Goal: Task Accomplishment & Management: Manage account settings

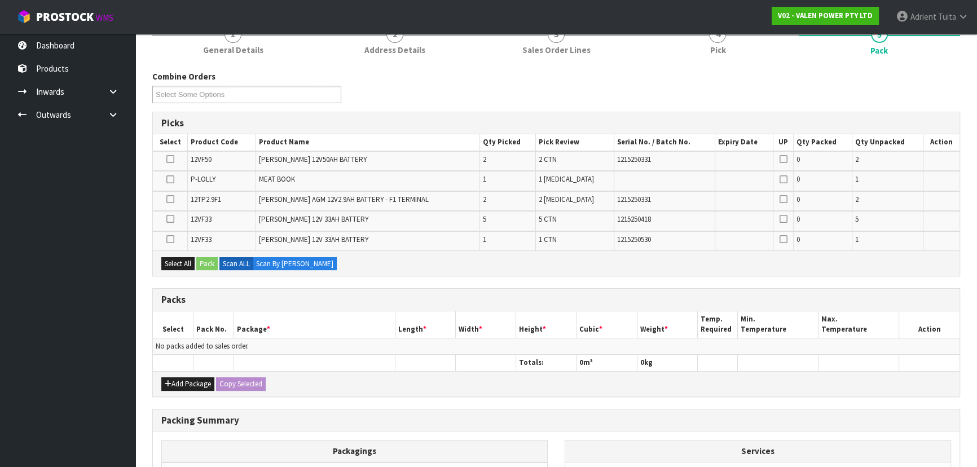
scroll to position [244, 0]
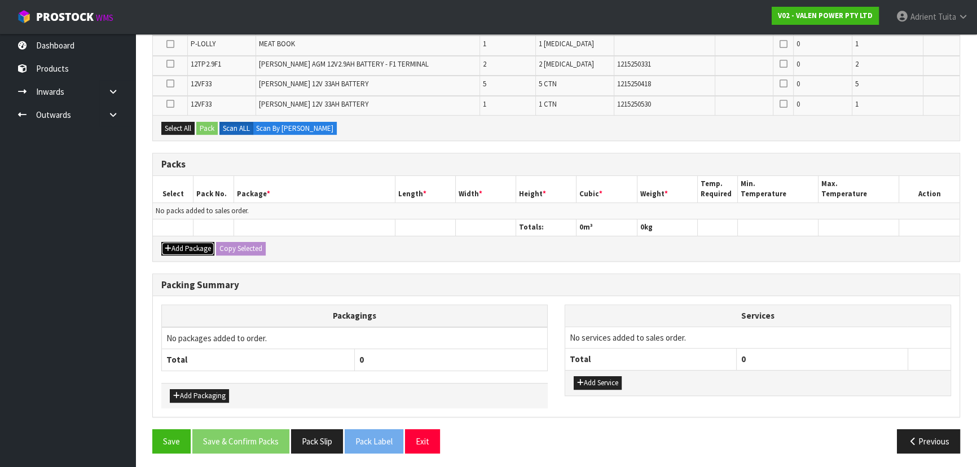
click at [173, 245] on button "Add Package" at bounding box center [187, 249] width 53 height 14
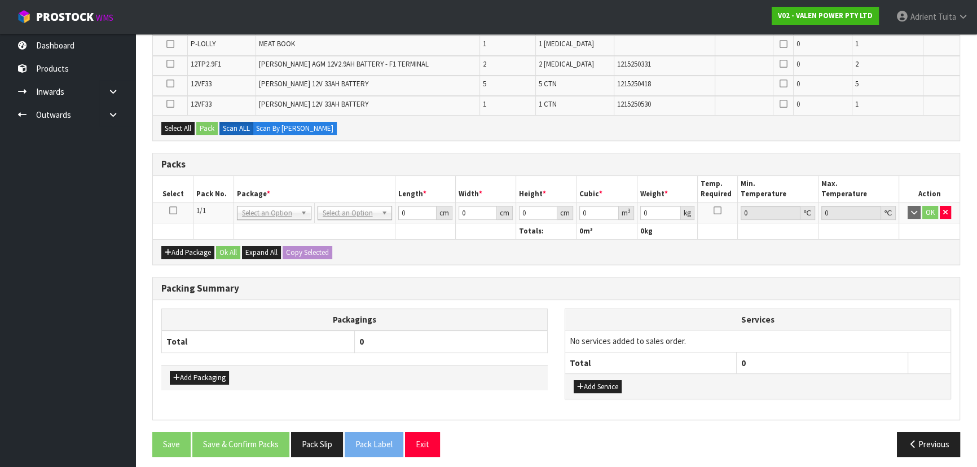
click at [171, 210] on icon at bounding box center [173, 210] width 8 height 1
click at [168, 44] on icon at bounding box center [170, 44] width 8 height 1
click at [0, 0] on input "checkbox" at bounding box center [0, 0] width 0 height 0
click at [208, 124] on button "Pack" at bounding box center [206, 129] width 21 height 14
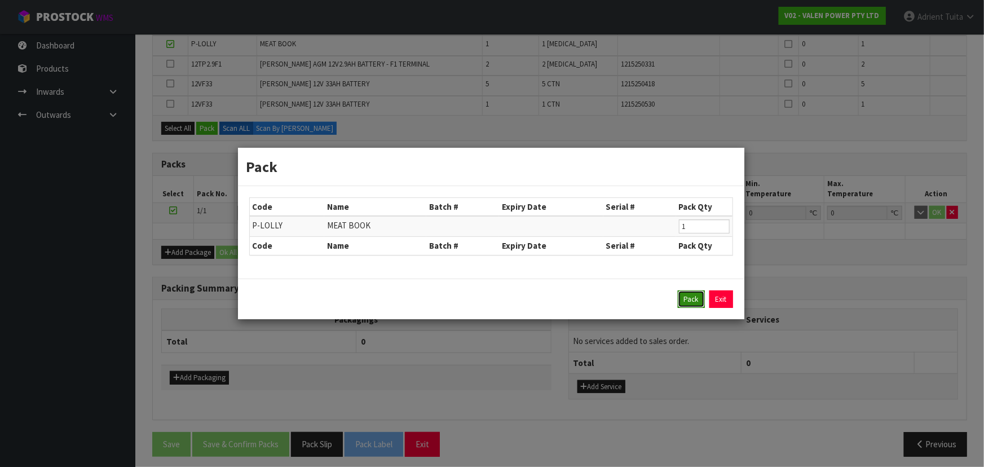
click at [700, 296] on button "Pack" at bounding box center [691, 300] width 27 height 18
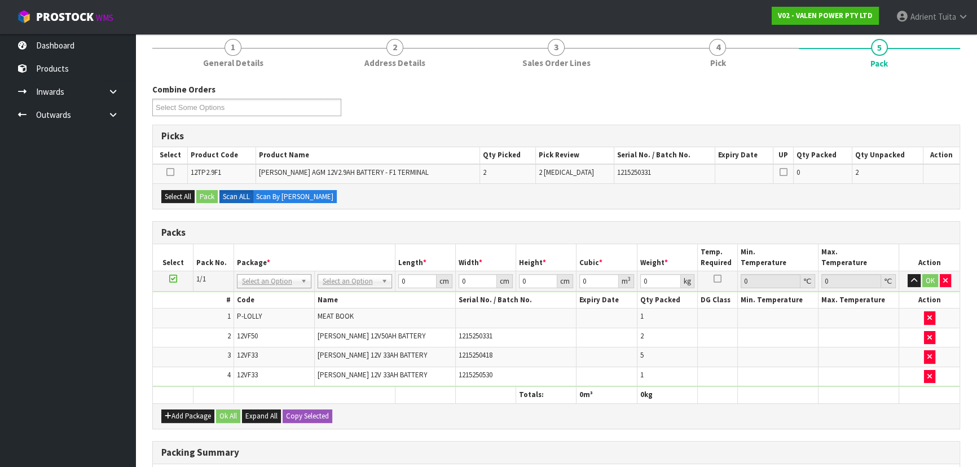
scroll to position [90, 0]
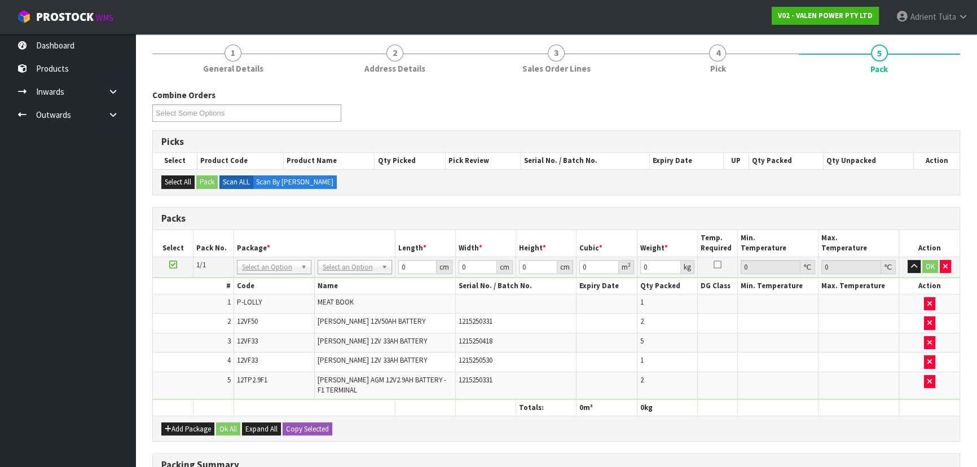
click at [615, 322] on td at bounding box center [607, 324] width 60 height 20
click at [371, 373] on tbody "1 P-LOLLY MEAT BOOK 1 2 12VF50 VALEN FORTE 12V50AH BATTERY 1215250331 2 3 5" at bounding box center [556, 346] width 807 height 104
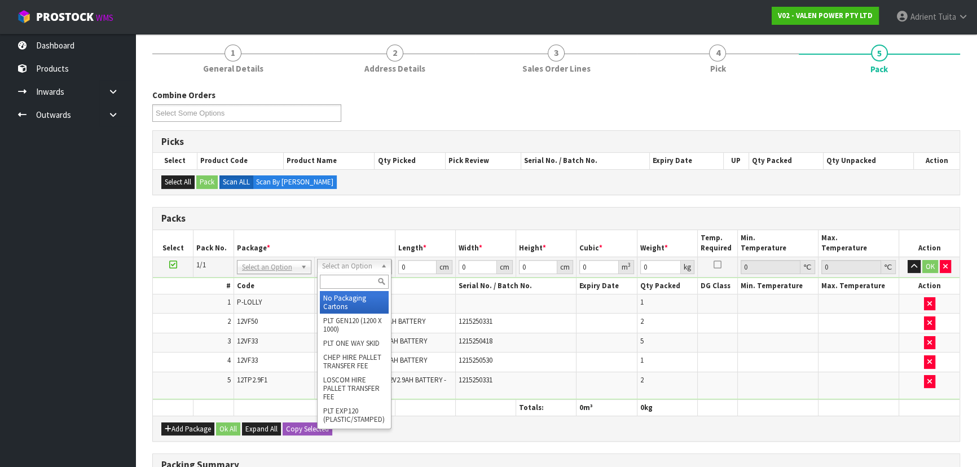
click at [363, 280] on input "text" at bounding box center [354, 282] width 69 height 14
click at [367, 283] on input "VA" at bounding box center [354, 282] width 69 height 14
type input "TU"
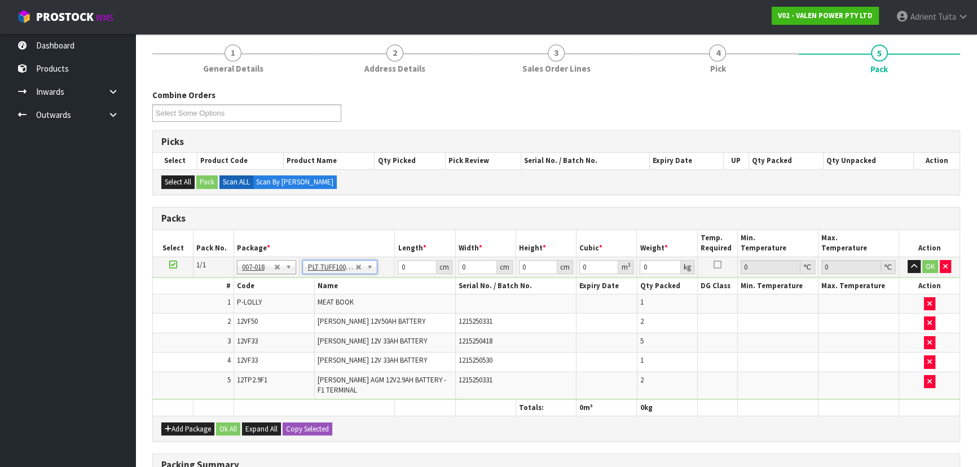
type input "100"
type input "45"
type input "110.85"
click at [402, 269] on input "100" at bounding box center [417, 267] width 38 height 14
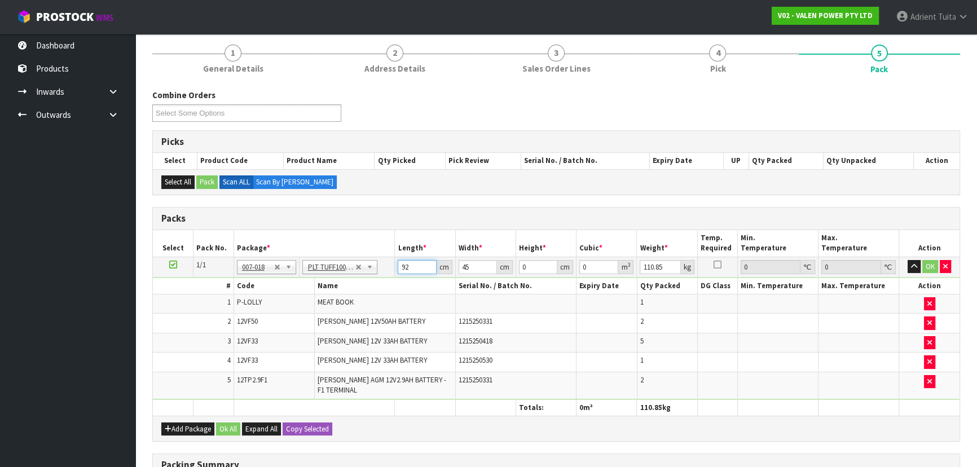
type input "92"
type input "47"
type input "3"
type input "0.012972"
type input "32"
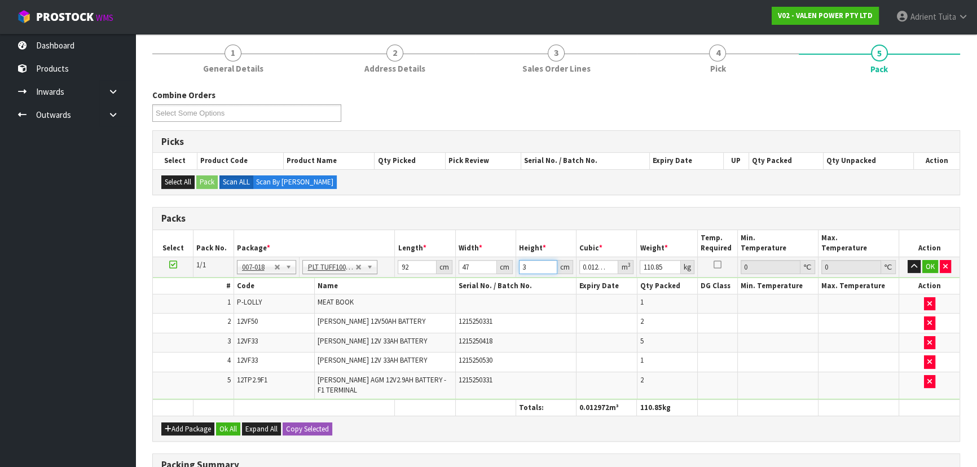
type input "0.138368"
type input "32"
type input "109"
click at [928, 261] on button "OK" at bounding box center [930, 267] width 16 height 14
click at [935, 262] on button "OK" at bounding box center [931, 267] width 16 height 14
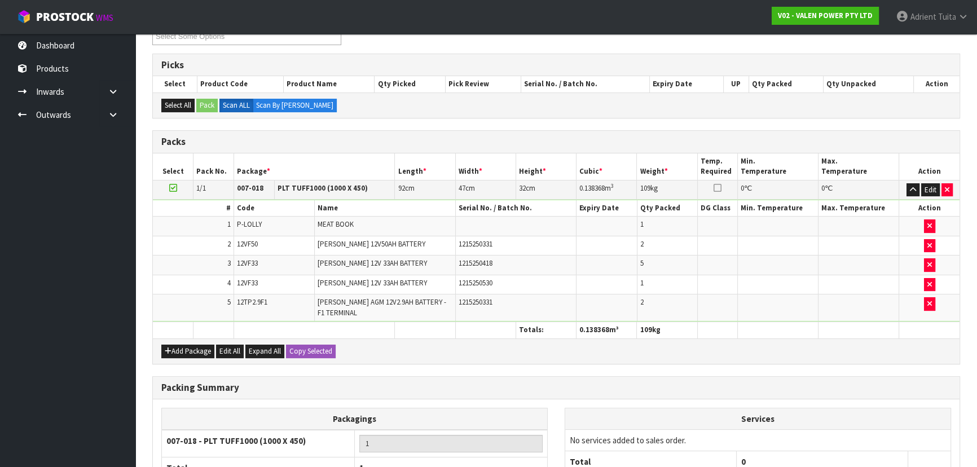
scroll to position [275, 0]
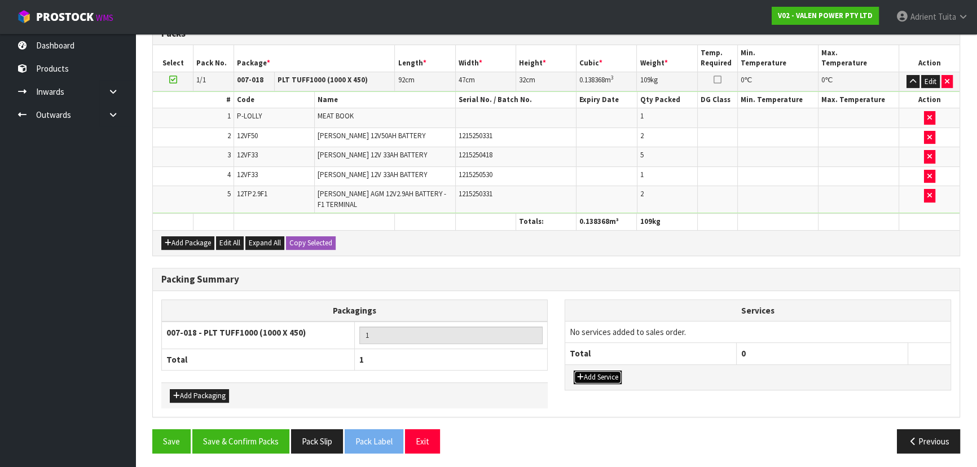
click at [587, 371] on button "Add Service" at bounding box center [598, 378] width 48 height 14
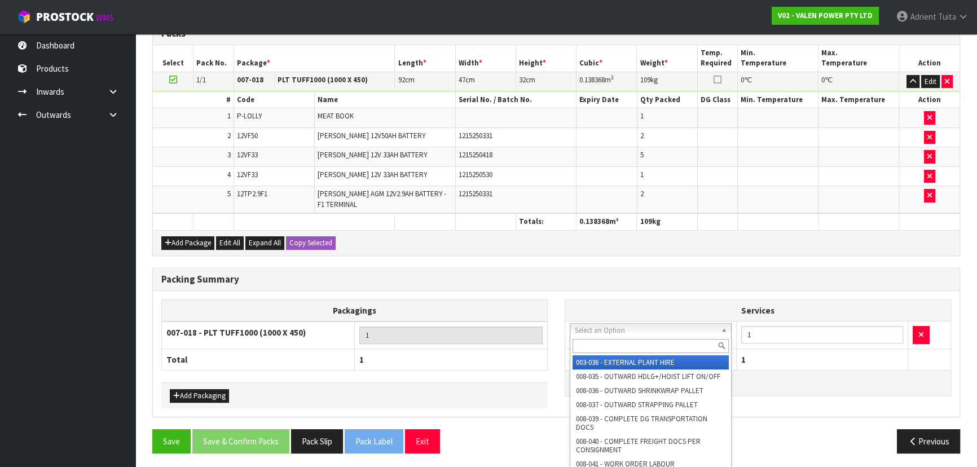
drag, startPoint x: 601, startPoint y: 332, endPoint x: 600, endPoint y: 342, distance: 10.2
click at [600, 342] on input "text" at bounding box center [651, 346] width 156 height 14
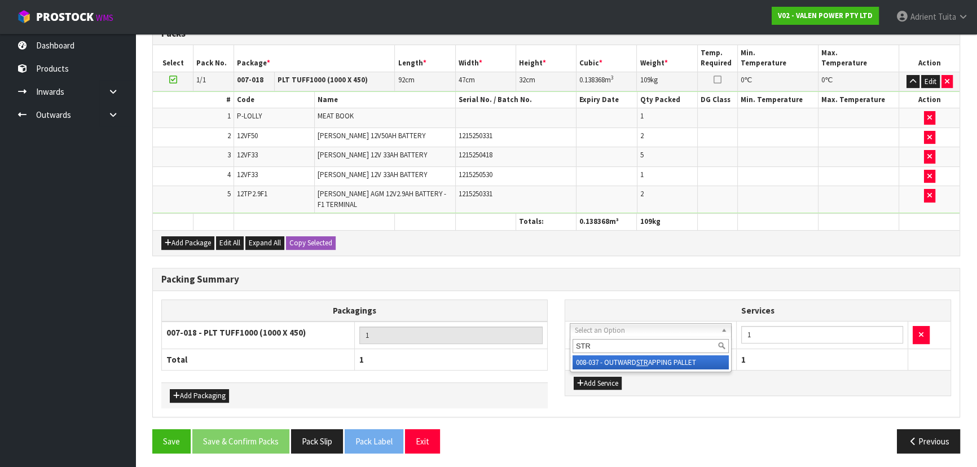
type input "STR"
drag, startPoint x: 605, startPoint y: 353, endPoint x: 605, endPoint y: 361, distance: 7.9
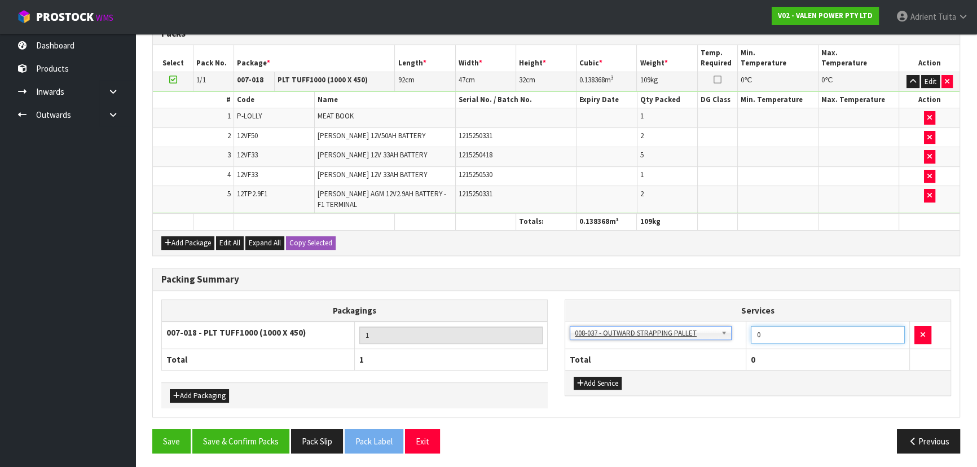
click at [895, 332] on input "0" at bounding box center [828, 334] width 154 height 17
click at [895, 330] on input "1" at bounding box center [828, 334] width 154 height 17
type input "2"
click at [895, 331] on input "2" at bounding box center [828, 334] width 154 height 17
click at [598, 380] on button "Add Service" at bounding box center [598, 384] width 48 height 14
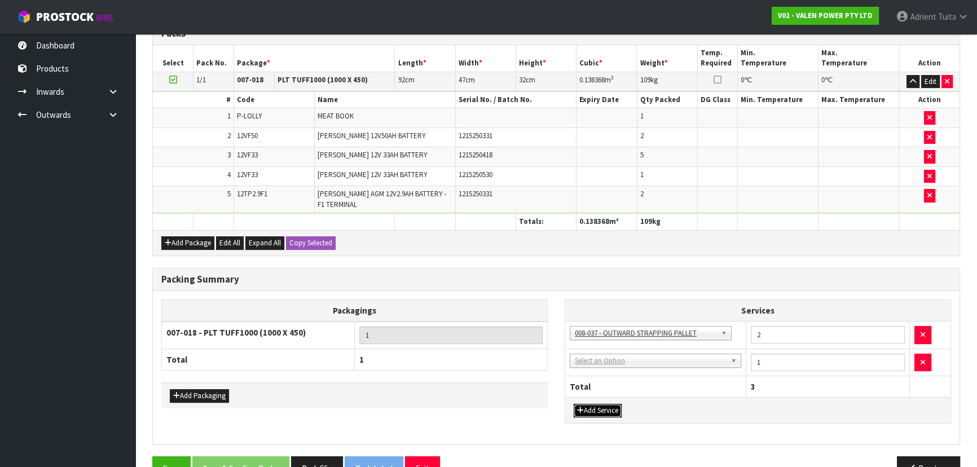
drag, startPoint x: 603, startPoint y: 361, endPoint x: 597, endPoint y: 375, distance: 15.4
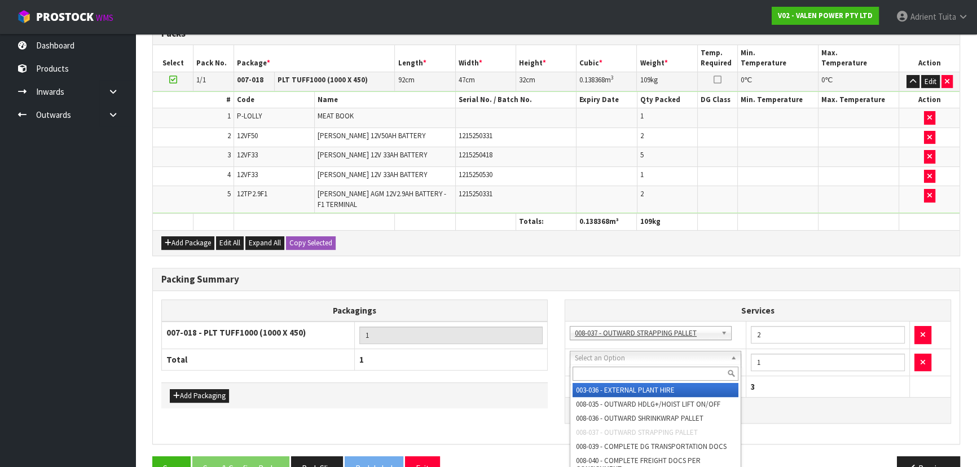
click at [597, 375] on input "text" at bounding box center [656, 374] width 166 height 14
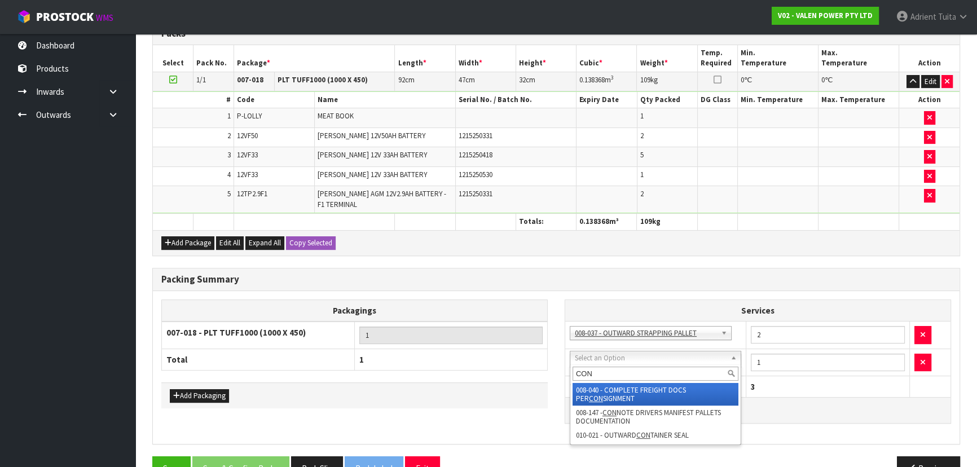
type input "CON"
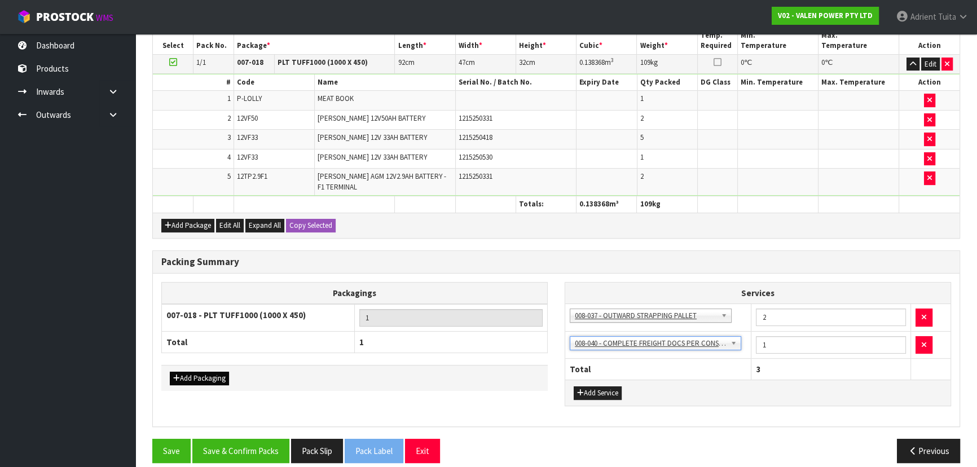
scroll to position [302, 0]
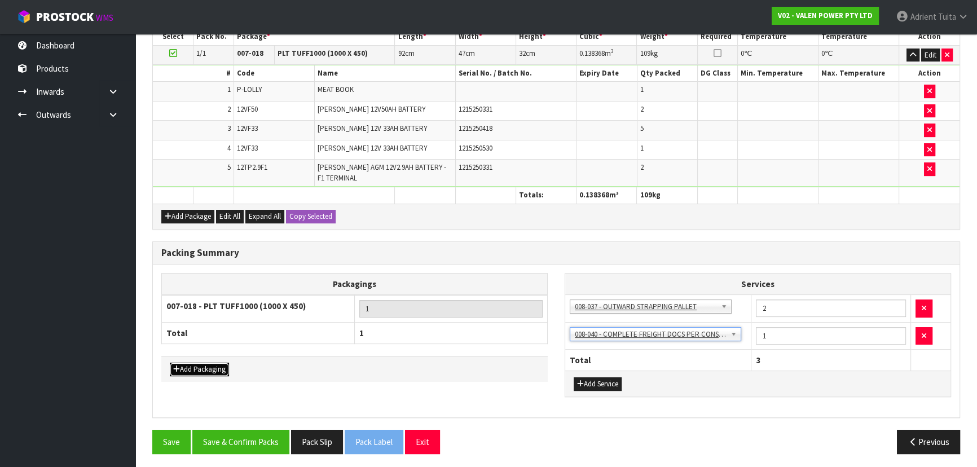
click at [212, 371] on button "Add Packaging" at bounding box center [199, 370] width 59 height 14
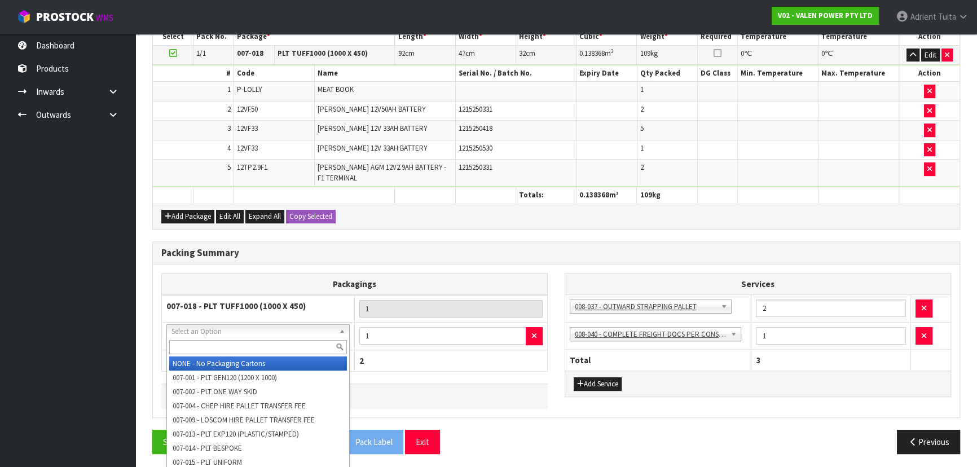
drag, startPoint x: 219, startPoint y: 338, endPoint x: 218, endPoint y: 344, distance: 5.9
click at [218, 344] on input "text" at bounding box center [258, 347] width 178 height 14
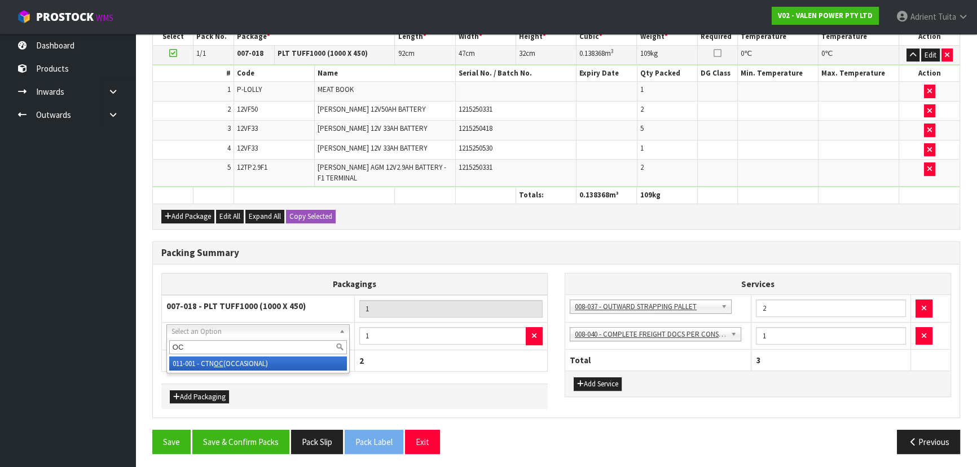
type input "OC"
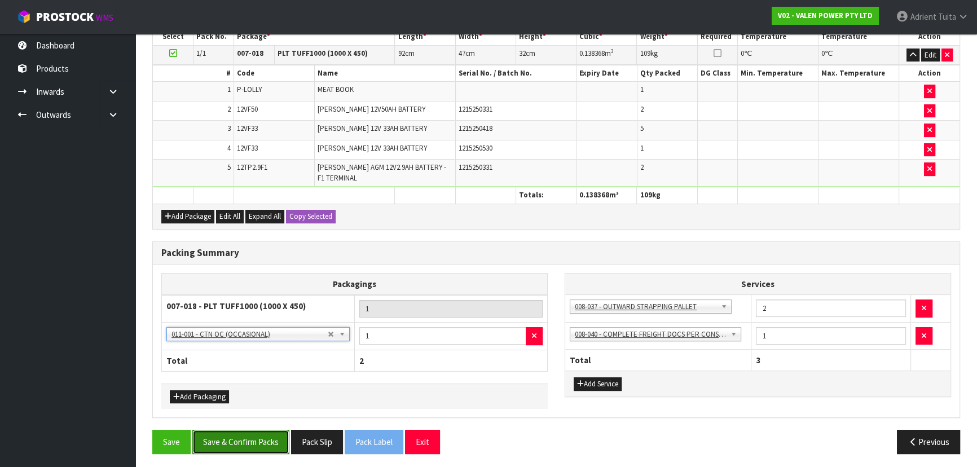
click at [225, 430] on button "Save & Confirm Packs" at bounding box center [240, 442] width 97 height 24
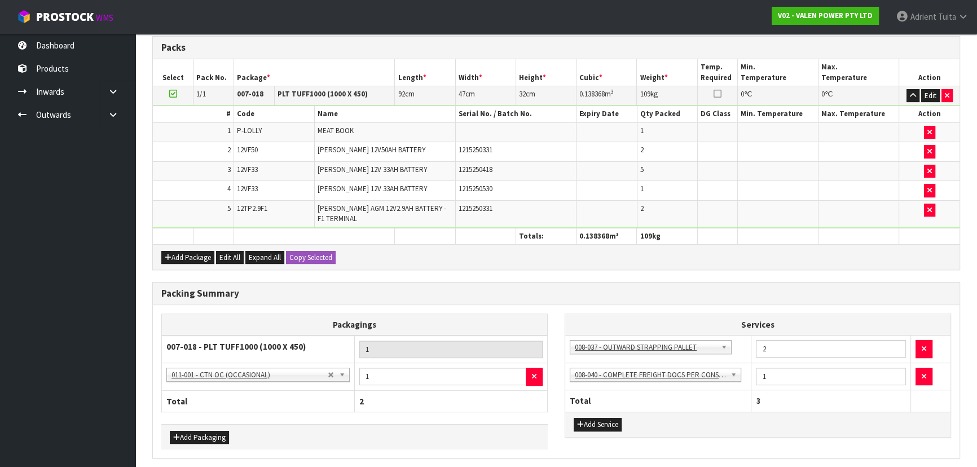
scroll to position [0, 0]
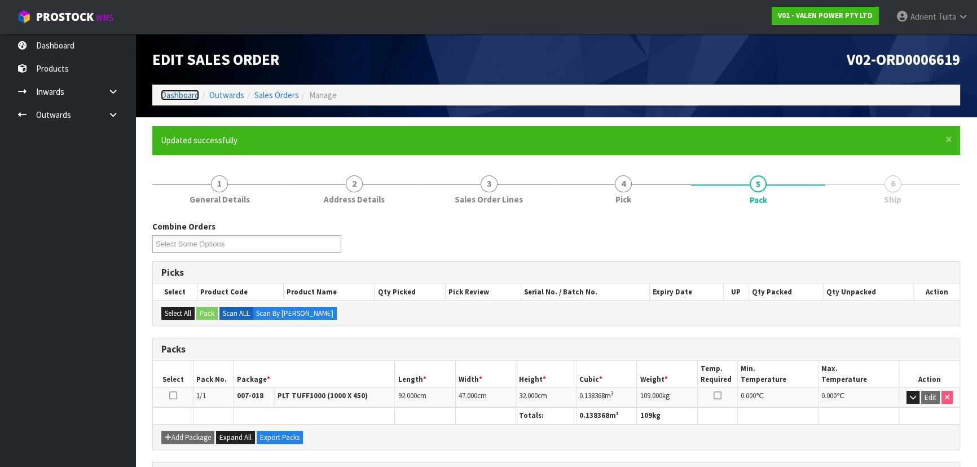
click at [169, 95] on link "Dashboard" at bounding box center [180, 95] width 38 height 11
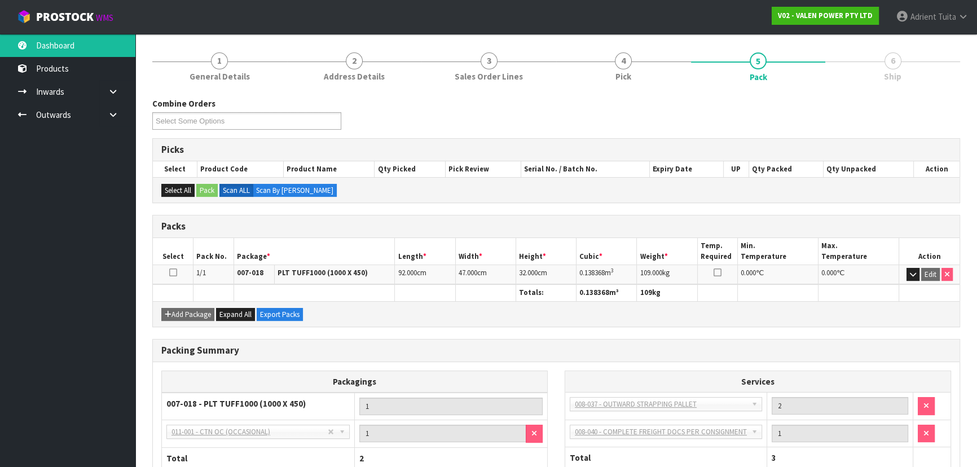
scroll to position [197, 0]
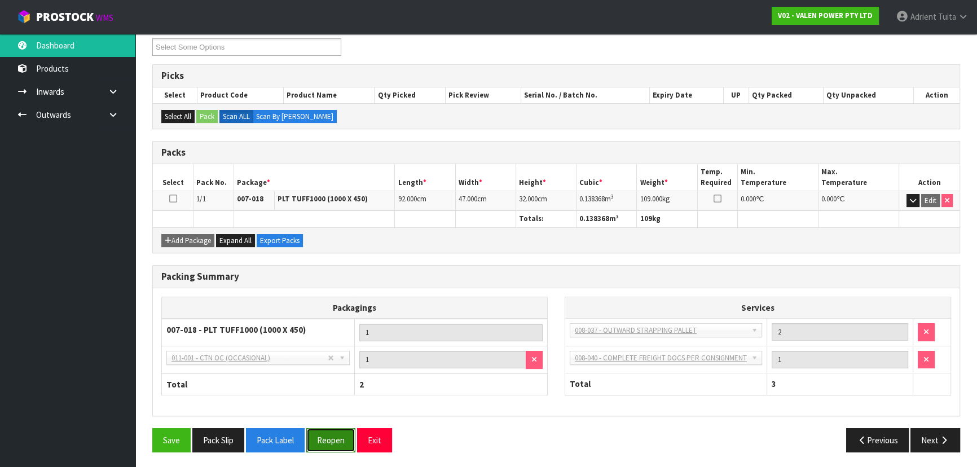
click at [340, 434] on button "Reopen" at bounding box center [330, 440] width 49 height 24
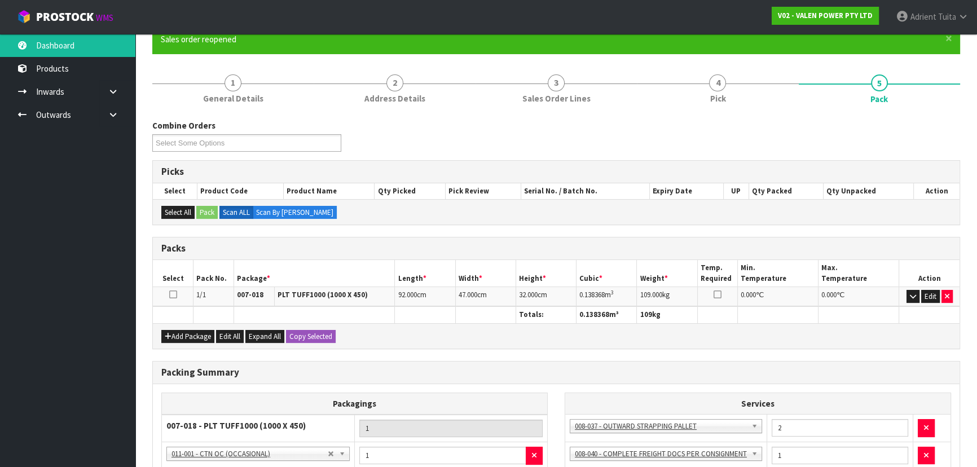
scroll to position [222, 0]
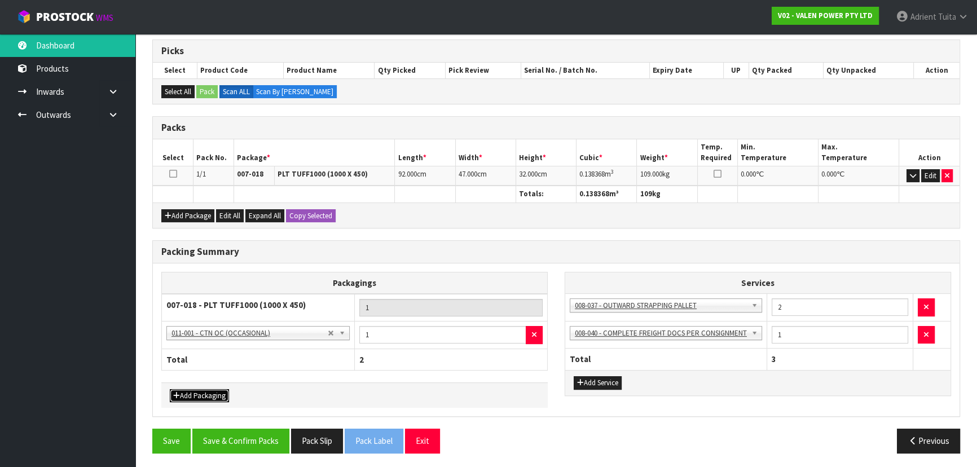
drag, startPoint x: 177, startPoint y: 390, endPoint x: 182, endPoint y: 378, distance: 12.9
click at [178, 392] on icon "button" at bounding box center [176, 395] width 7 height 7
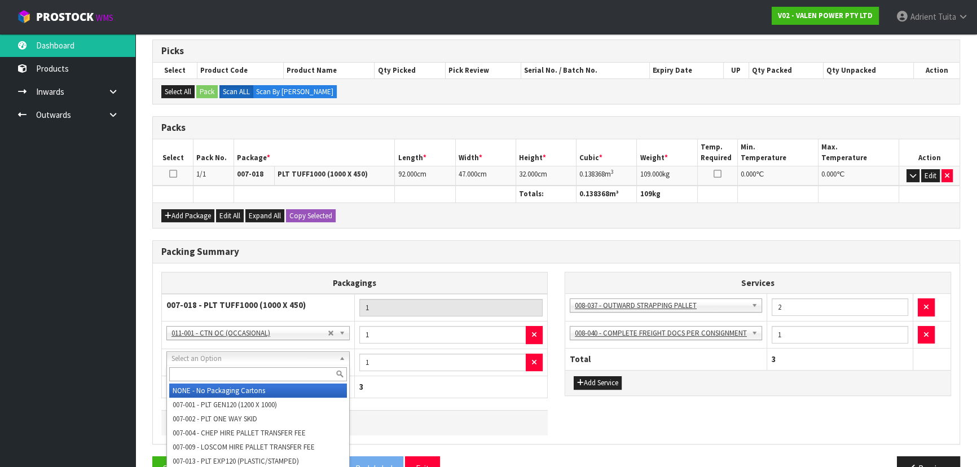
drag, startPoint x: 190, startPoint y: 361, endPoint x: 188, endPoint y: 374, distance: 13.0
click at [188, 374] on input "text" at bounding box center [258, 374] width 178 height 14
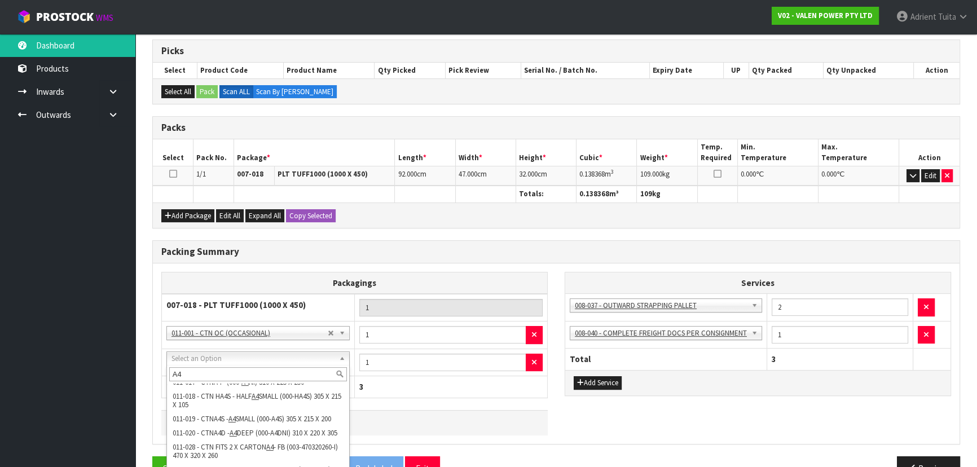
scroll to position [276, 0]
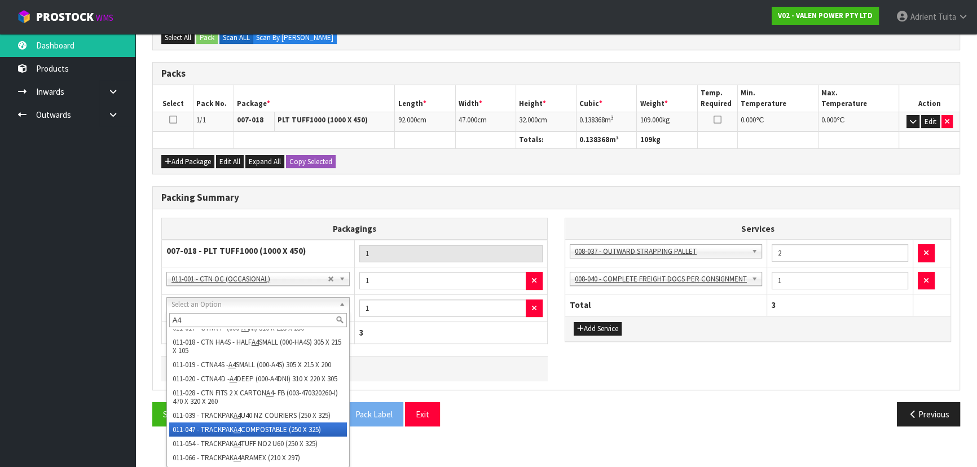
type input "A4"
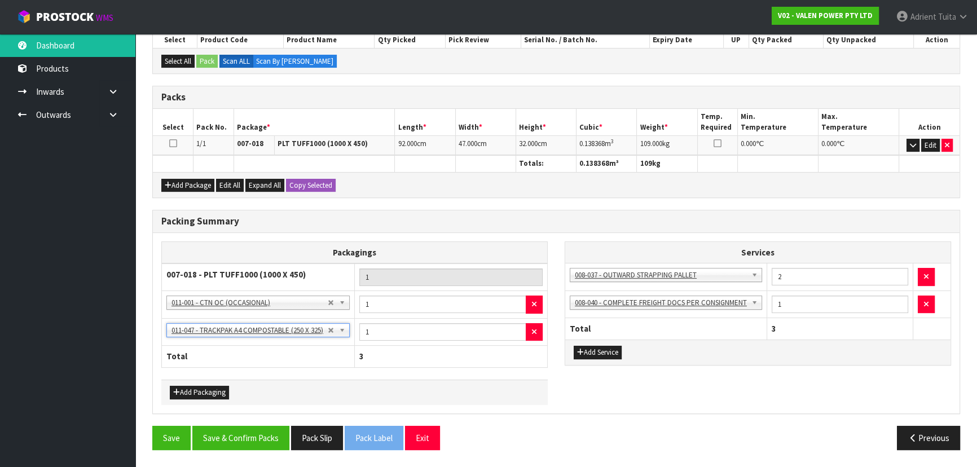
scroll to position [249, 0]
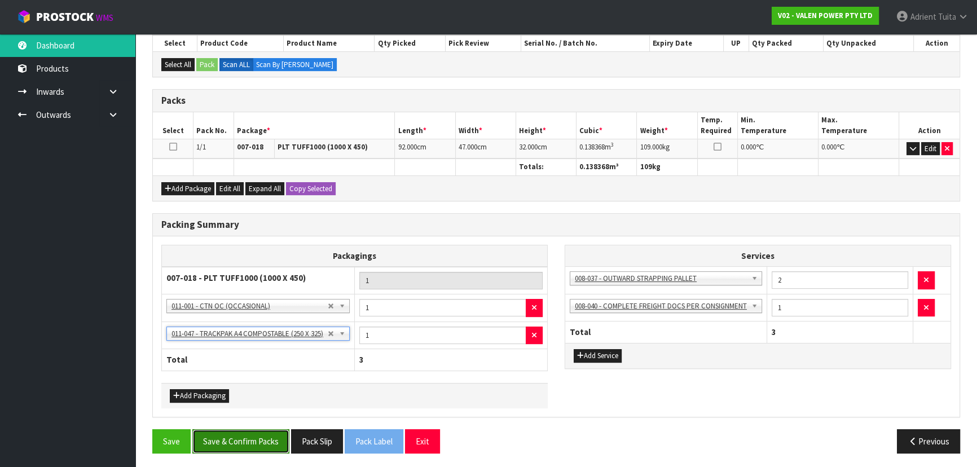
click at [248, 436] on button "Save & Confirm Packs" at bounding box center [240, 441] width 97 height 24
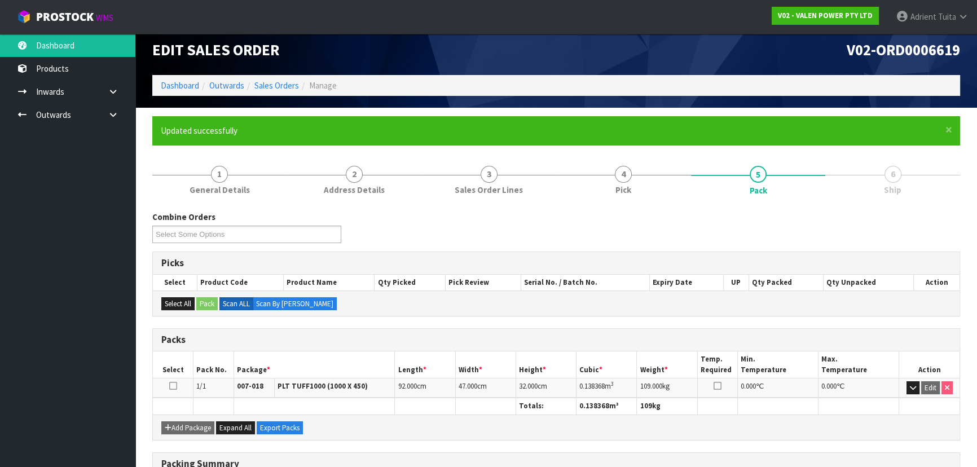
scroll to position [0, 0]
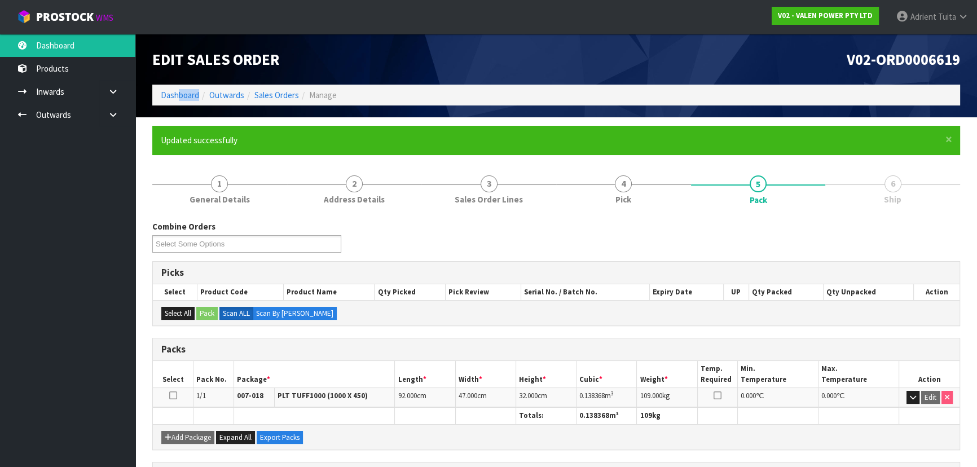
click at [181, 102] on ol "Dashboard Outwards Sales Orders Manage" at bounding box center [556, 95] width 808 height 21
click at [181, 99] on link "Dashboard" at bounding box center [180, 95] width 38 height 11
click at [182, 95] on link "Dashboard" at bounding box center [180, 95] width 38 height 11
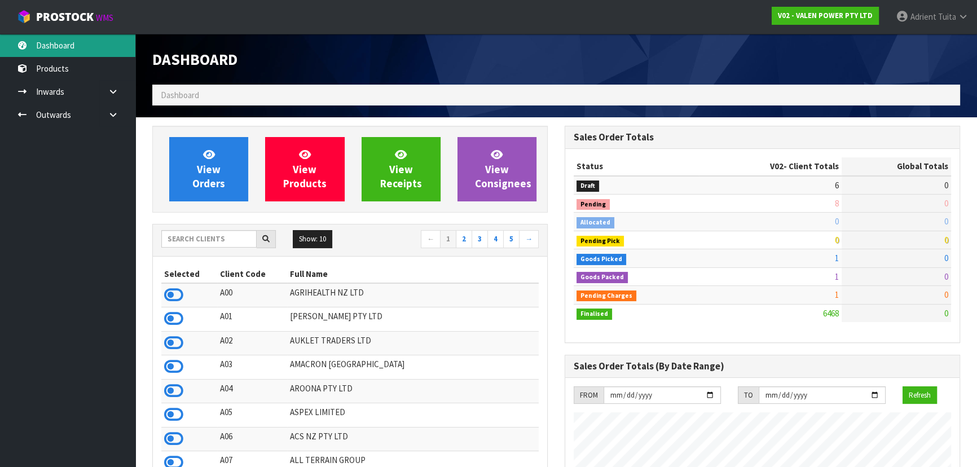
scroll to position [877, 412]
click at [205, 239] on input "text" at bounding box center [208, 238] width 95 height 17
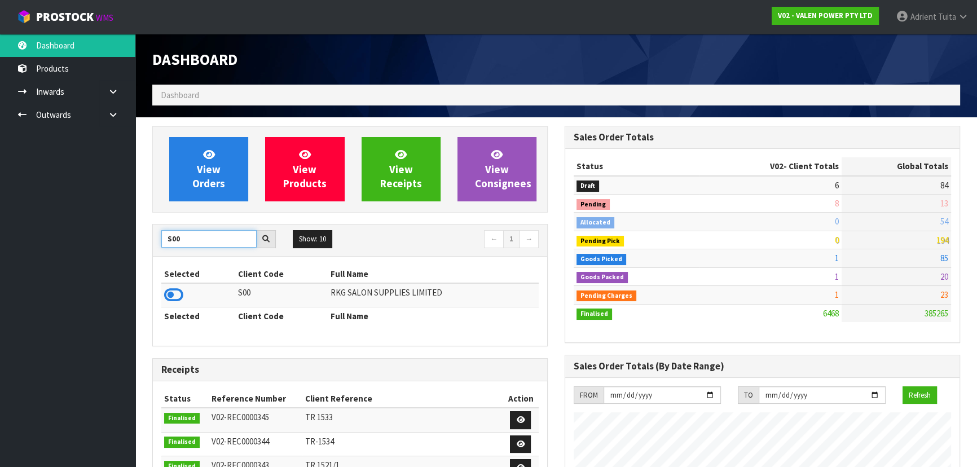
type input "S00"
drag, startPoint x: 184, startPoint y: 294, endPoint x: 166, endPoint y: 297, distance: 18.2
click at [183, 294] on td at bounding box center [198, 295] width 74 height 24
click at [166, 297] on icon at bounding box center [173, 295] width 19 height 17
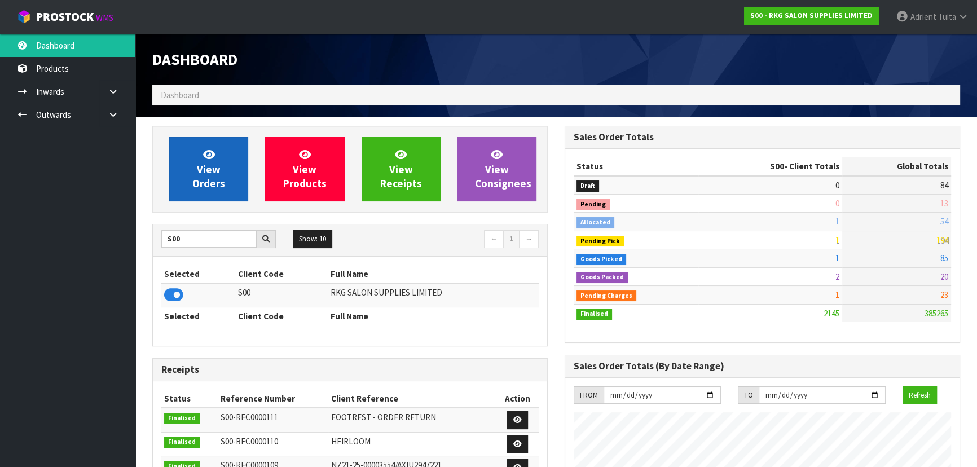
scroll to position [853, 412]
click at [203, 182] on span "View Orders" at bounding box center [208, 169] width 33 height 42
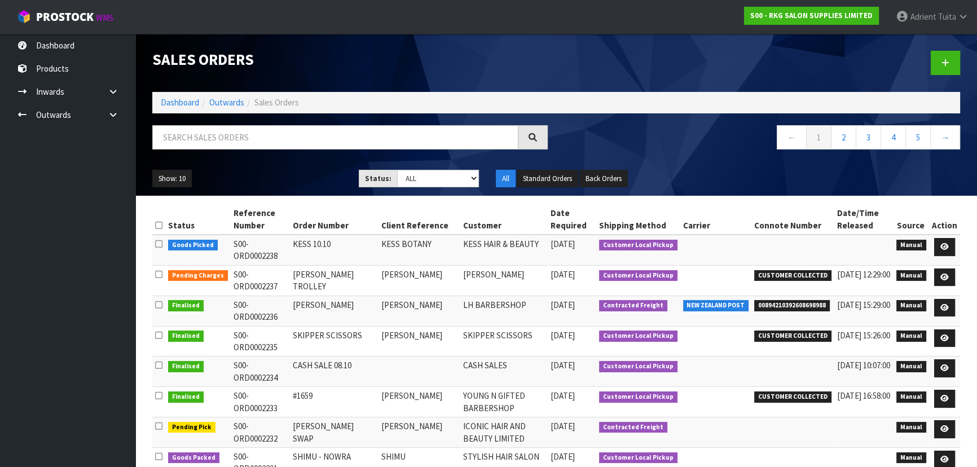
click at [956, 248] on td at bounding box center [944, 250] width 31 height 30
click at [948, 248] on icon at bounding box center [944, 246] width 8 height 7
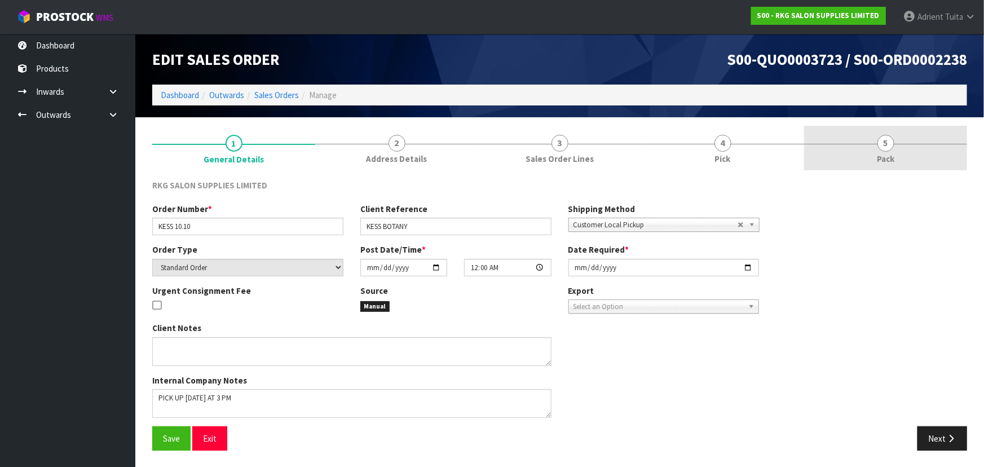
click at [907, 165] on link "5 Pack" at bounding box center [885, 148] width 163 height 45
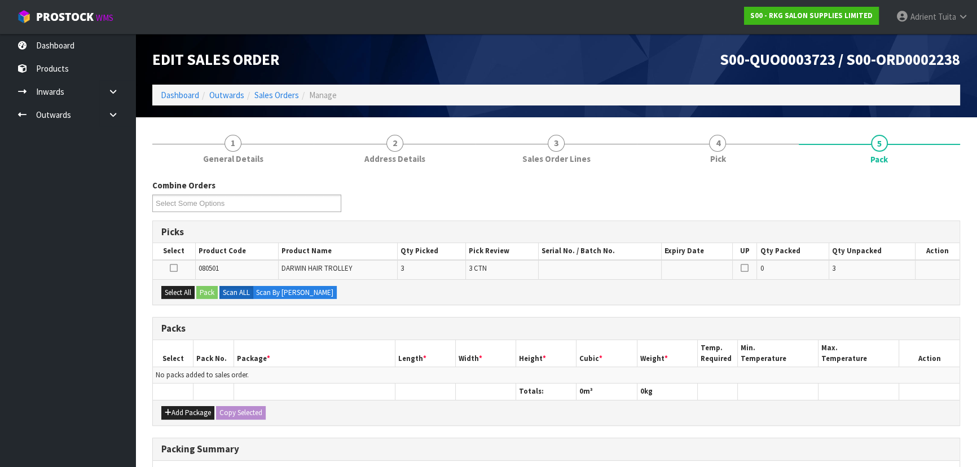
scroll to position [165, 0]
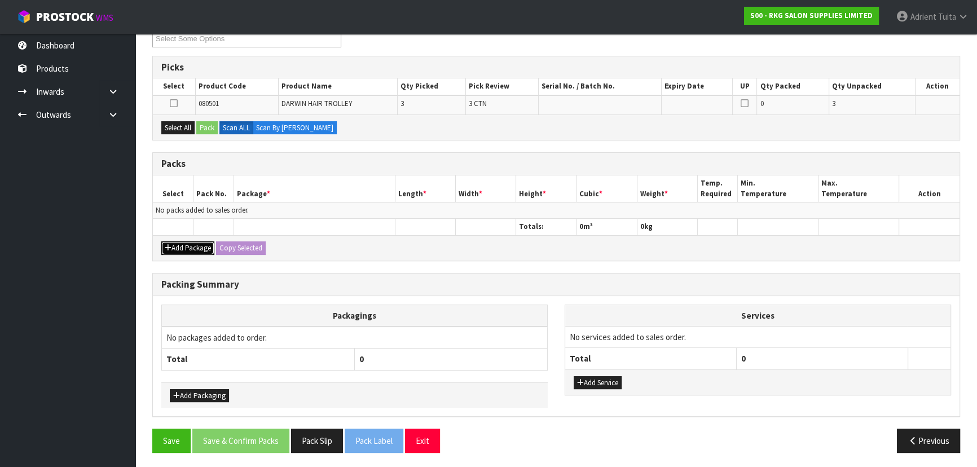
click at [179, 245] on button "Add Package" at bounding box center [187, 248] width 53 height 14
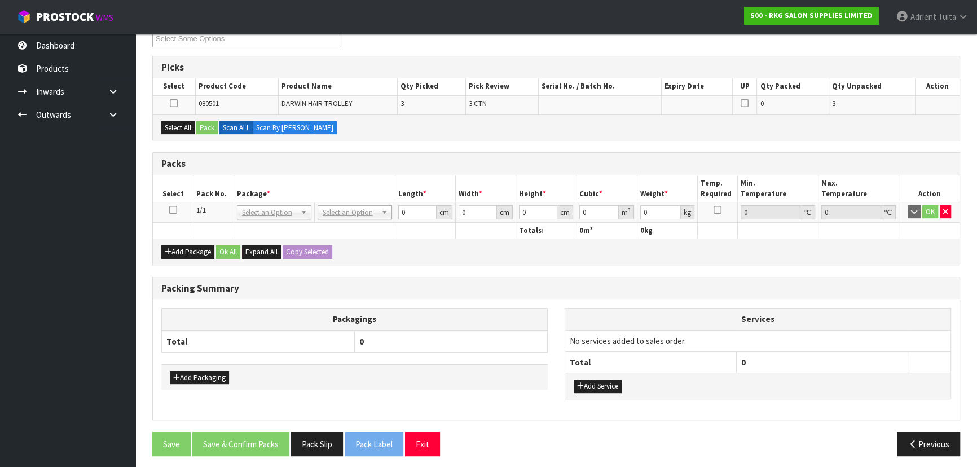
click at [175, 210] on icon at bounding box center [173, 210] width 8 height 1
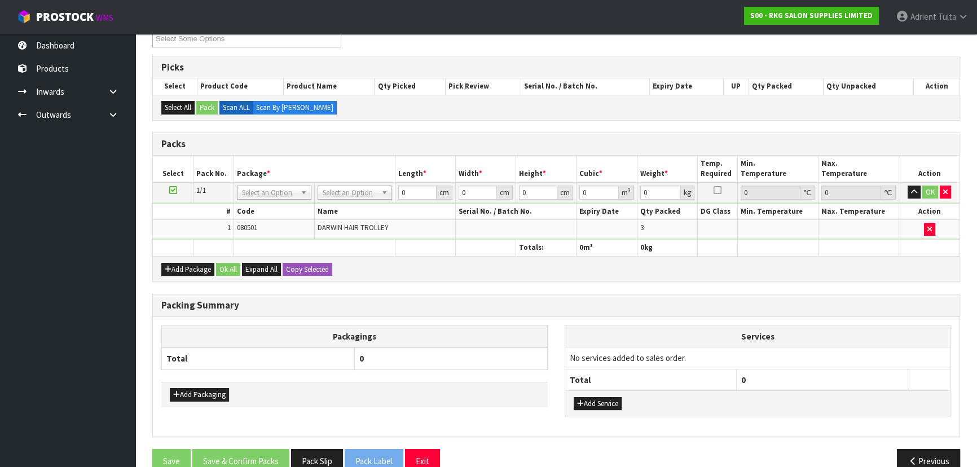
drag, startPoint x: 354, startPoint y: 190, endPoint x: 354, endPoint y: 197, distance: 7.3
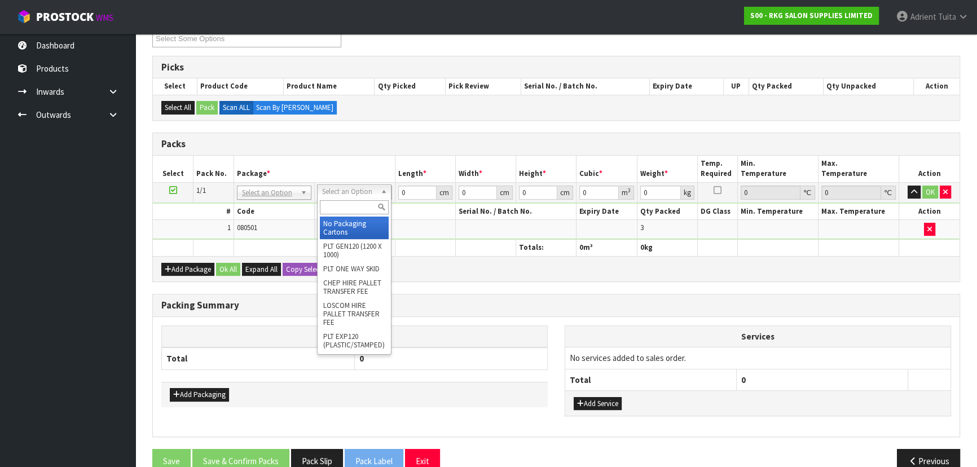
click at [354, 198] on div at bounding box center [354, 207] width 73 height 19
click at [353, 200] on input "text" at bounding box center [354, 207] width 69 height 14
type input "RE"
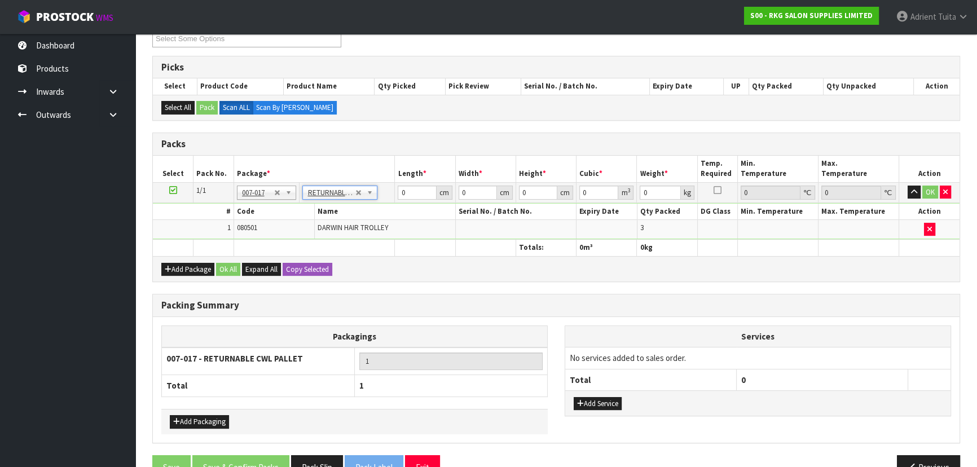
type input "37.5"
click at [406, 197] on input "0" at bounding box center [417, 193] width 38 height 14
click at [406, 197] on input "80" at bounding box center [417, 193] width 38 height 14
type input "80"
type input "85"
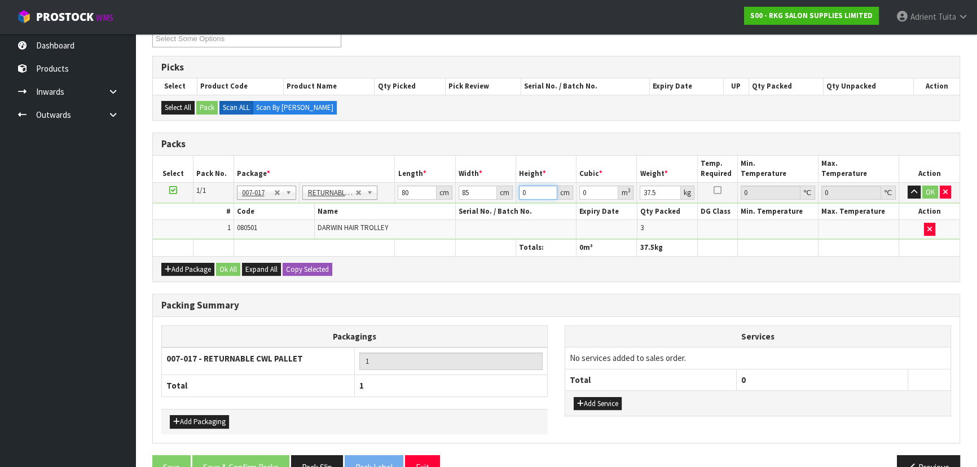
type input "9"
type input "0.0612"
type input "92"
type input "0.6256"
type input "92"
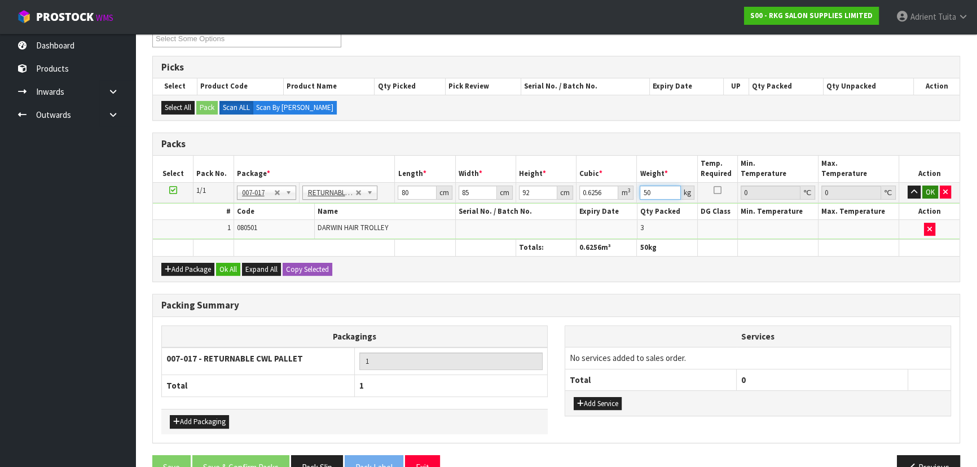
type input "50"
click at [926, 187] on button "OK" at bounding box center [930, 193] width 16 height 14
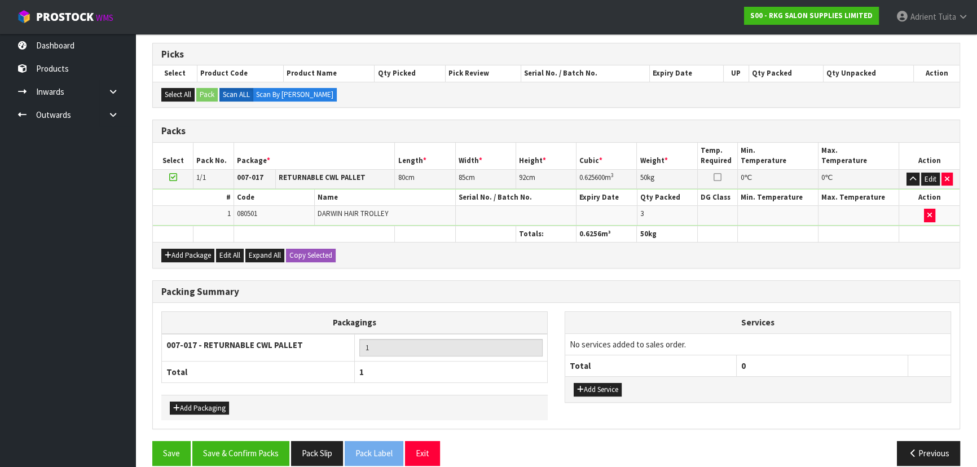
scroll to position [190, 0]
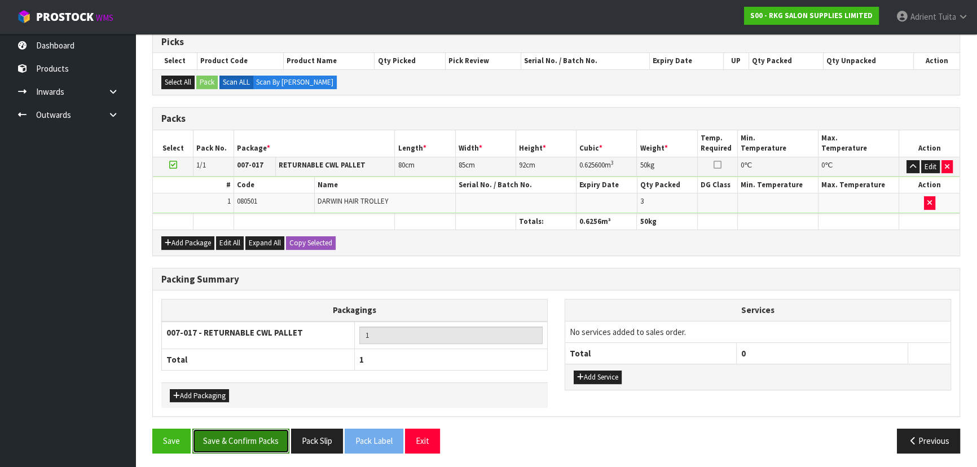
click at [270, 438] on button "Save & Confirm Packs" at bounding box center [240, 441] width 97 height 24
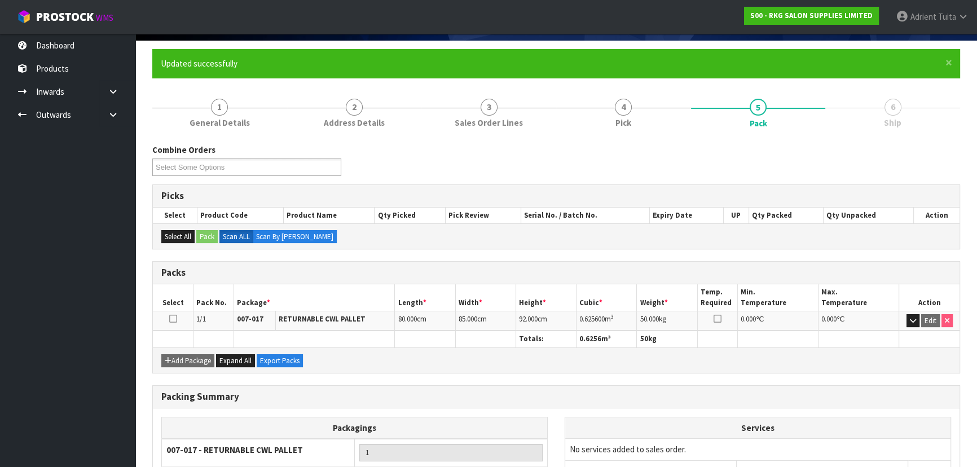
scroll to position [169, 0]
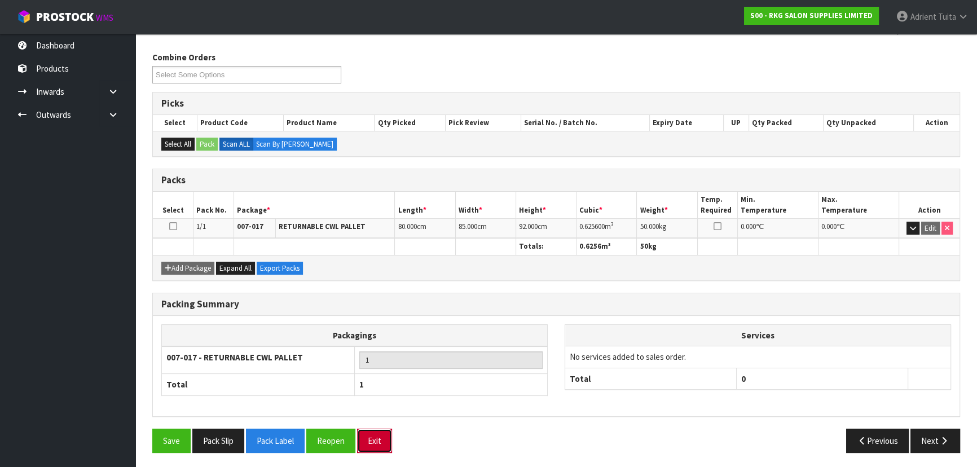
click at [376, 429] on button "Exit" at bounding box center [374, 441] width 35 height 24
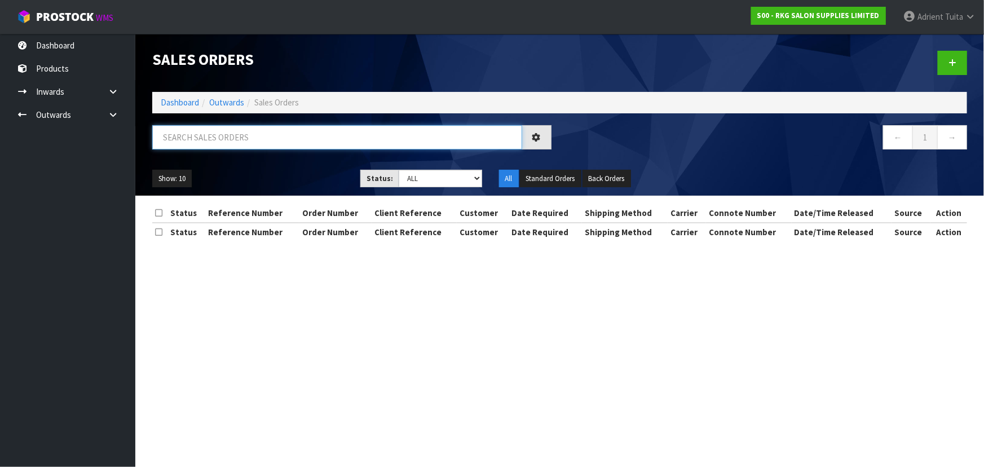
click at [200, 135] on input "text" at bounding box center [337, 137] width 370 height 24
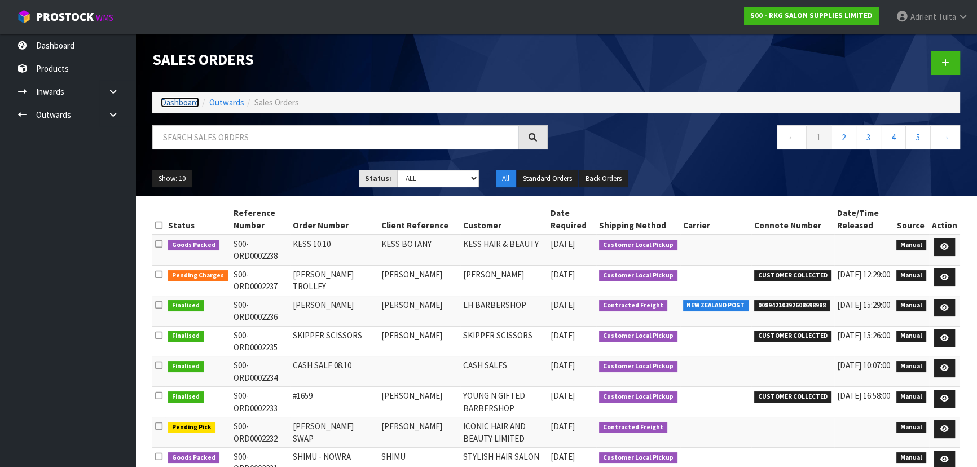
click at [191, 103] on link "Dashboard" at bounding box center [180, 102] width 38 height 11
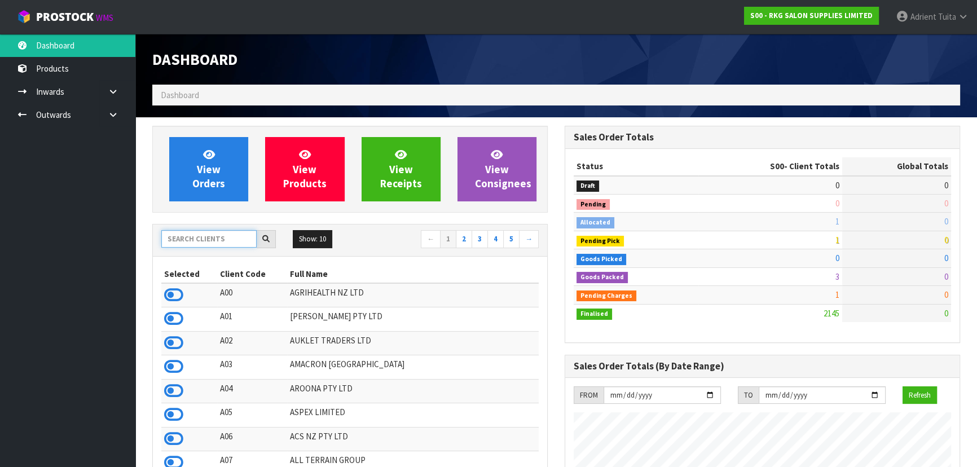
scroll to position [853, 412]
click at [200, 245] on input "text" at bounding box center [208, 238] width 95 height 17
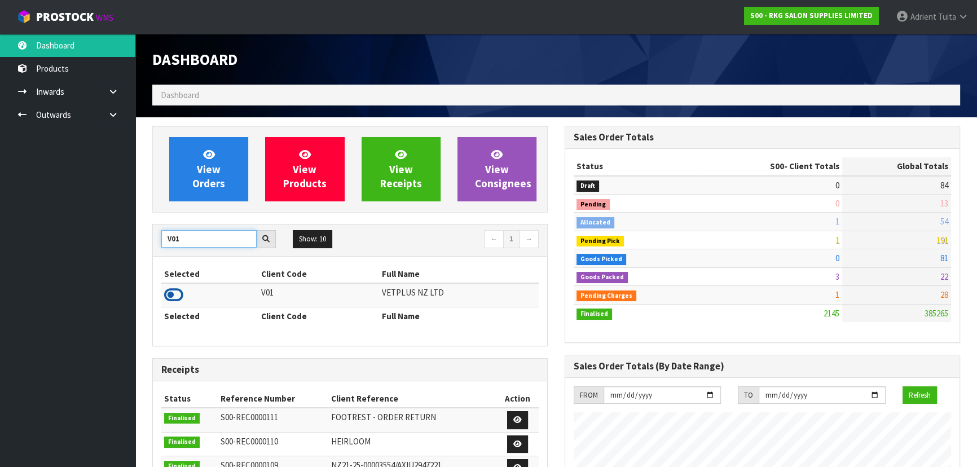
type input "V01"
click at [179, 293] on icon at bounding box center [173, 295] width 19 height 17
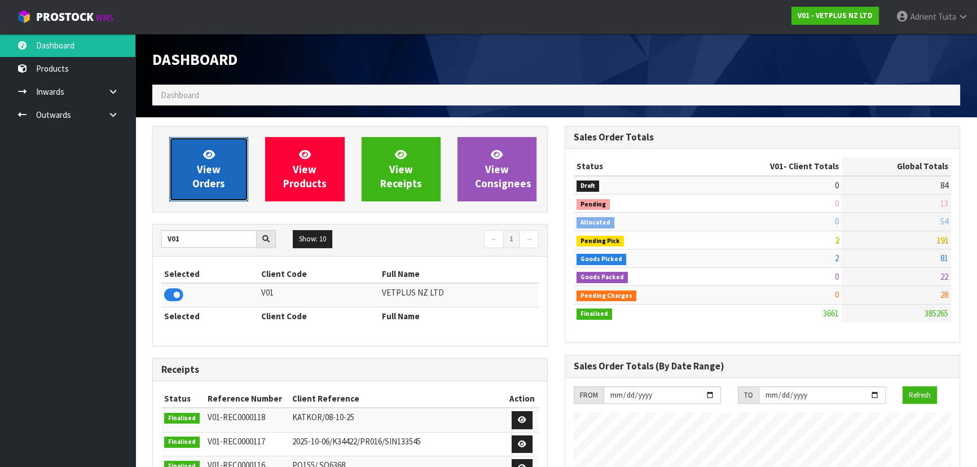
click at [213, 181] on span "View Orders" at bounding box center [208, 169] width 33 height 42
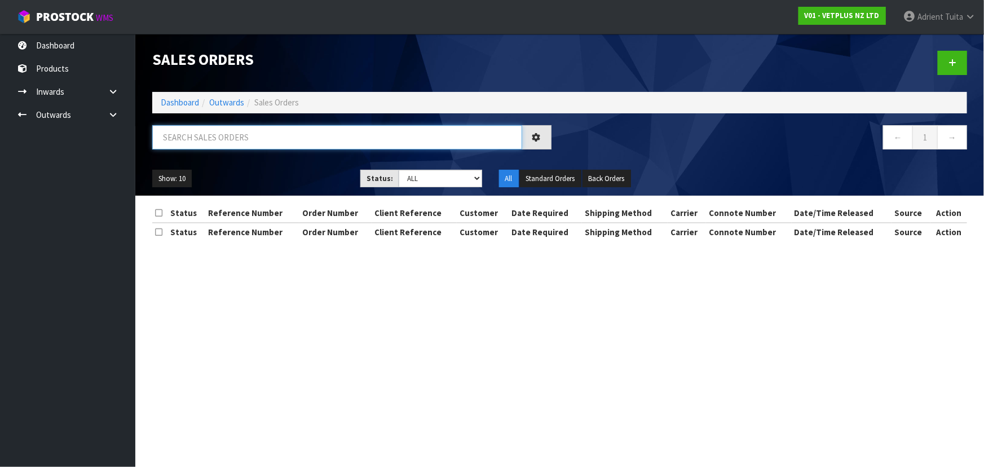
click at [230, 143] on input "text" at bounding box center [337, 137] width 370 height 24
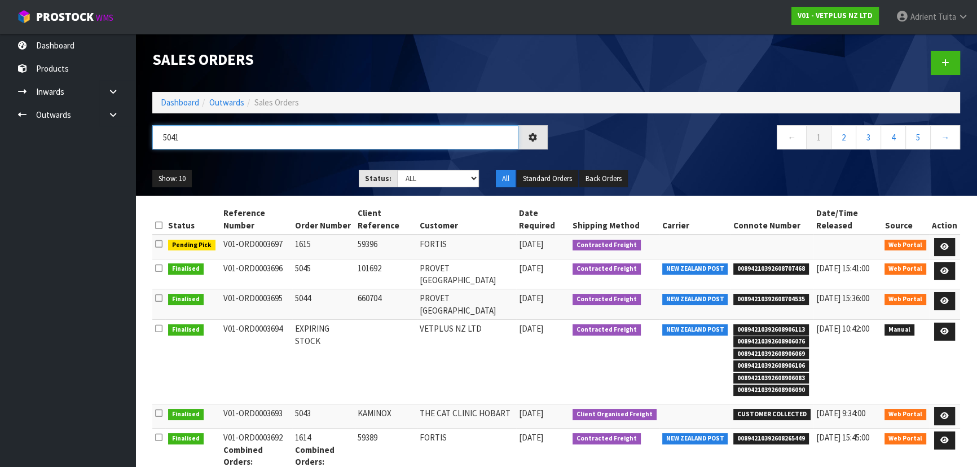
type input "5041"
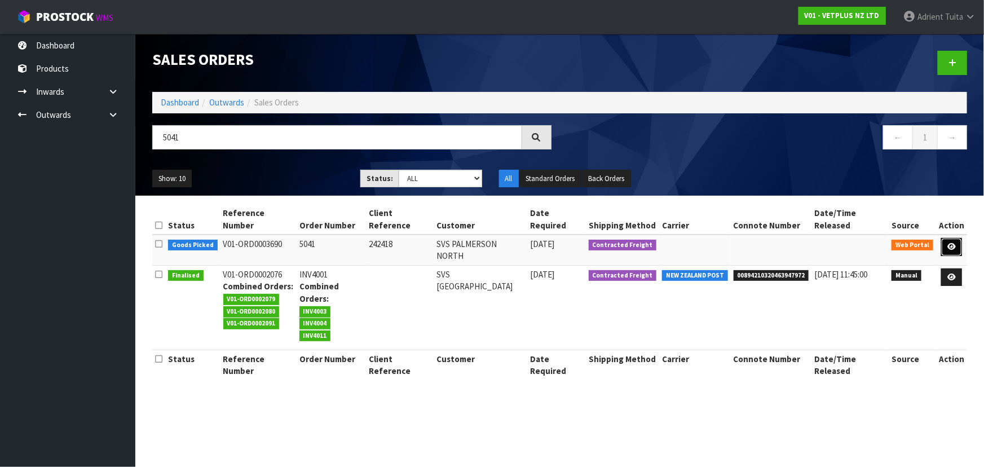
click at [953, 243] on icon at bounding box center [952, 246] width 8 height 7
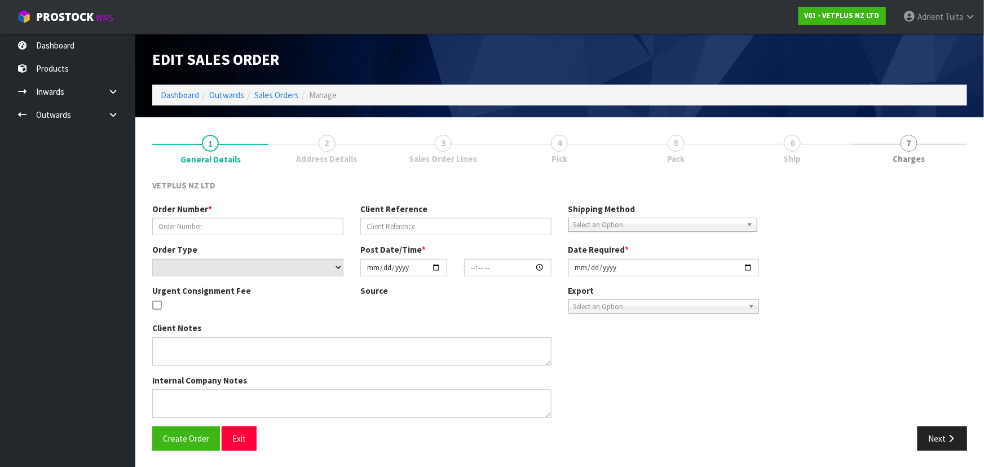
type input "5041"
type input "242418"
select select "number:0"
type input "[DATE]"
type input "14:25:00.000"
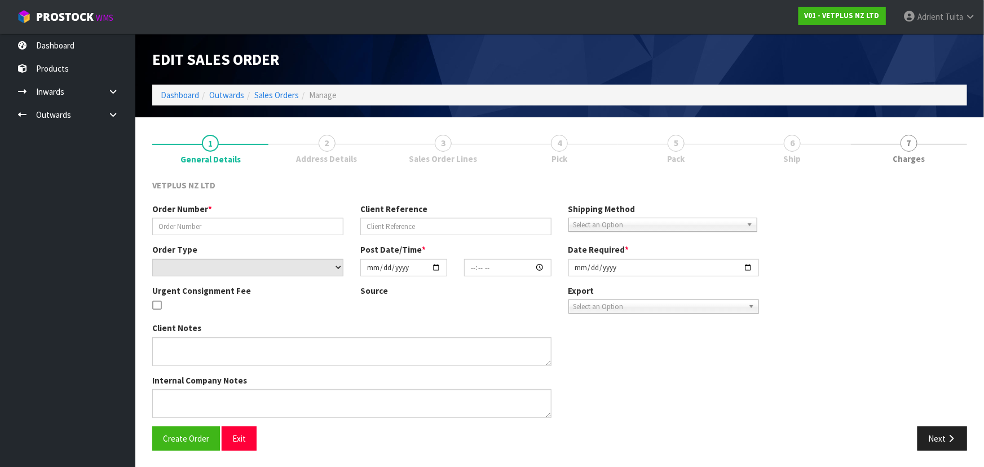
type input "[DATE]"
type textarea "BACK ORDER: 50107 AKTIVAIT MED & LGE BREED CAPS 60 X 6 50920 COATEX MEDICATED S…"
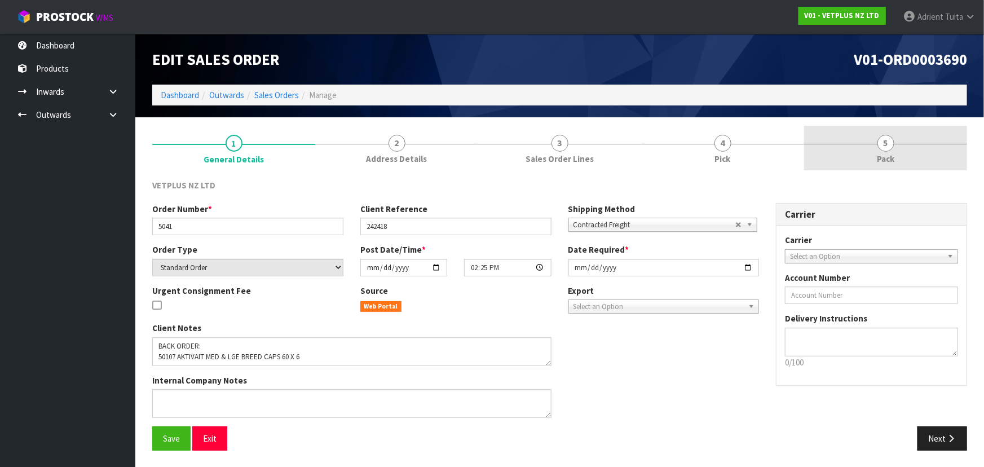
click at [906, 150] on link "5 Pack" at bounding box center [885, 148] width 163 height 45
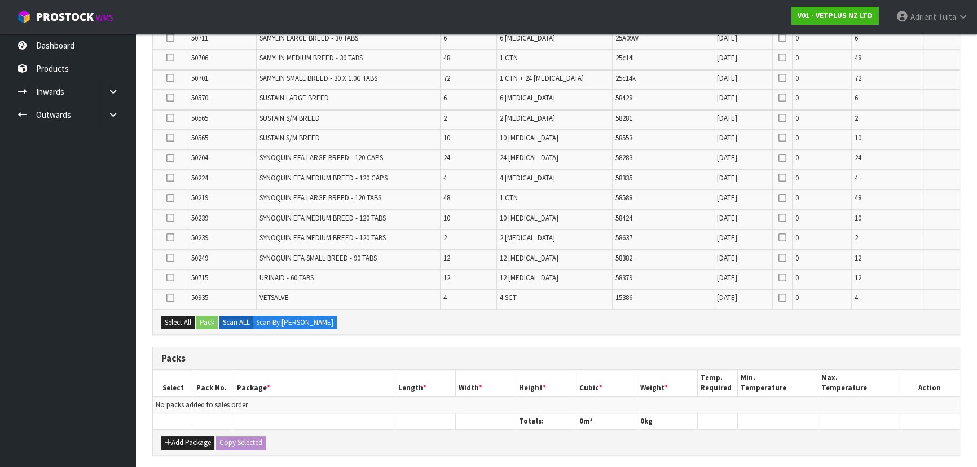
scroll to position [872, 0]
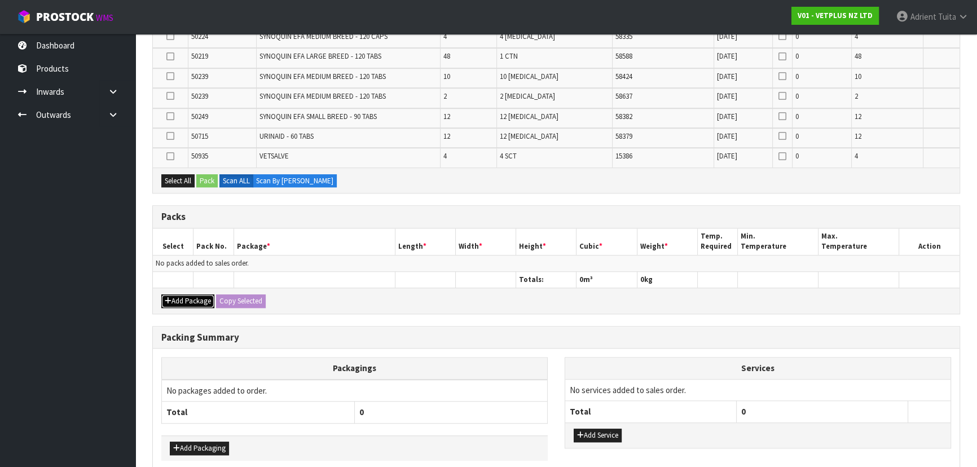
click at [168, 297] on icon "button" at bounding box center [168, 300] width 7 height 7
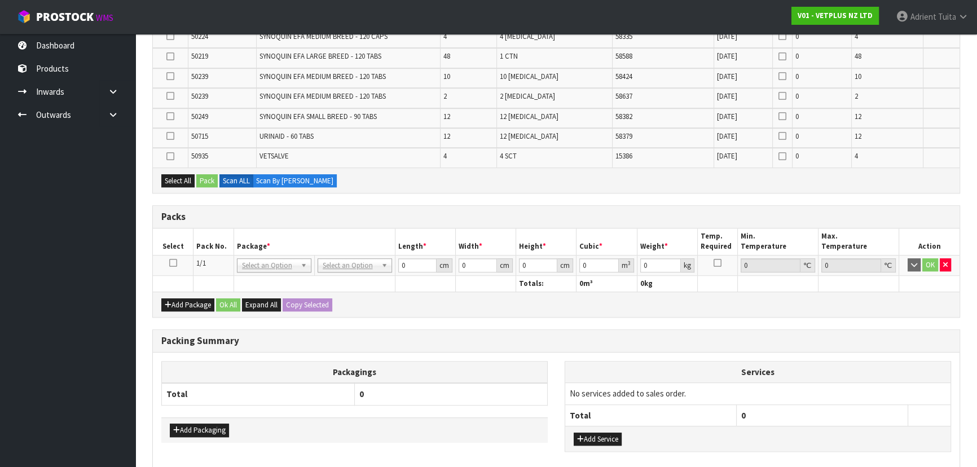
click at [174, 263] on icon at bounding box center [173, 263] width 8 height 1
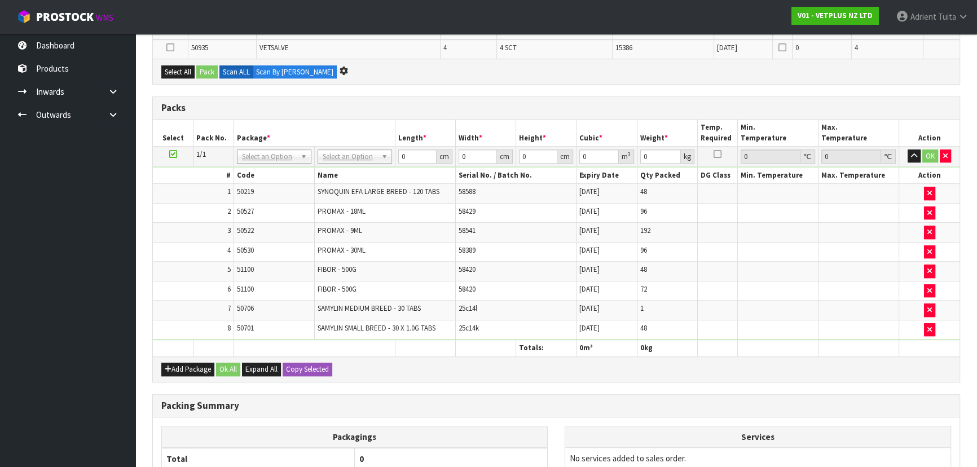
scroll to position [0, 0]
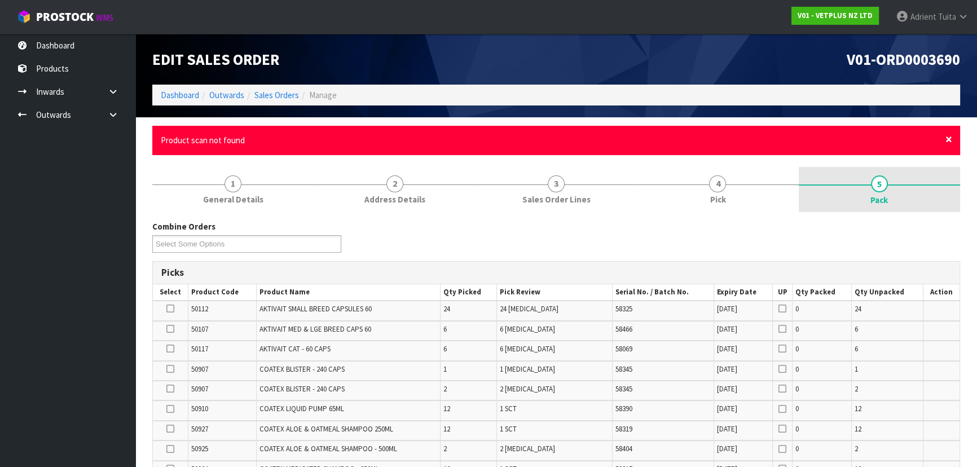
drag, startPoint x: 949, startPoint y: 142, endPoint x: 934, endPoint y: 146, distance: 16.4
click at [948, 142] on span "×" at bounding box center [948, 139] width 7 height 16
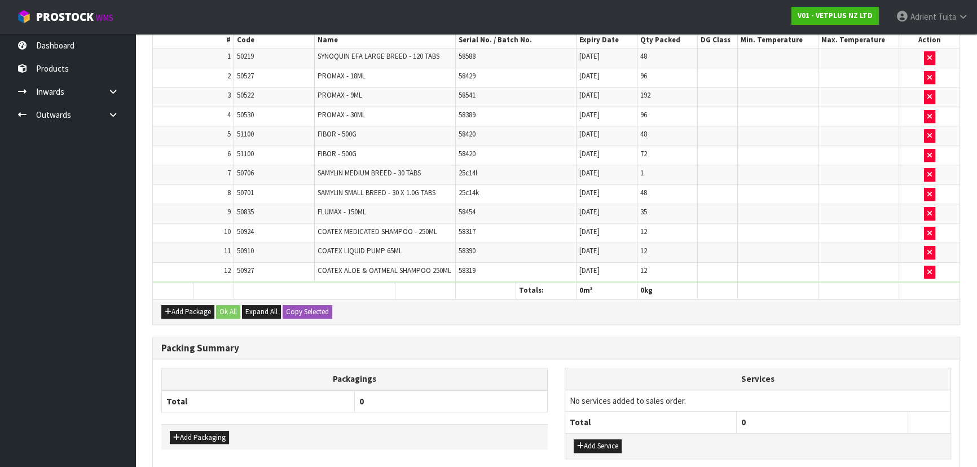
scroll to position [916, 0]
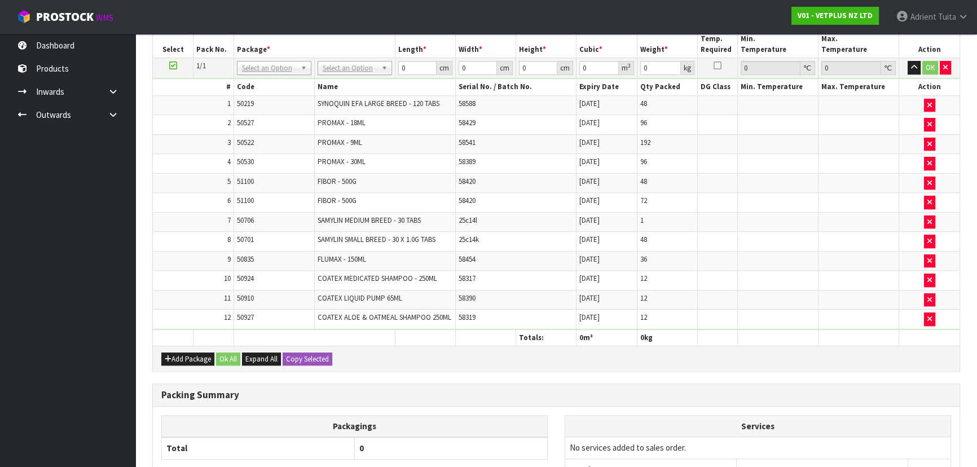
scroll to position [967, 0]
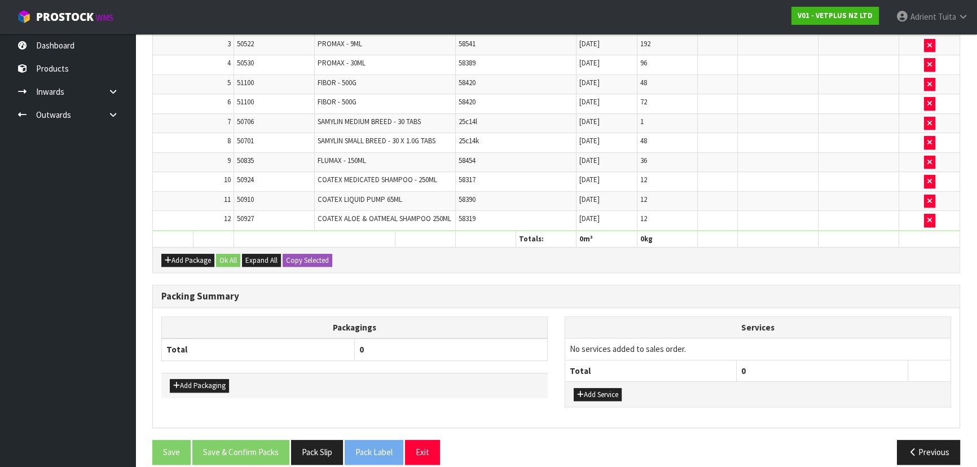
click at [492, 211] on td "58319" at bounding box center [515, 220] width 121 height 19
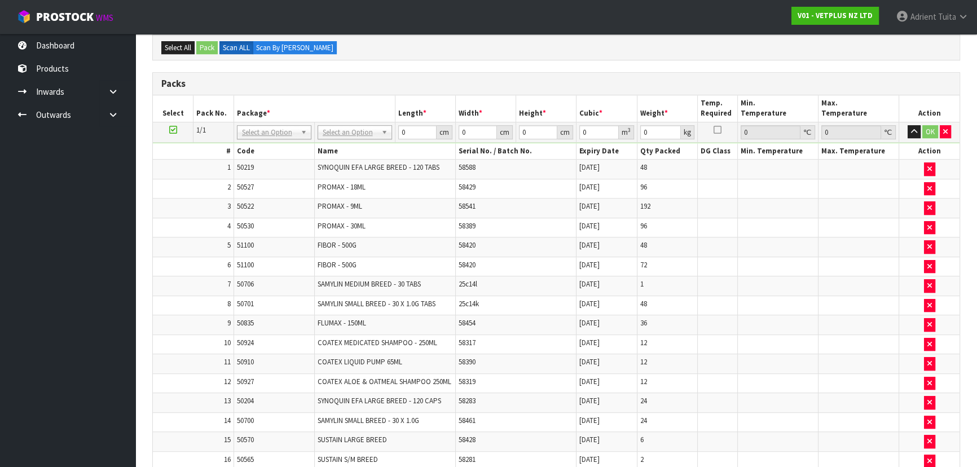
scroll to position [687, 0]
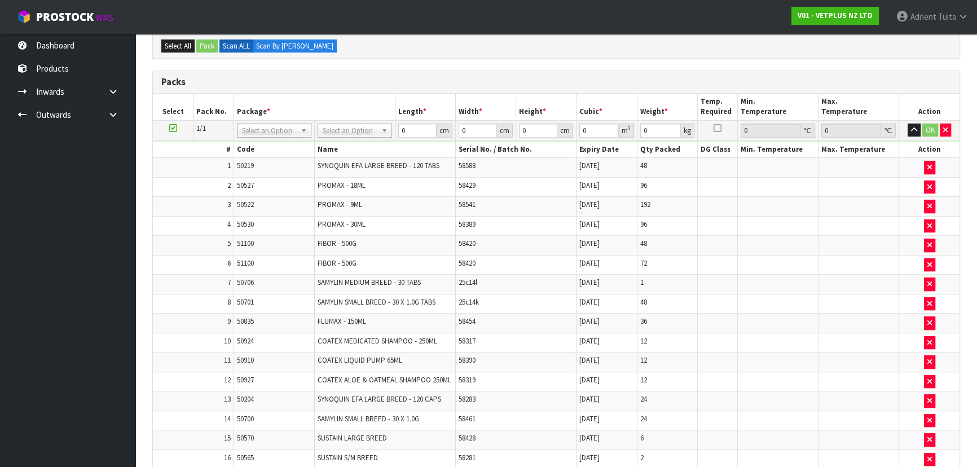
drag, startPoint x: 360, startPoint y: 138, endPoint x: 360, endPoint y: 125, distance: 13.0
click at [360, 142] on th "Name" at bounding box center [384, 150] width 141 height 16
click at [408, 132] on input "0" at bounding box center [417, 131] width 38 height 14
type input "1"
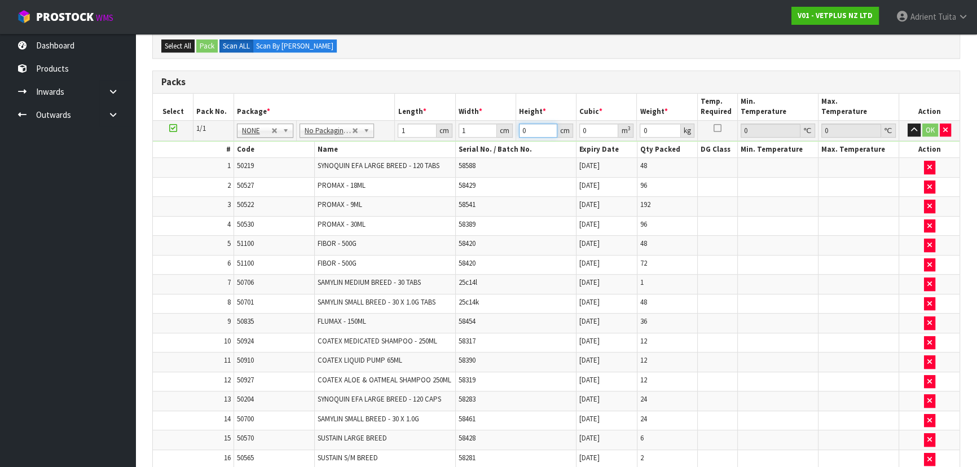
type input "1"
type input "0.000001"
type input "1"
click at [922, 127] on button "OK" at bounding box center [930, 131] width 16 height 14
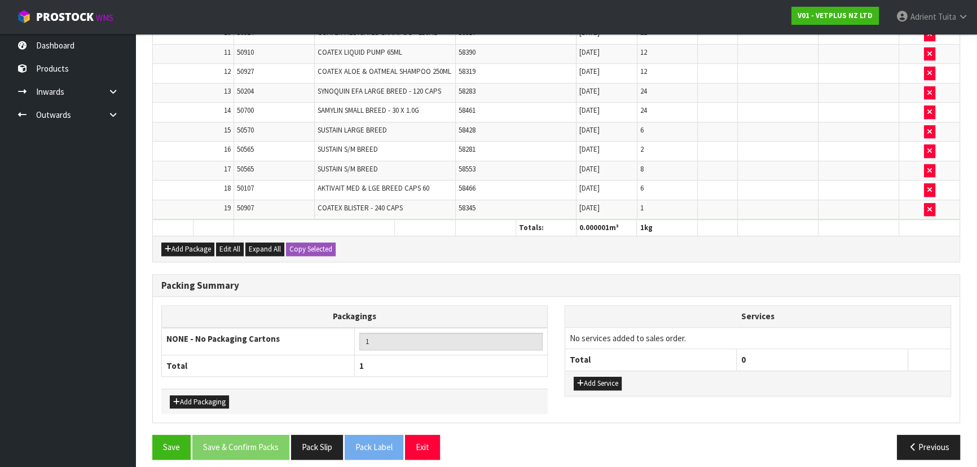
scroll to position [995, 0]
click at [158, 439] on button "Save" at bounding box center [171, 446] width 38 height 24
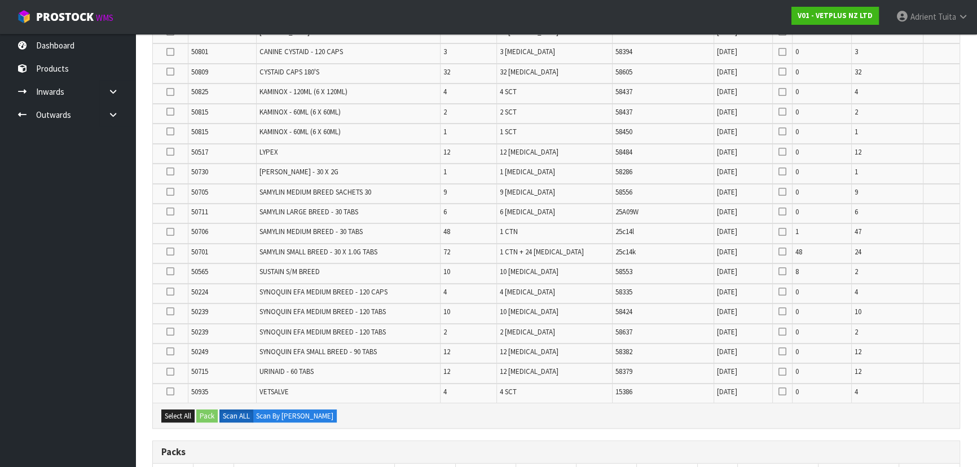
scroll to position [564, 0]
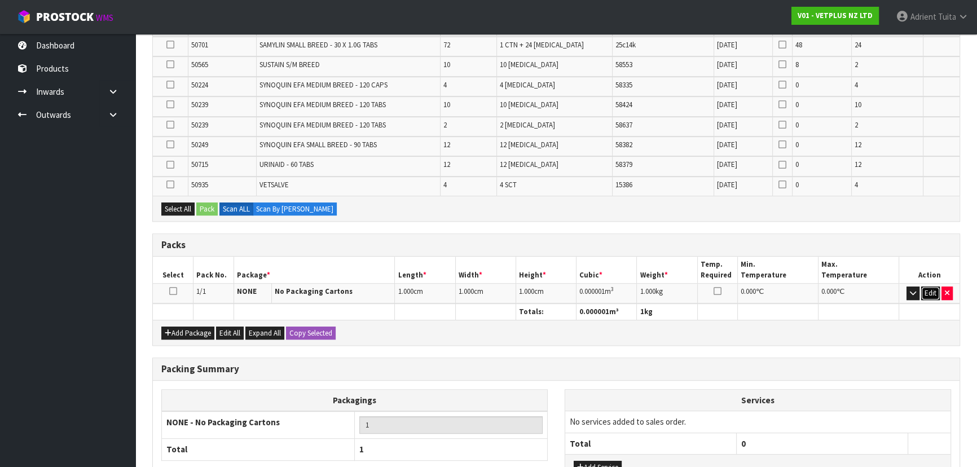
click at [921, 287] on button "Edit" at bounding box center [930, 294] width 19 height 14
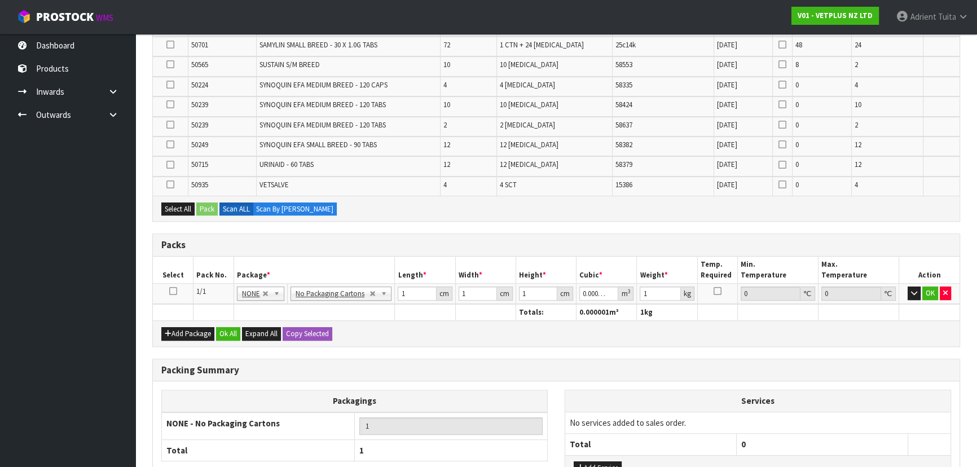
click at [170, 291] on icon at bounding box center [173, 291] width 8 height 1
click at [909, 292] on button "button" at bounding box center [914, 294] width 13 height 14
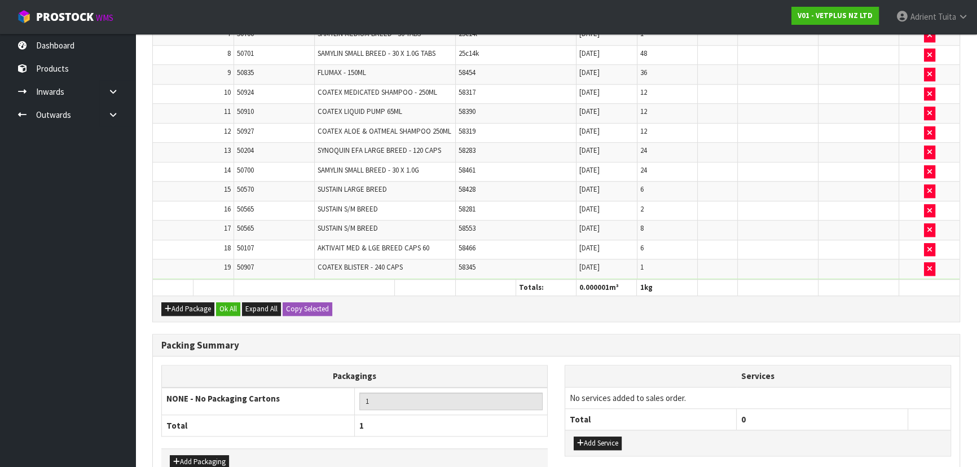
scroll to position [1036, 0]
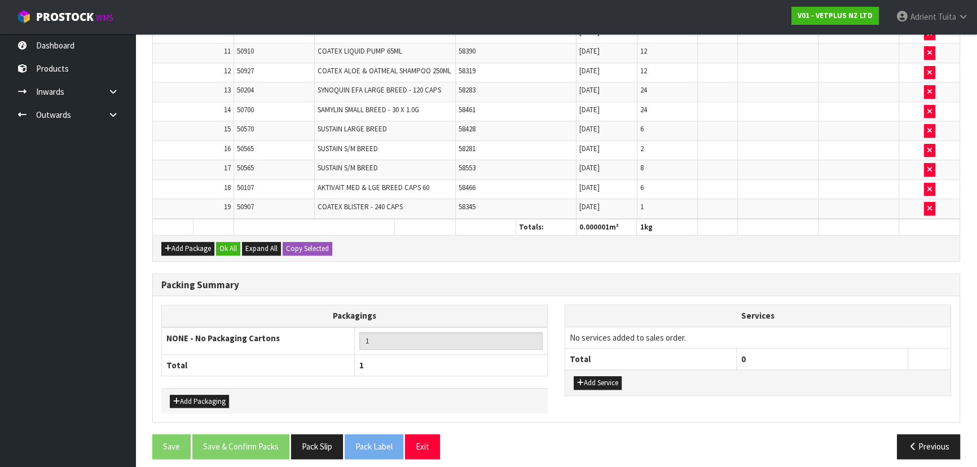
click at [447, 250] on div "Add Package Ok All Expand All Copy Selected" at bounding box center [556, 247] width 807 height 25
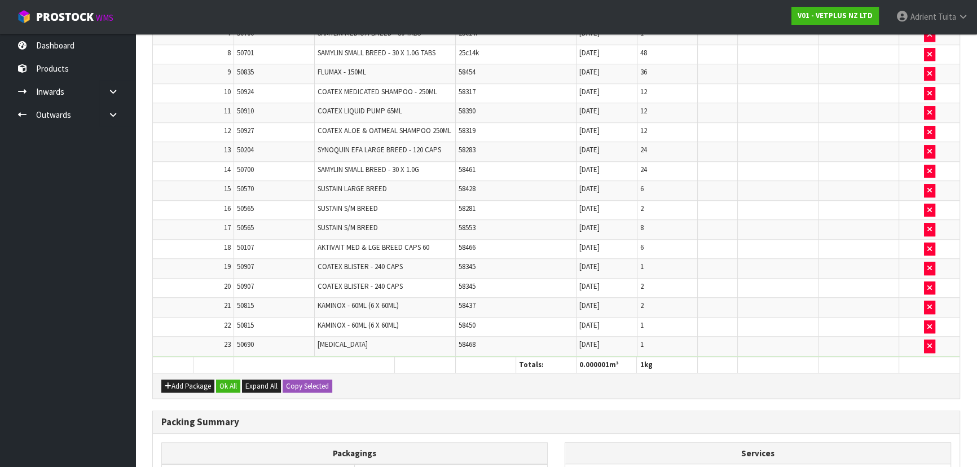
scroll to position [1054, 0]
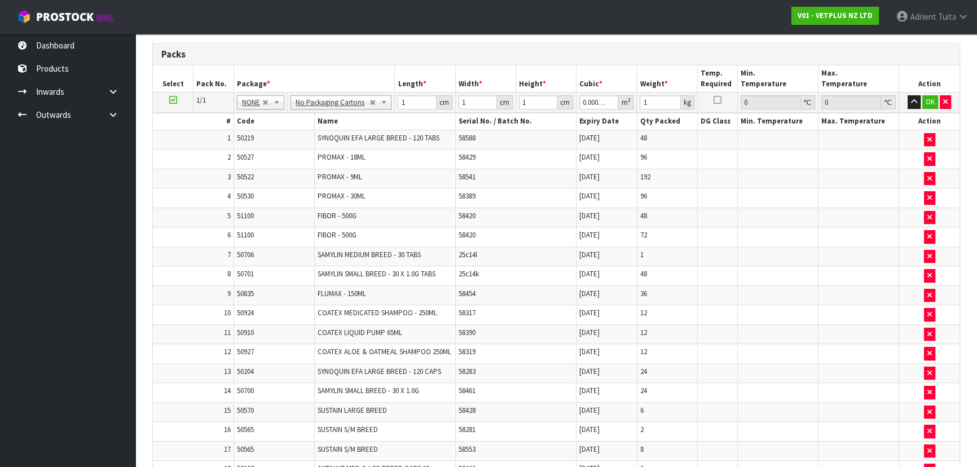
scroll to position [573, 0]
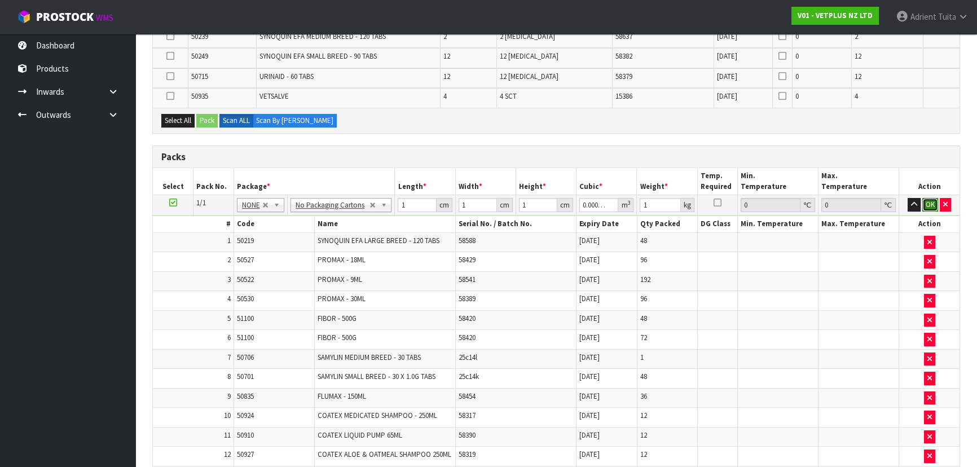
click at [922, 203] on button "OK" at bounding box center [930, 205] width 16 height 14
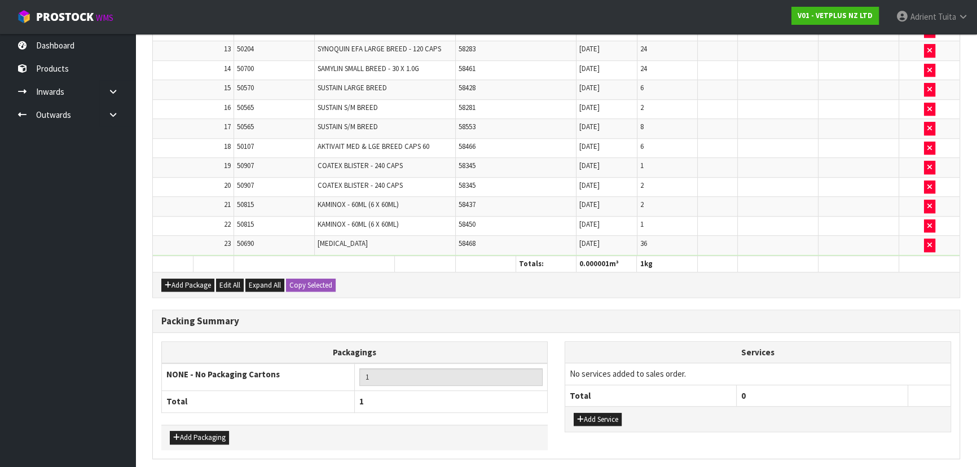
scroll to position [1033, 0]
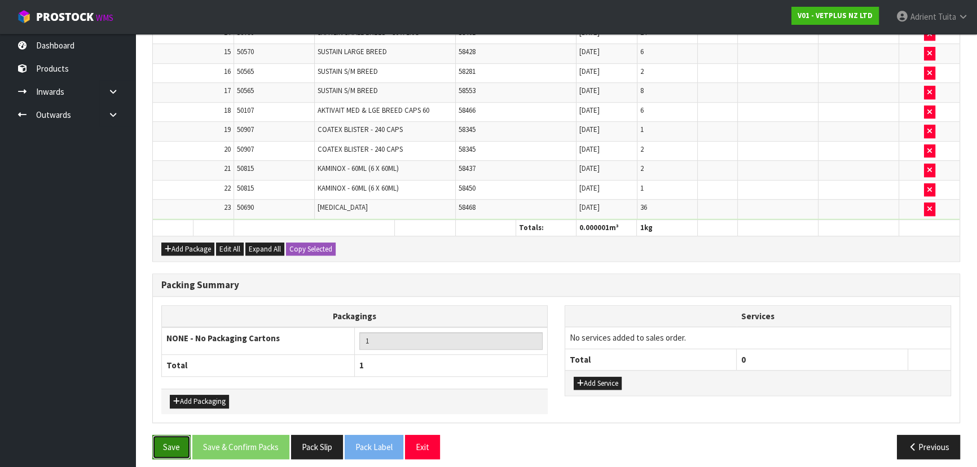
click at [177, 435] on button "Save" at bounding box center [171, 447] width 38 height 24
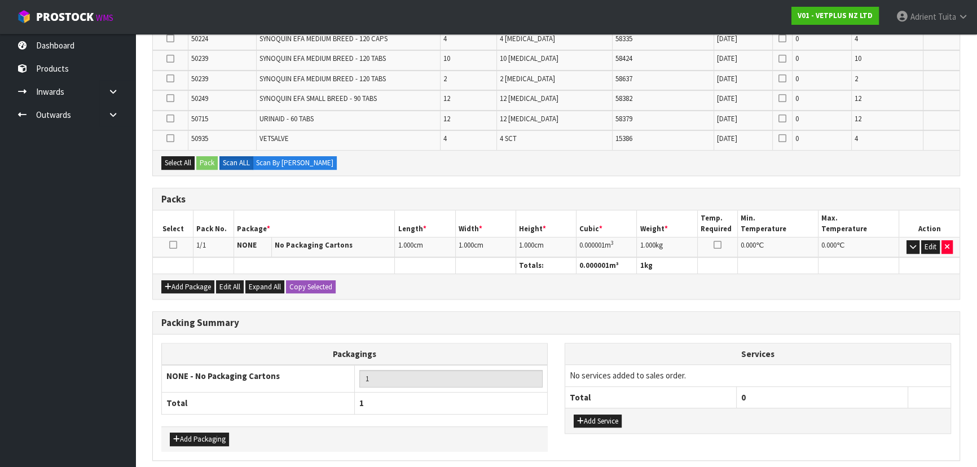
scroll to position [572, 0]
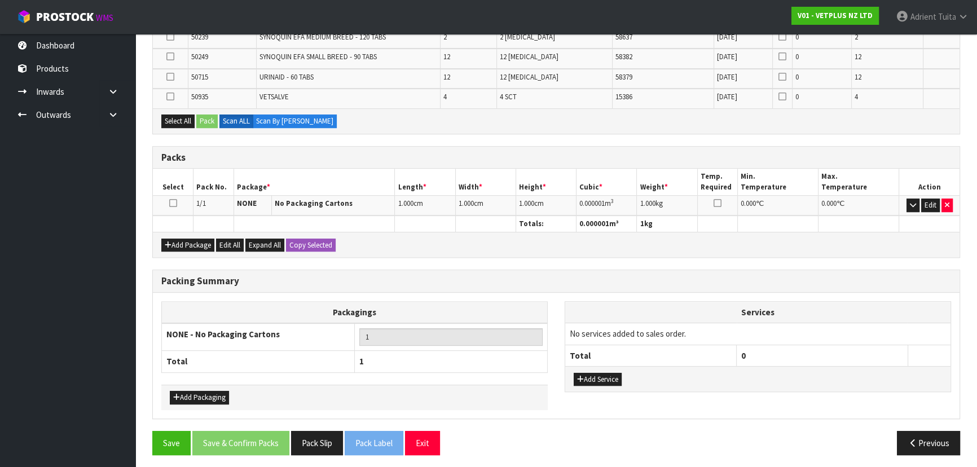
drag, startPoint x: 174, startPoint y: 198, endPoint x: 181, endPoint y: 198, distance: 6.2
click at [174, 203] on icon at bounding box center [173, 203] width 8 height 1
click at [922, 200] on button "Edit" at bounding box center [930, 206] width 19 height 14
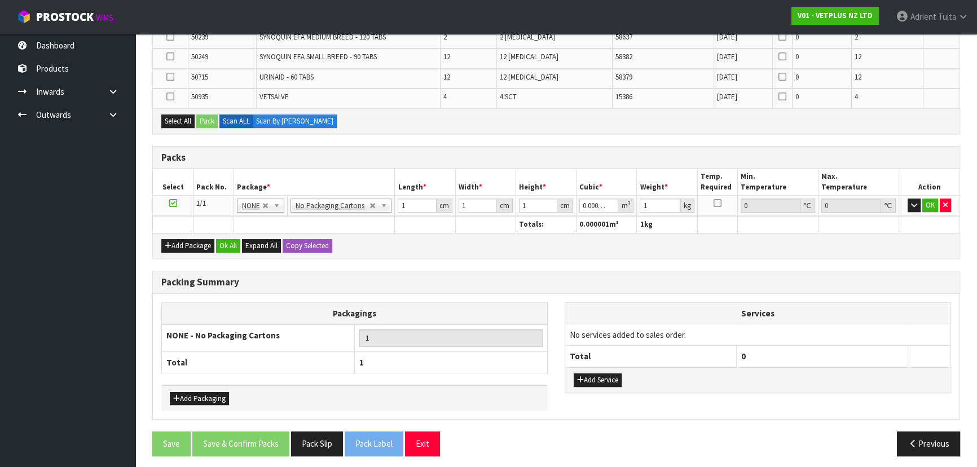
scroll to position [573, 0]
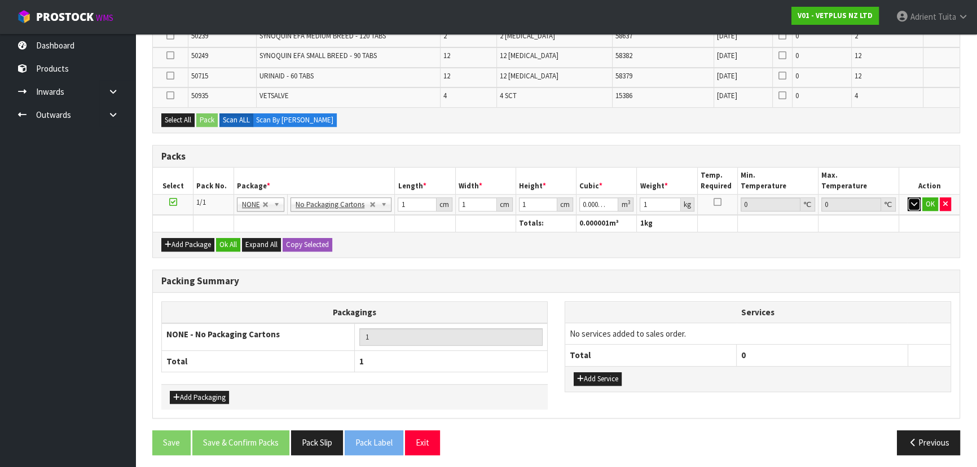
click at [912, 201] on icon "button" at bounding box center [914, 203] width 6 height 7
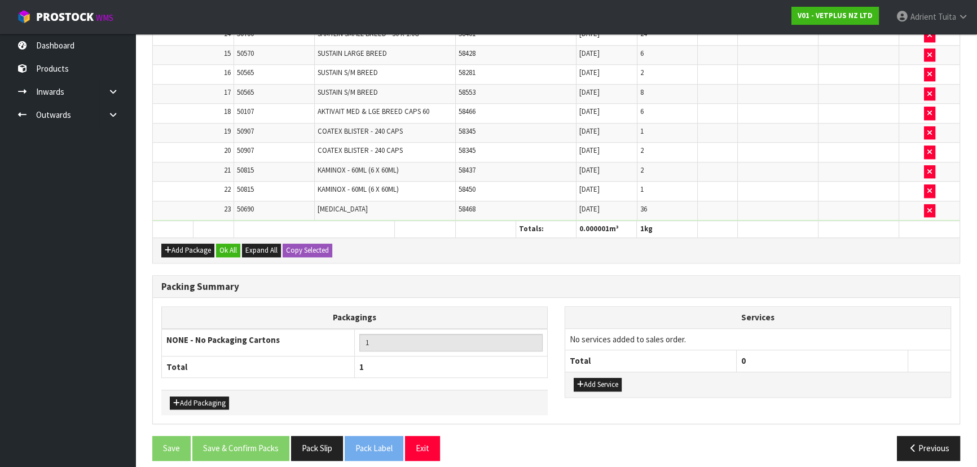
scroll to position [1034, 0]
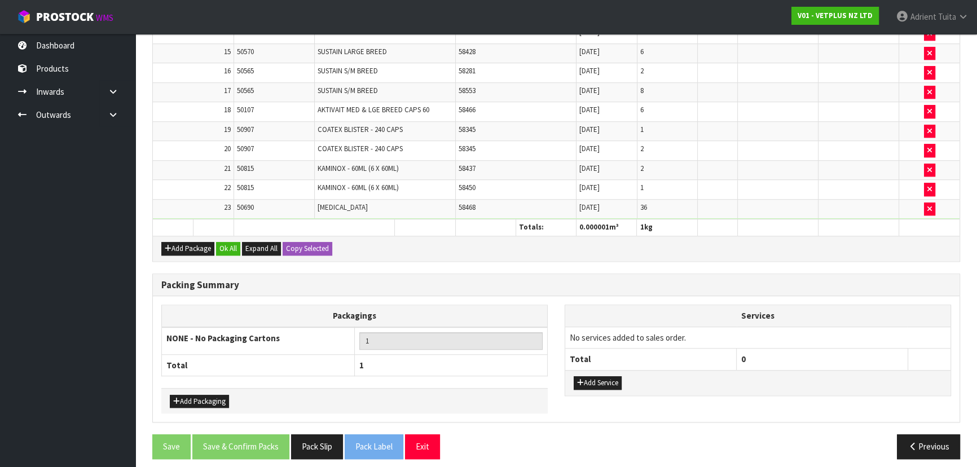
click at [413, 209] on td "[MEDICAL_DATA]" at bounding box center [384, 208] width 141 height 19
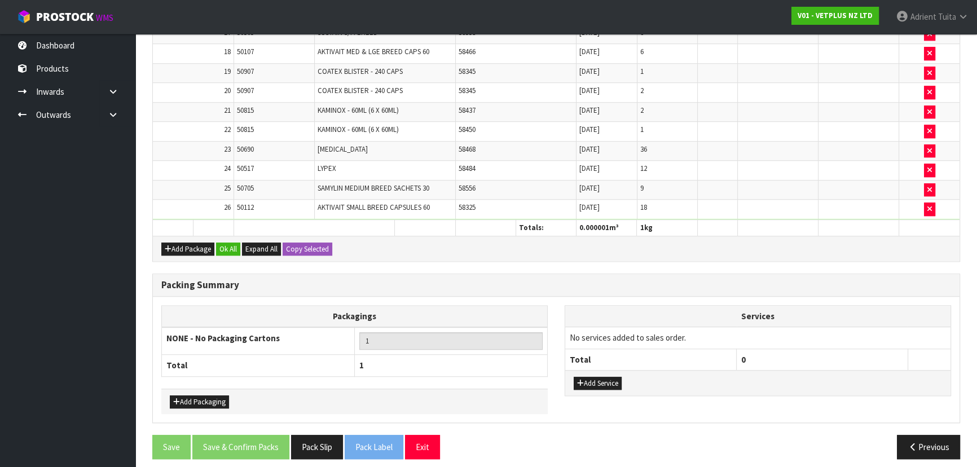
scroll to position [0, 0]
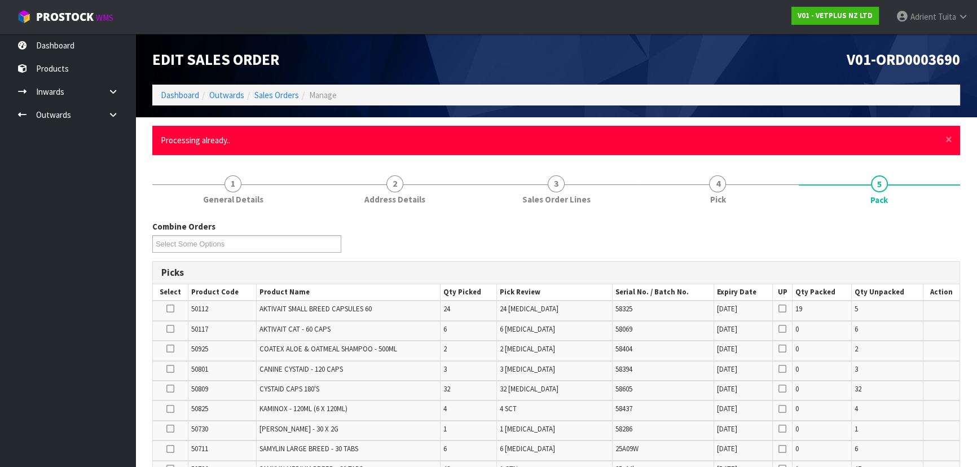
click at [942, 140] on div "× Close Processing already.." at bounding box center [556, 140] width 808 height 29
click at [945, 140] on span "×" at bounding box center [948, 139] width 7 height 16
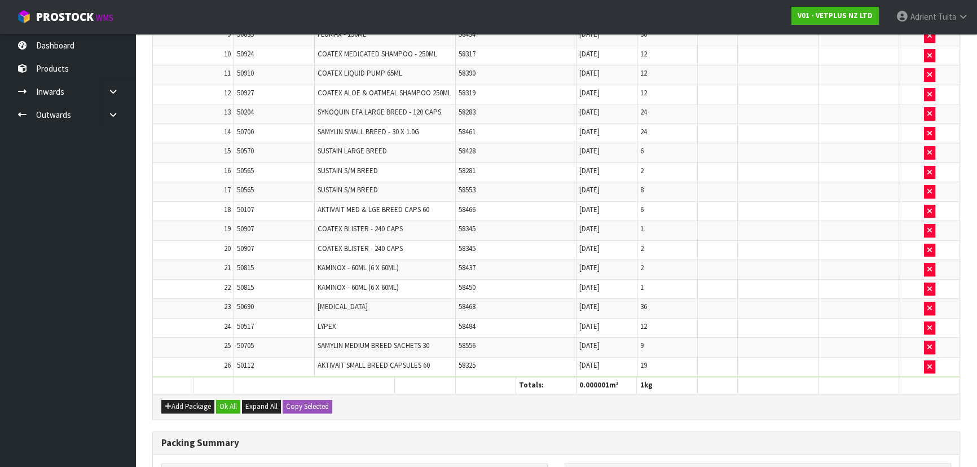
scroll to position [1011, 0]
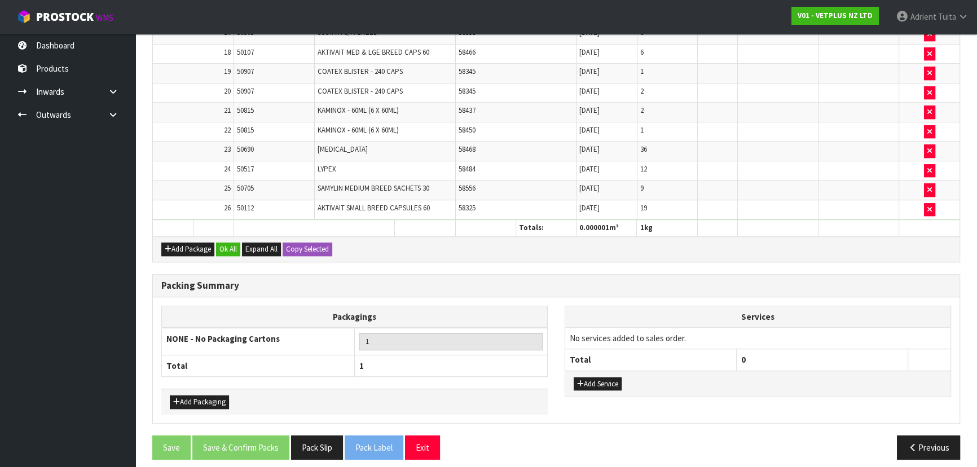
click at [679, 245] on div "Add Package Ok All Expand All Copy Selected" at bounding box center [556, 248] width 807 height 25
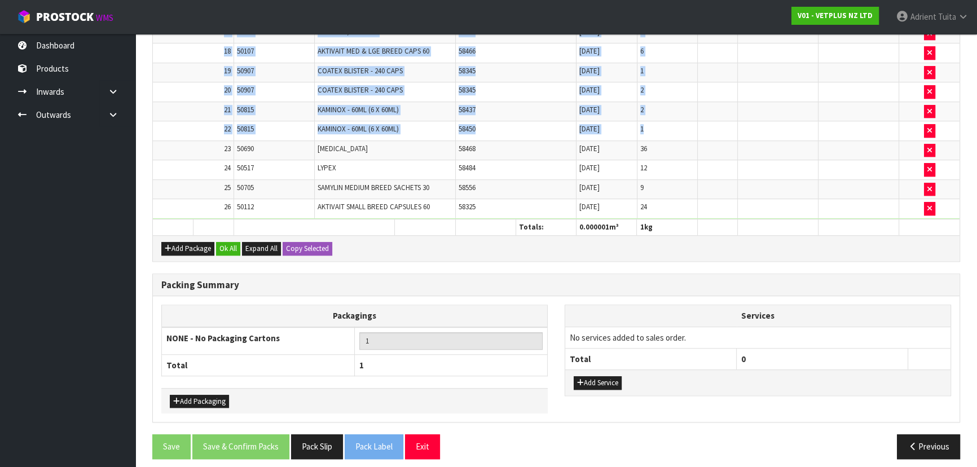
scroll to position [622, 0]
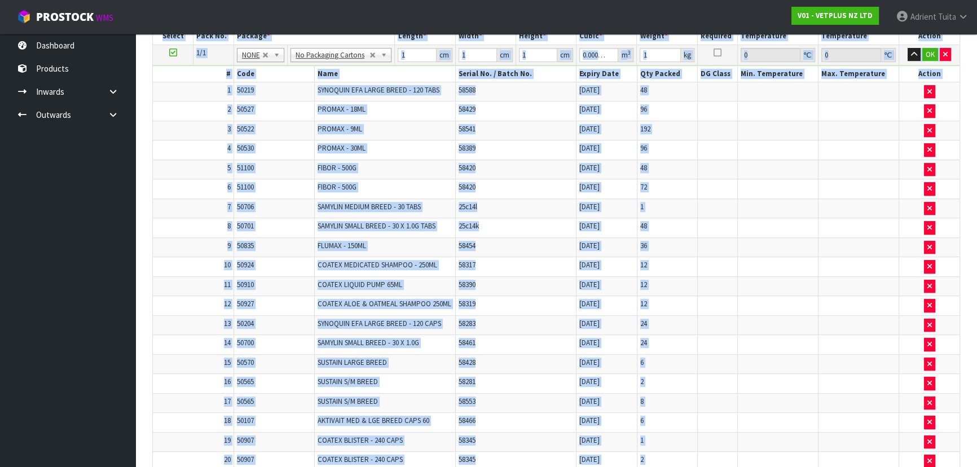
drag, startPoint x: 651, startPoint y: -56, endPoint x: 662, endPoint y: 184, distance: 240.0
click at [188, 393] on td "17" at bounding box center [193, 403] width 81 height 20
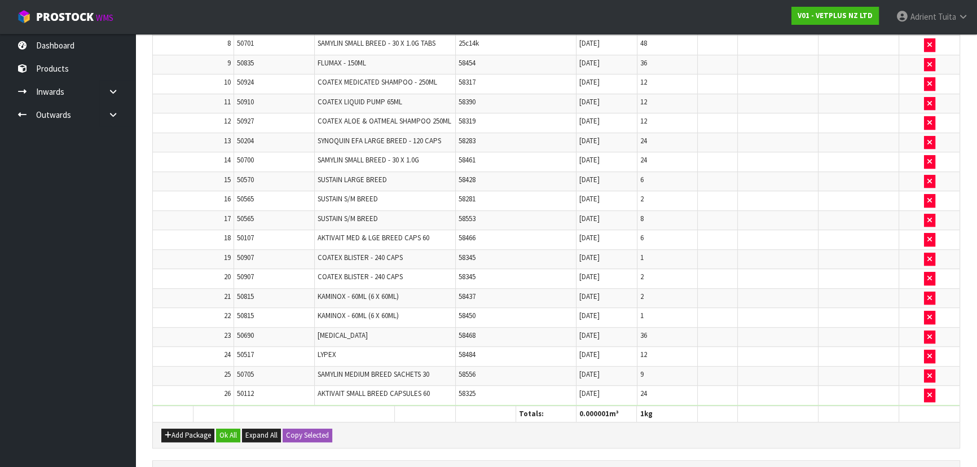
scroll to position [992, 0]
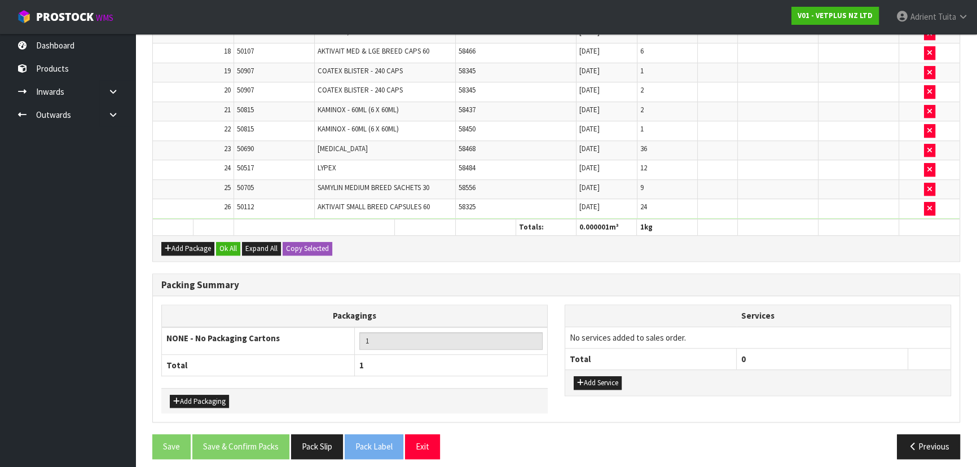
click at [344, 281] on h3 "Packing Summary" at bounding box center [556, 285] width 790 height 11
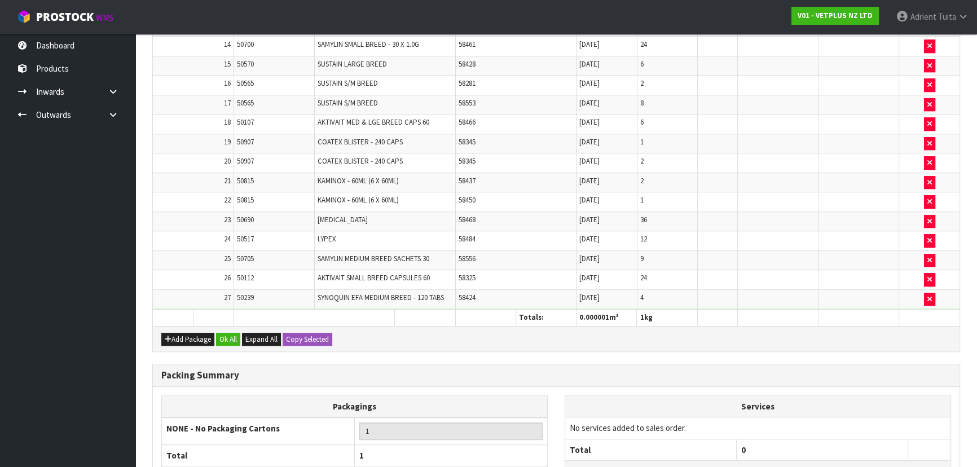
scroll to position [1010, 0]
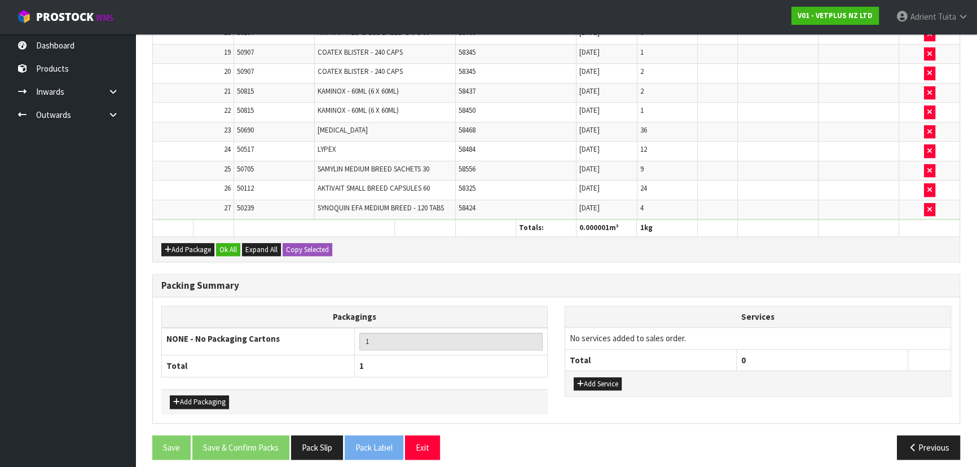
click at [507, 283] on div "Packing Summary" at bounding box center [556, 286] width 807 height 23
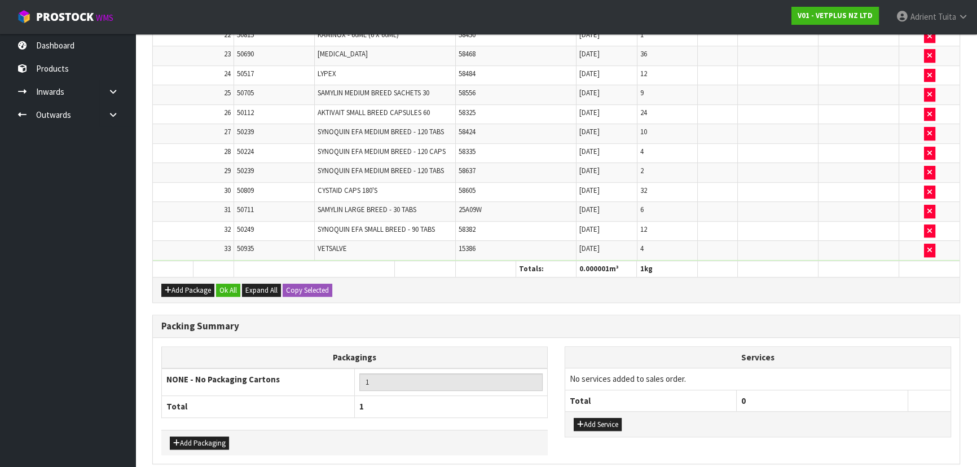
scroll to position [0, 0]
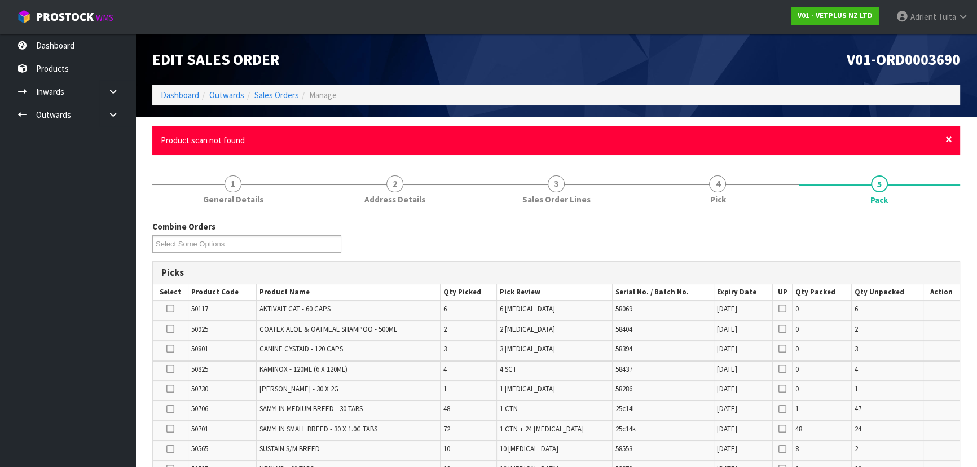
click at [946, 143] on span "×" at bounding box center [948, 139] width 7 height 16
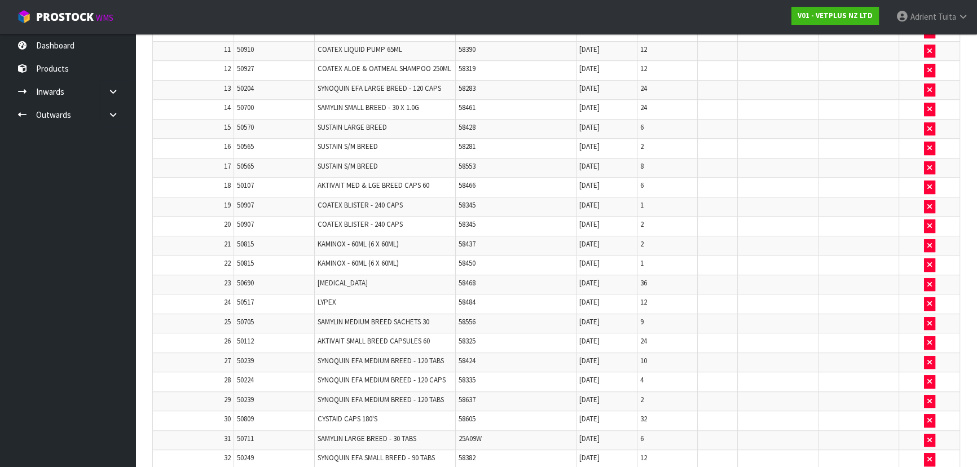
scroll to position [987, 0]
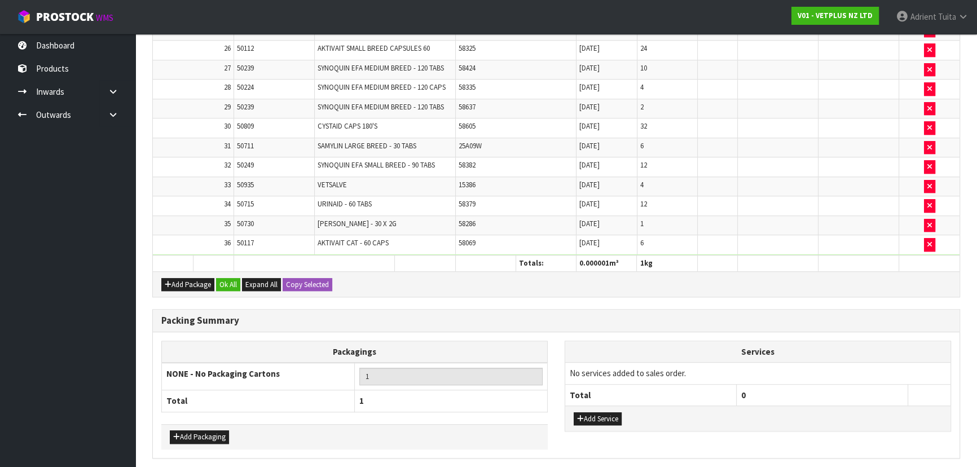
scroll to position [946, 0]
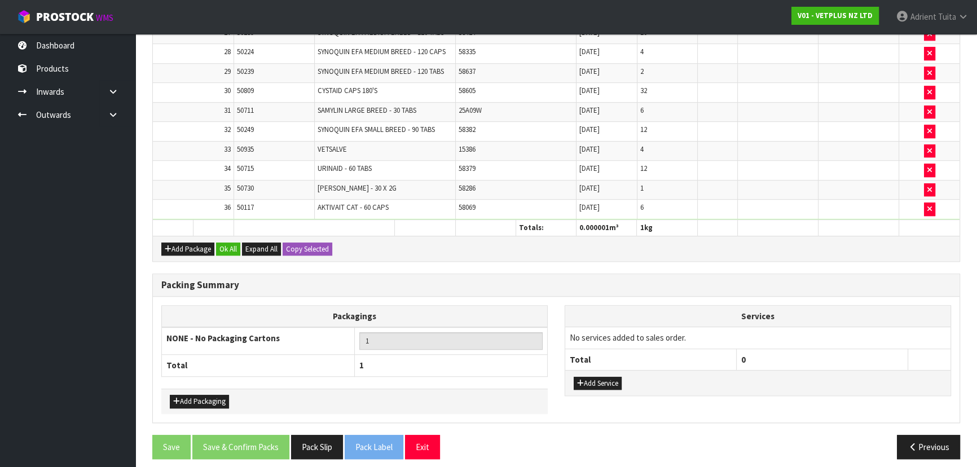
click at [535, 249] on div "Add Package Ok All Expand All Copy Selected" at bounding box center [556, 248] width 807 height 25
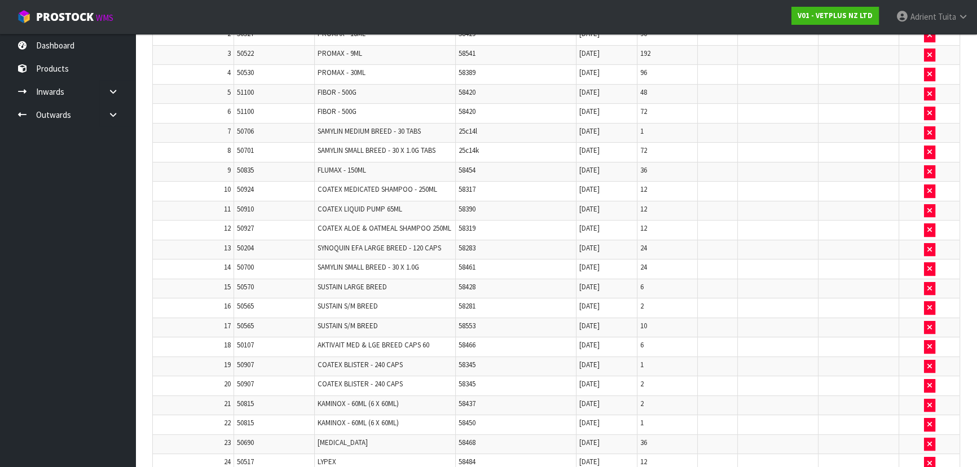
scroll to position [0, 0]
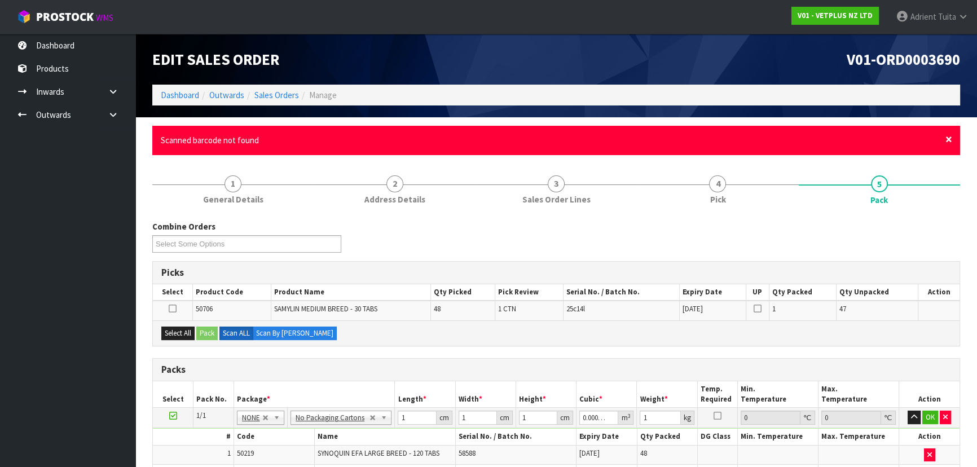
click at [951, 136] on span "×" at bounding box center [948, 139] width 7 height 16
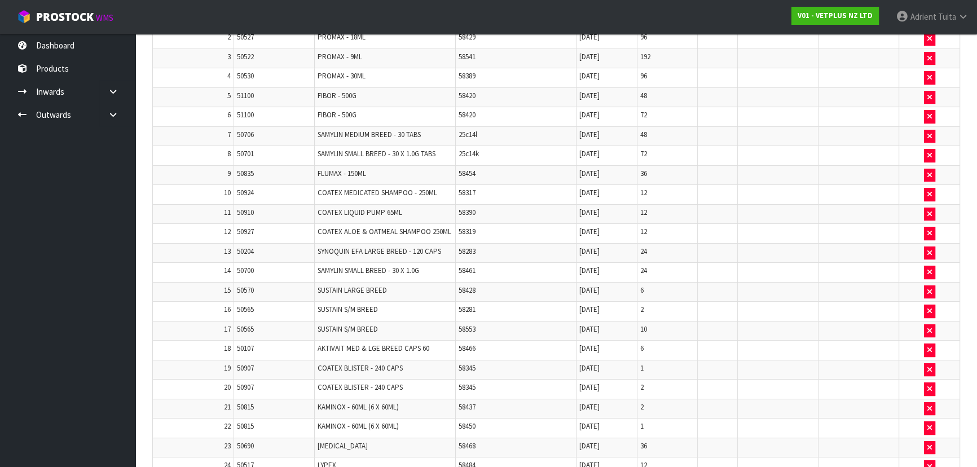
scroll to position [265, 0]
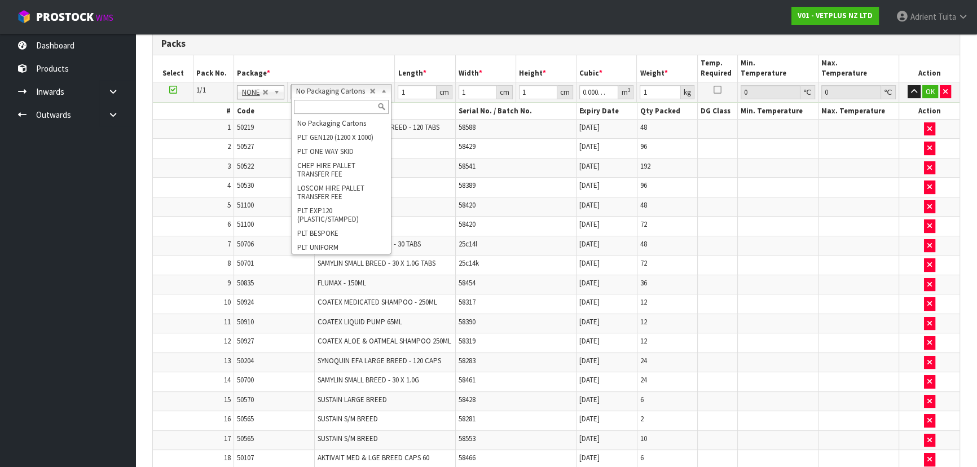
click at [327, 109] on input "text" at bounding box center [341, 107] width 95 height 14
type input "B"
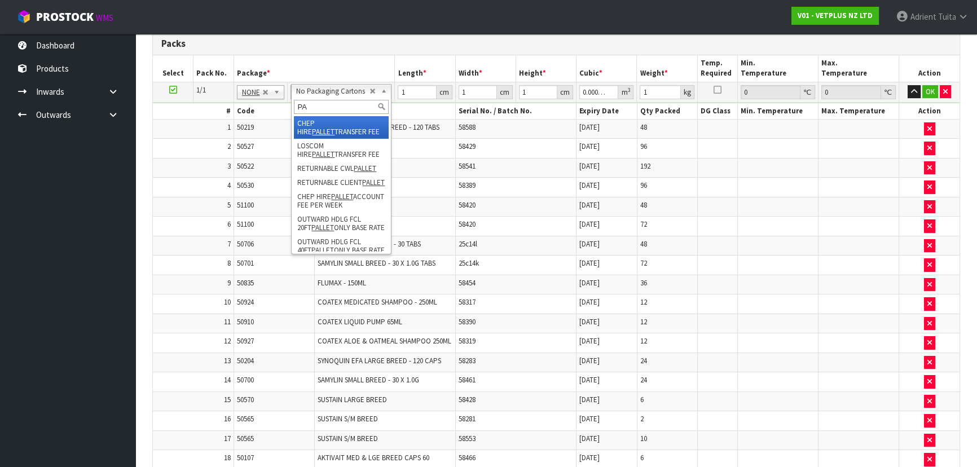
type input "P"
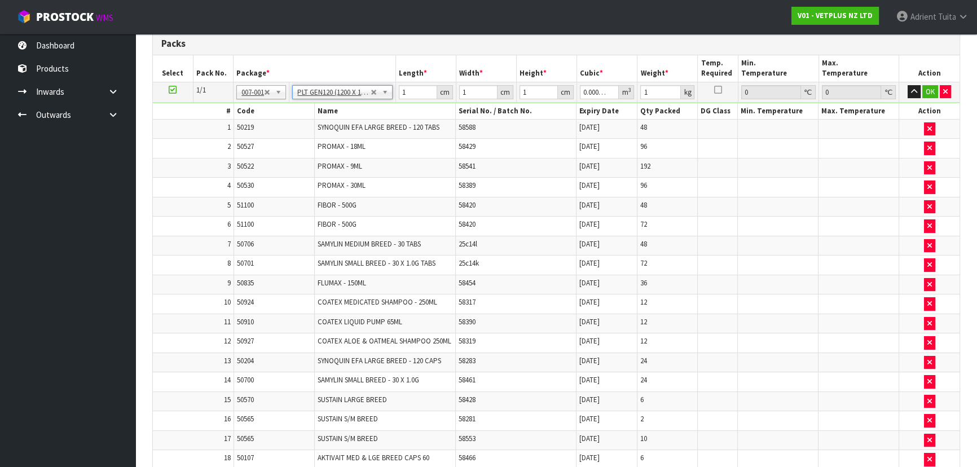
type input "120"
type input "100"
type input "0"
type input "184.798"
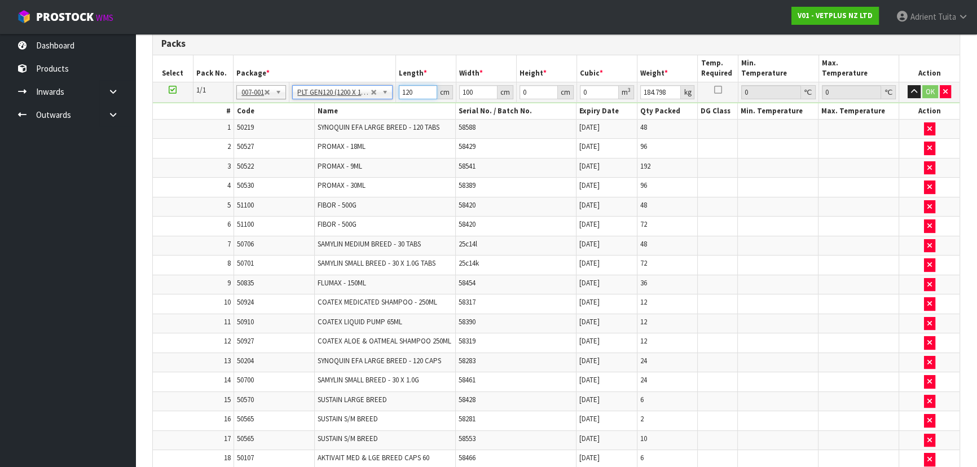
click at [410, 85] on input "120" at bounding box center [418, 92] width 38 height 14
type input "120"
type input "1"
type input "0.0144"
type input "12"
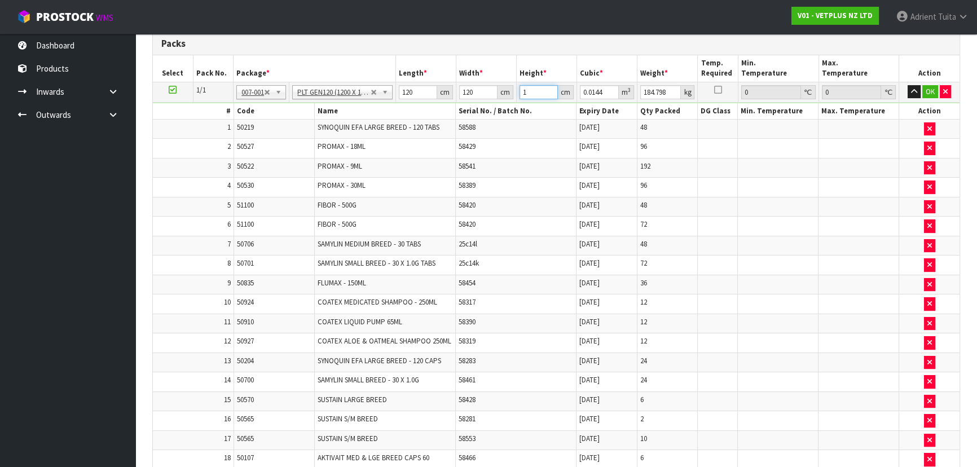
type input "0.1728"
type input "1278"
type input "18.4032"
type input "127"
type input "1.8288"
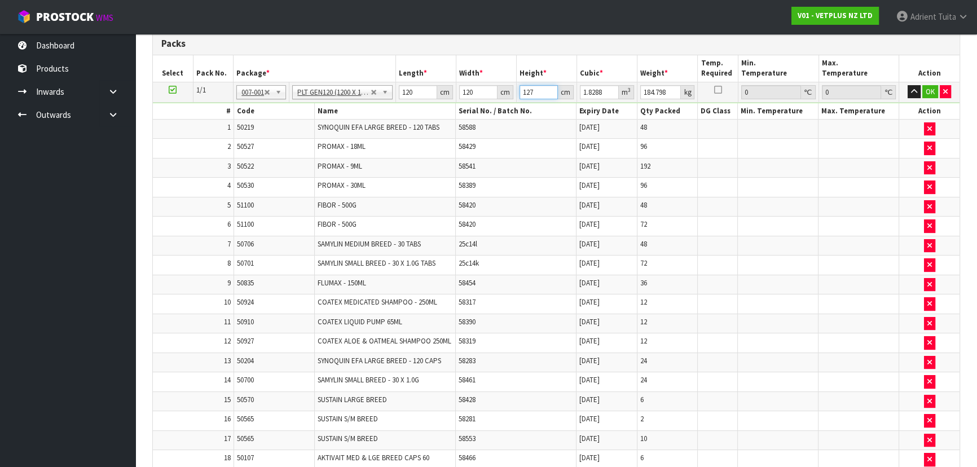
type input "12"
type input "0.1728"
type input "1"
type input "0.0144"
type input "0"
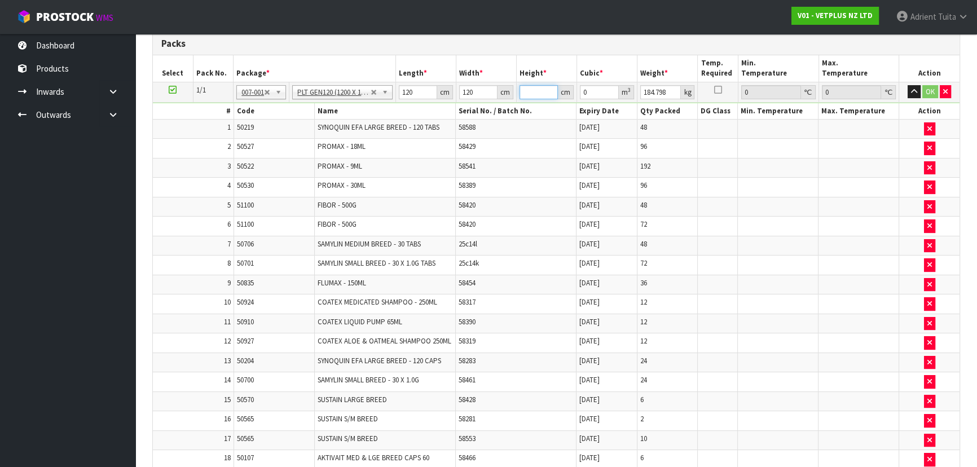
type input "1"
type input "0.0144"
type input "12"
type input "0.1728"
type input "128"
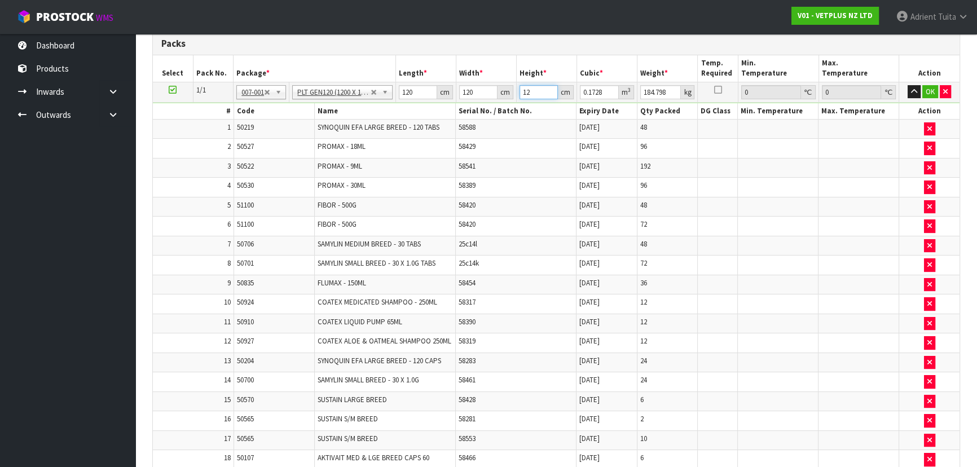
type input "1.8432"
type input "128"
type input "259"
click at [929, 94] on button "OK" at bounding box center [930, 92] width 16 height 14
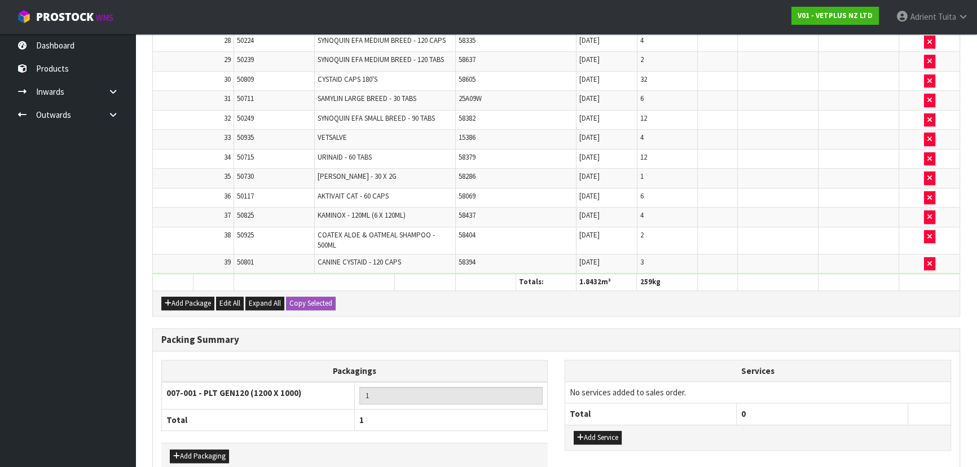
scroll to position [931, 0]
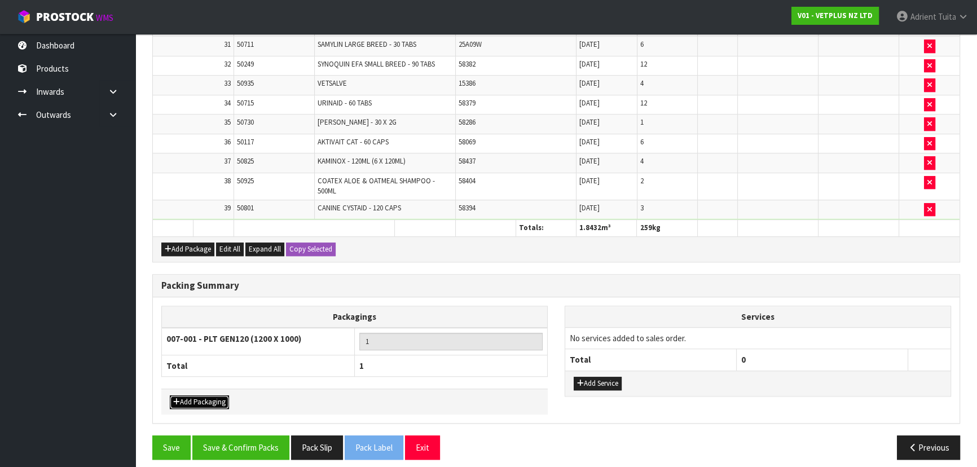
click at [190, 395] on button "Add Packaging" at bounding box center [199, 402] width 59 height 14
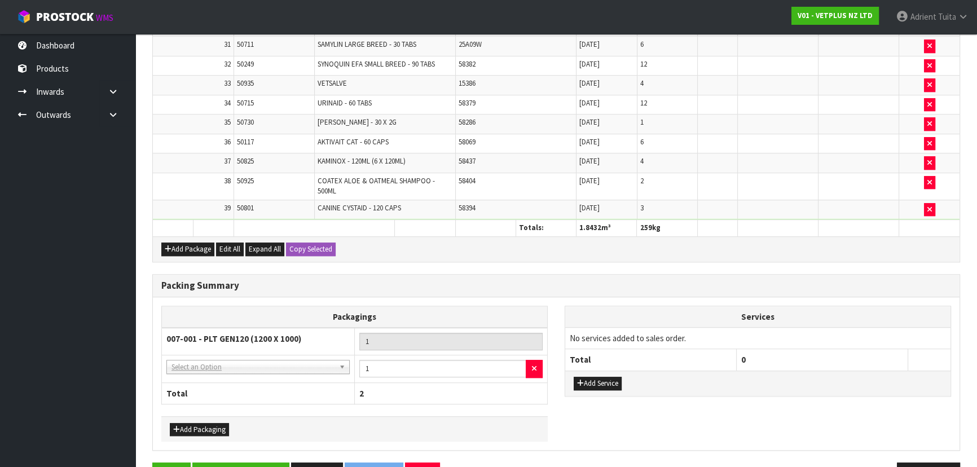
drag, startPoint x: 205, startPoint y: 344, endPoint x: 205, endPoint y: 355, distance: 10.7
click at [205, 346] on tbody "007-001 - PLT GEN120 (1200 X 1000) 1 NONE - No Packaging Cartons 007-001 - PLT …" at bounding box center [355, 355] width 386 height 55
drag, startPoint x: 205, startPoint y: 355, endPoint x: 207, endPoint y: 374, distance: 19.3
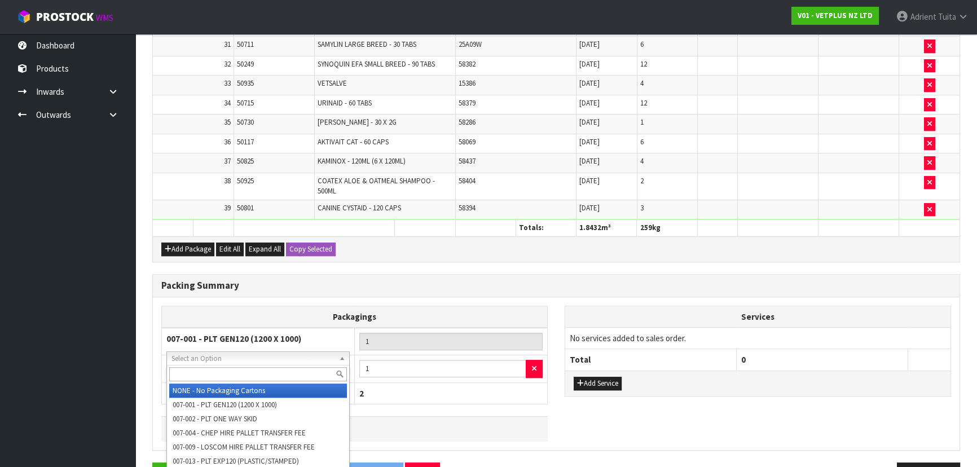
click at [207, 374] on input "text" at bounding box center [258, 374] width 178 height 14
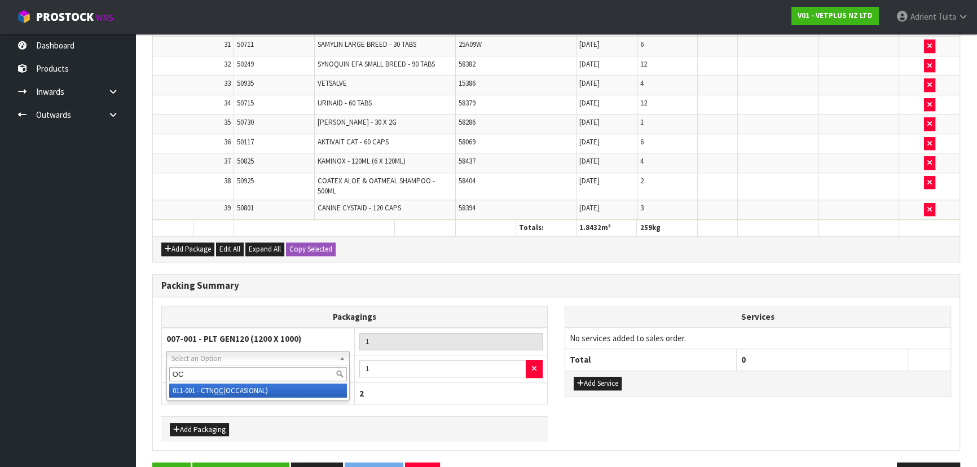
type input "OC"
drag, startPoint x: 209, startPoint y: 387, endPoint x: 240, endPoint y: 392, distance: 31.4
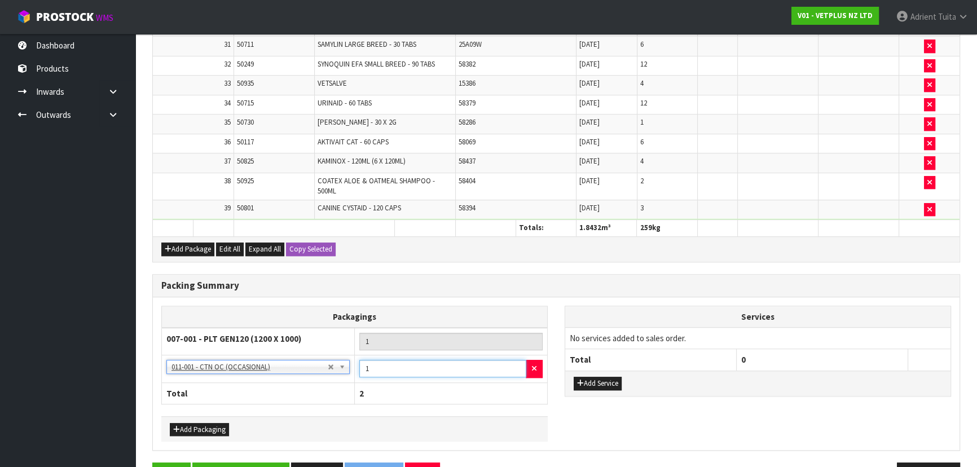
click at [447, 363] on input "1" at bounding box center [442, 368] width 167 height 17
type input "28"
click at [190, 416] on div "Add Packaging" at bounding box center [354, 428] width 386 height 25
click at [190, 423] on button "Add Packaging" at bounding box center [199, 430] width 59 height 14
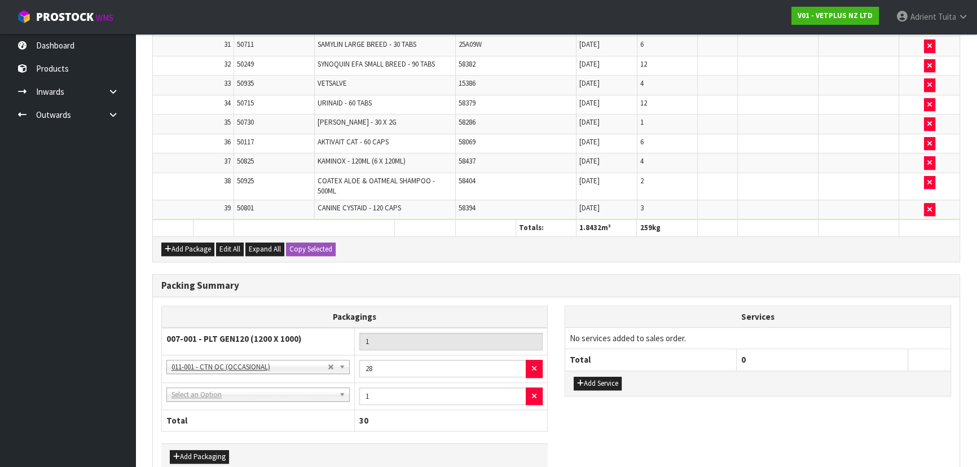
click at [205, 395] on td "NONE - No Packaging Cartons 007-001 - PLT GEN120 (1200 X 1000) 007-002 - PLT ON…" at bounding box center [258, 396] width 193 height 28
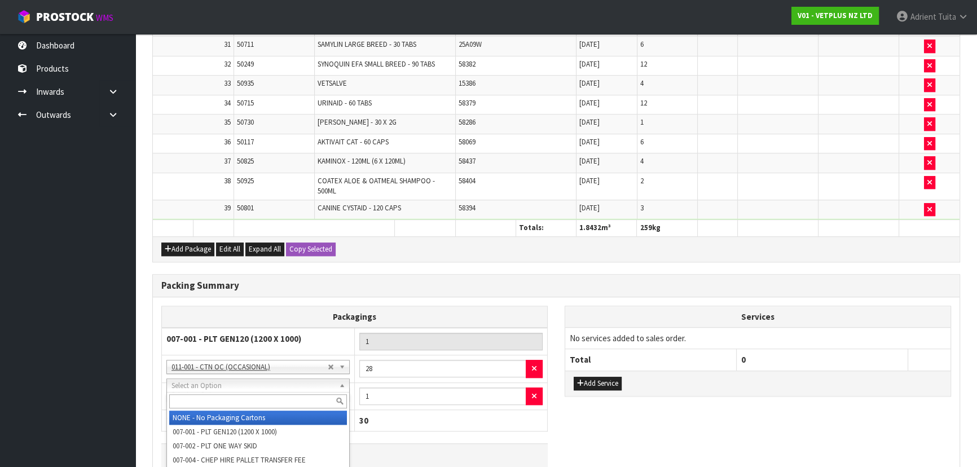
click at [208, 394] on input "text" at bounding box center [258, 401] width 178 height 14
type input "P"
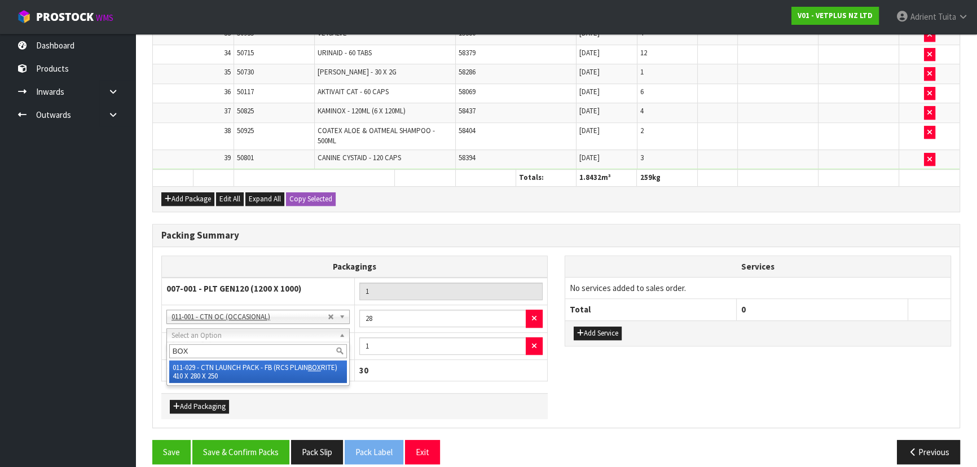
scroll to position [986, 0]
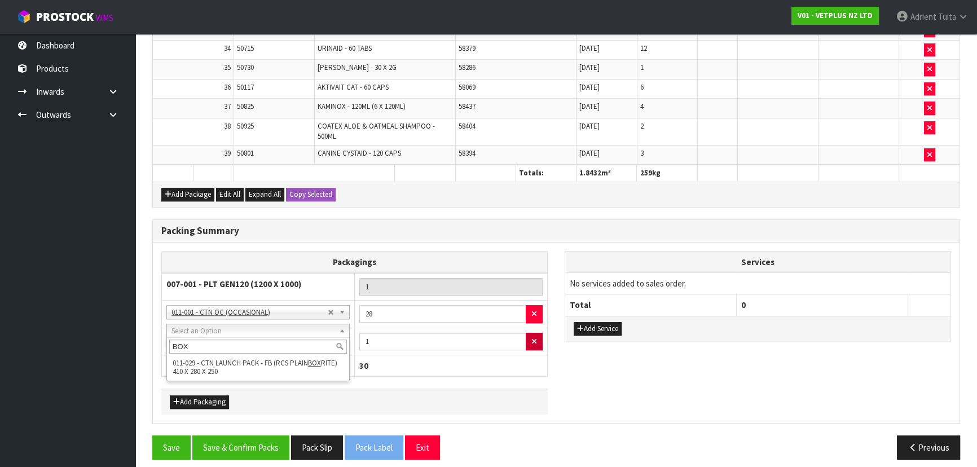
type input "BOX"
click at [536, 333] on button "button" at bounding box center [534, 342] width 17 height 18
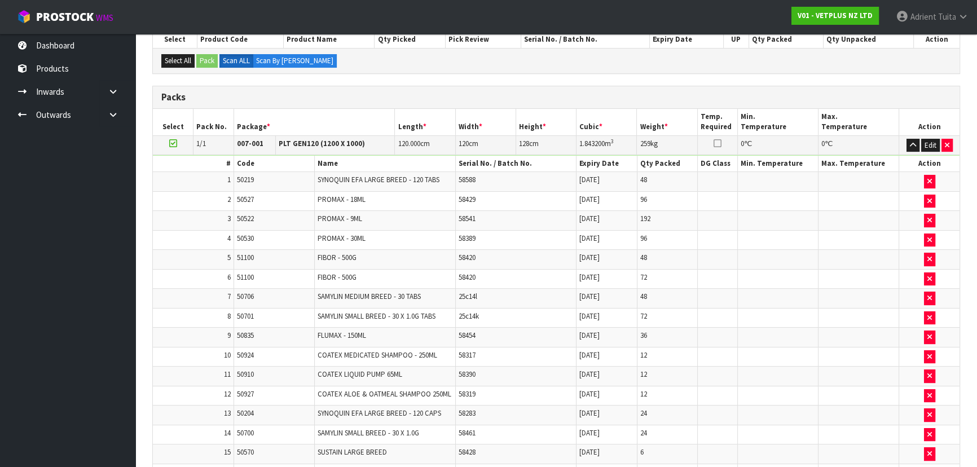
scroll to position [189, 0]
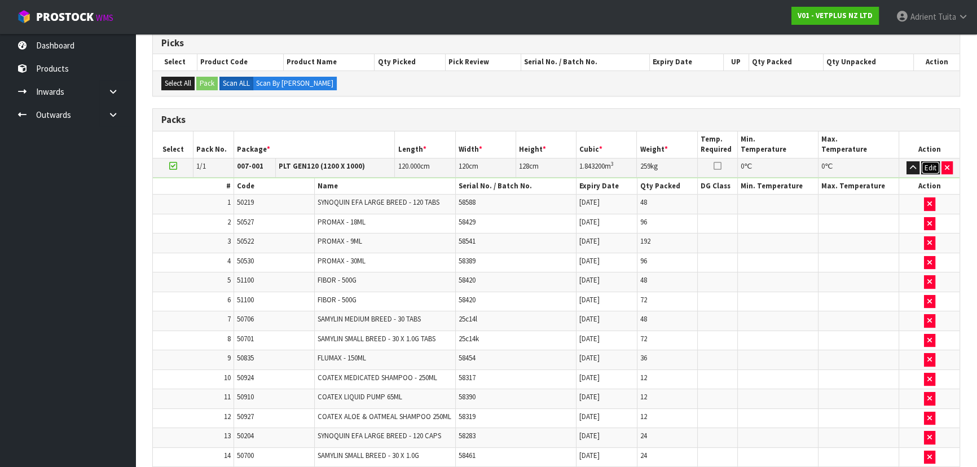
click at [925, 166] on button "Edit" at bounding box center [930, 168] width 19 height 14
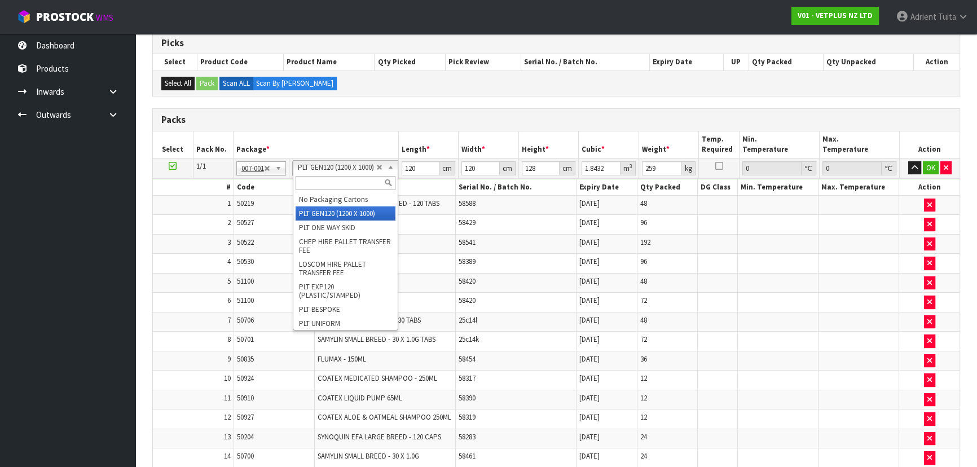
click at [364, 179] on input "text" at bounding box center [345, 183] width 99 height 14
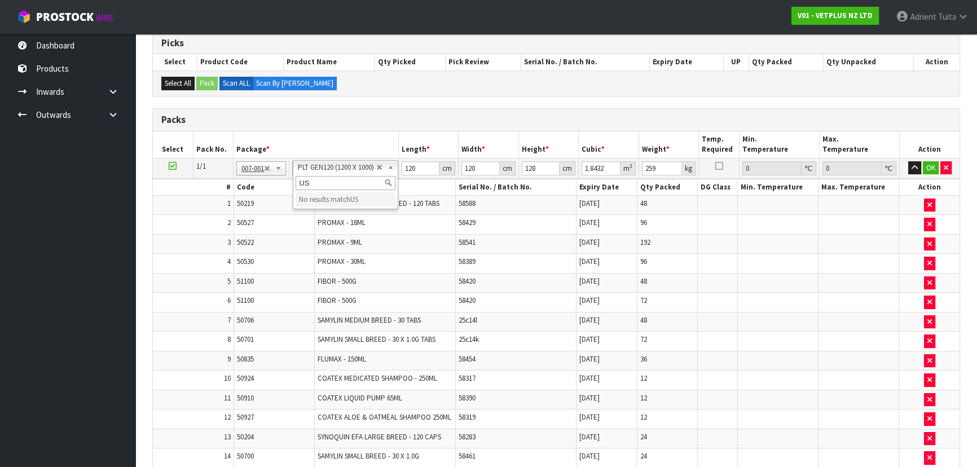
type input "U"
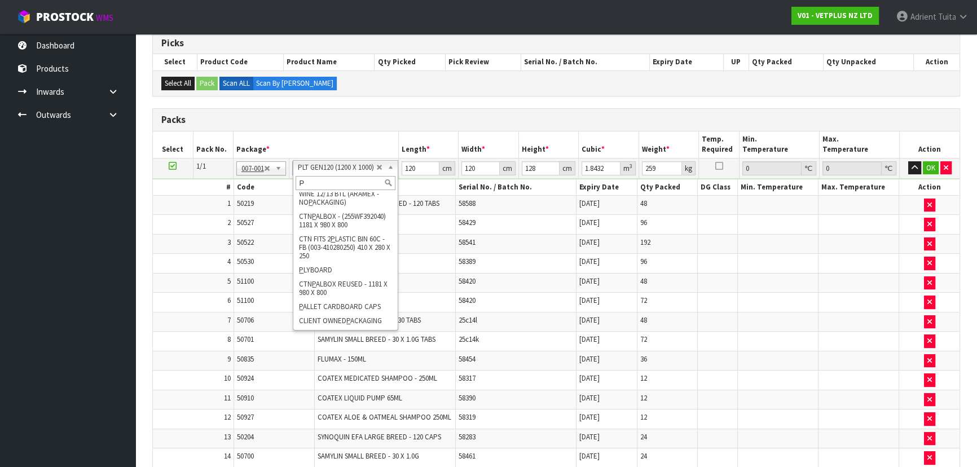
scroll to position [14, 0]
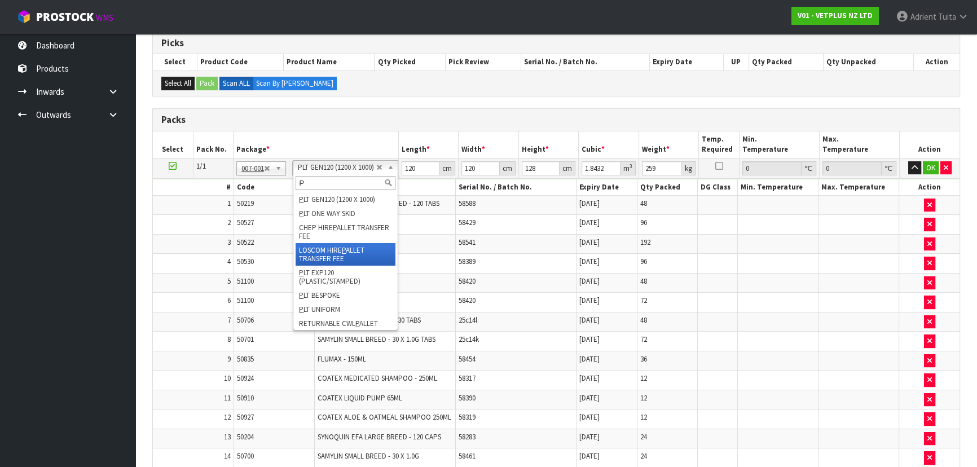
type input "PL"
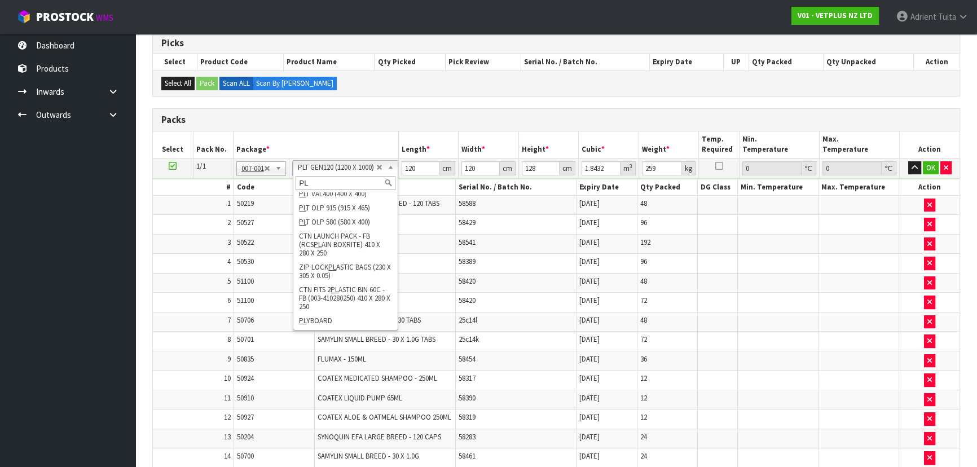
scroll to position [0, 0]
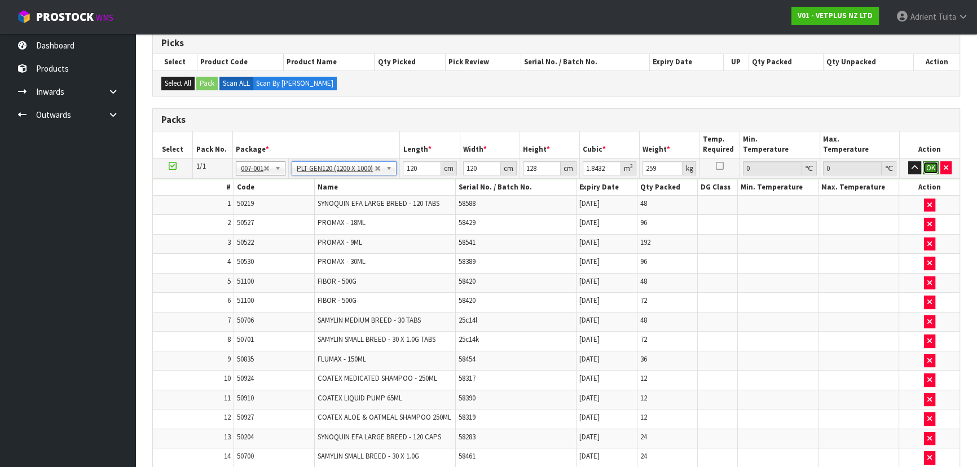
click at [928, 169] on button "OK" at bounding box center [931, 168] width 16 height 14
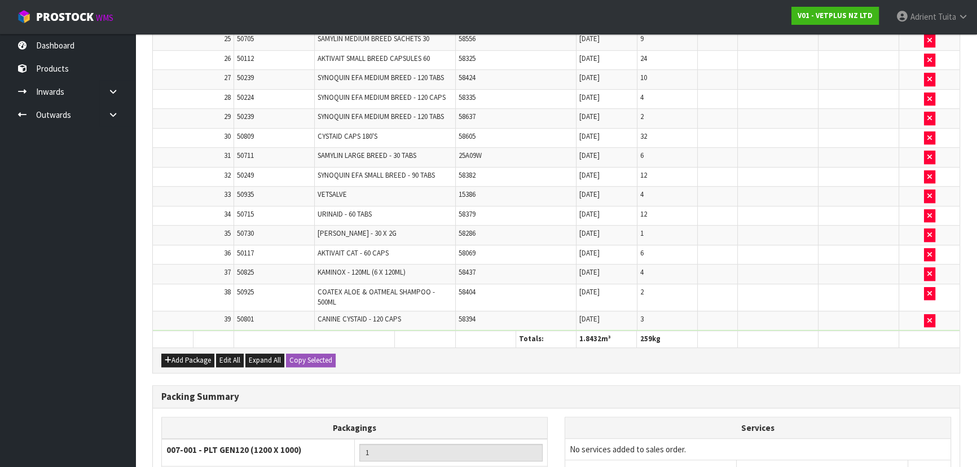
scroll to position [907, 0]
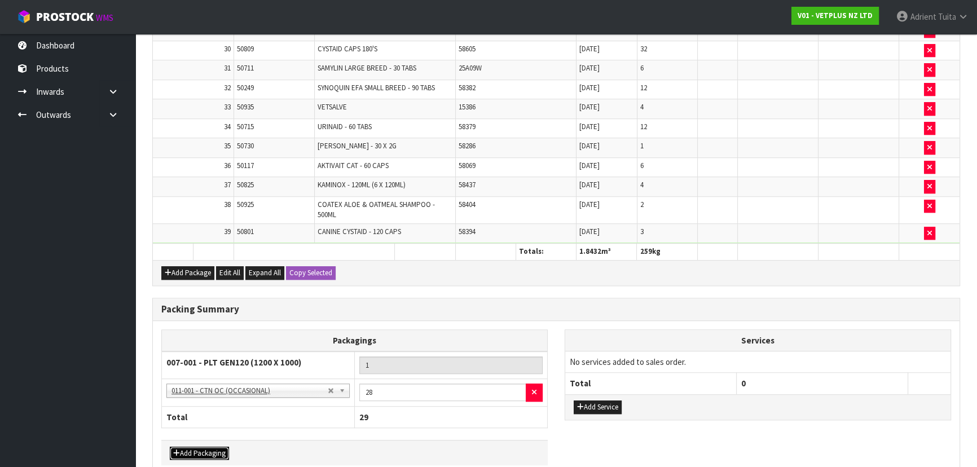
click at [202, 450] on button "Add Packaging" at bounding box center [199, 454] width 59 height 14
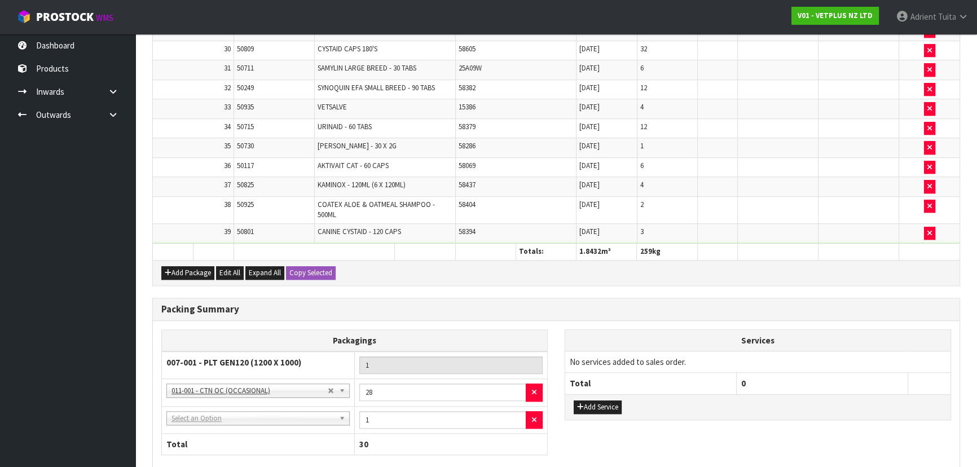
drag, startPoint x: 218, startPoint y: 412, endPoint x: 217, endPoint y: 426, distance: 14.1
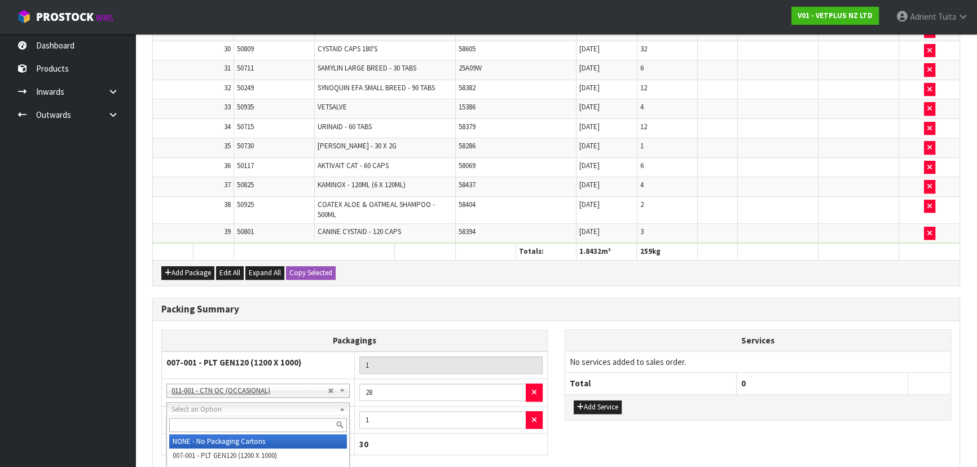
click at [217, 429] on input "text" at bounding box center [258, 425] width 178 height 14
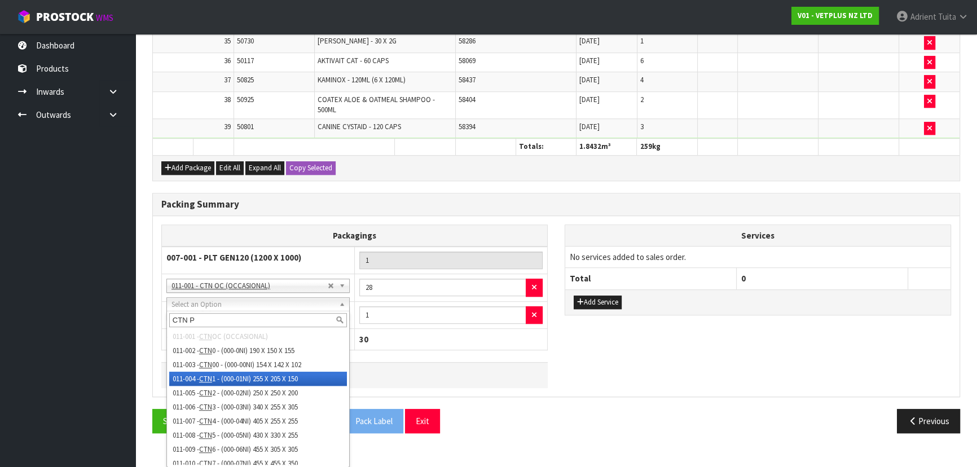
scroll to position [986, 0]
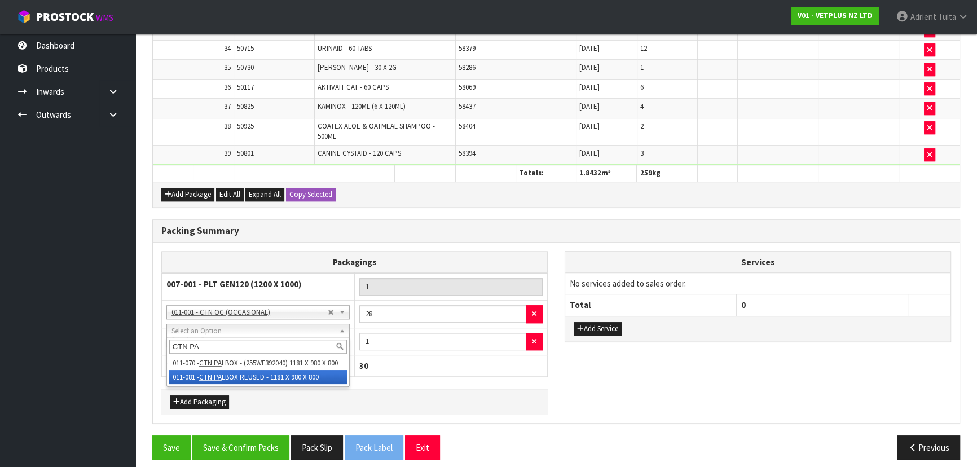
type input "CTN PA"
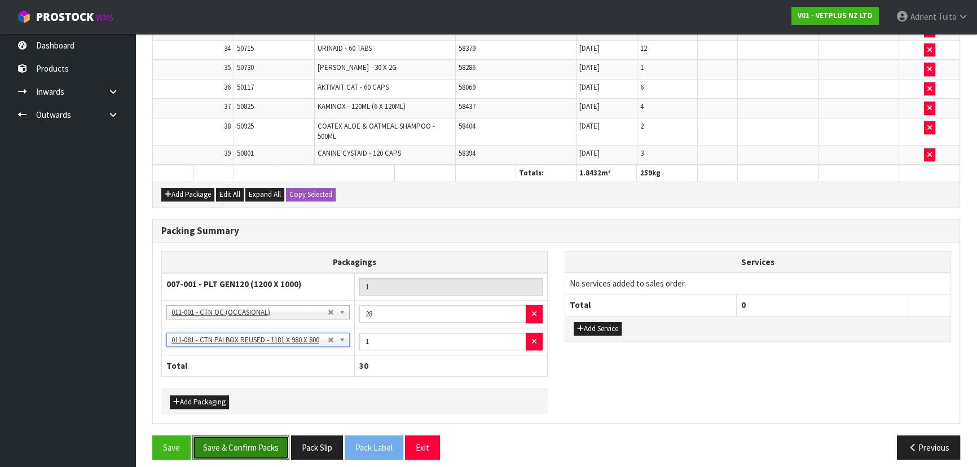
click at [237, 442] on button "Save & Confirm Packs" at bounding box center [240, 448] width 97 height 24
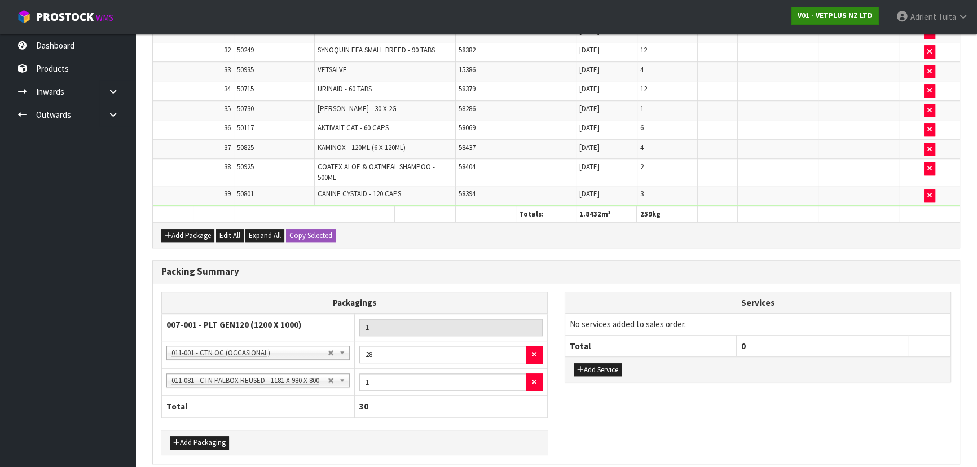
scroll to position [0, 0]
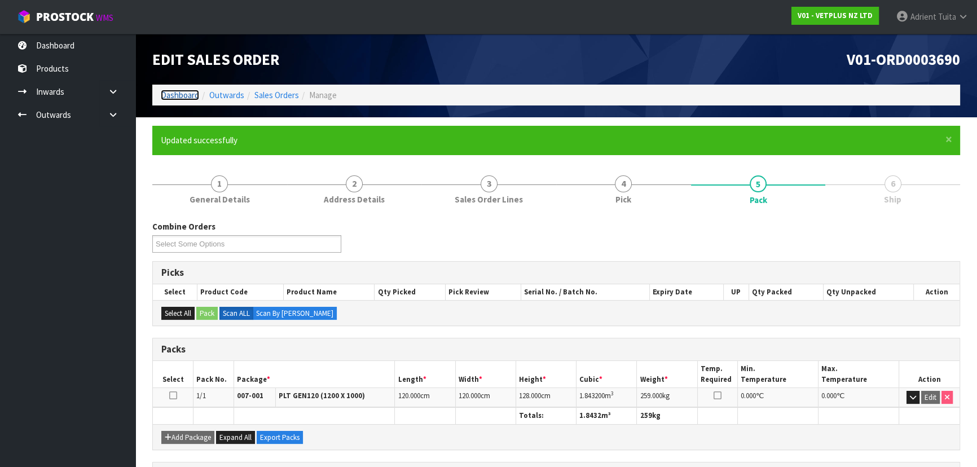
click at [192, 95] on link "Dashboard" at bounding box center [180, 95] width 38 height 11
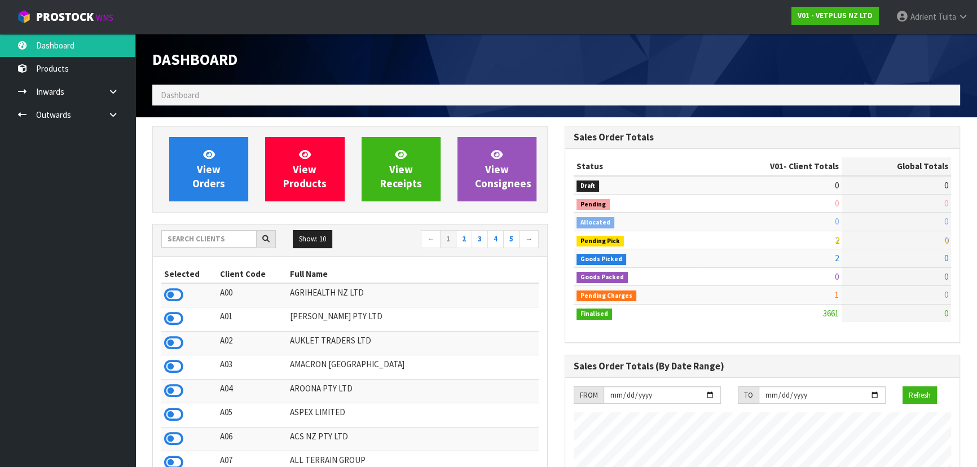
scroll to position [853, 412]
click at [933, 19] on span "Adrient" at bounding box center [924, 16] width 26 height 11
click at [908, 39] on link "Logout" at bounding box center [931, 44] width 89 height 15
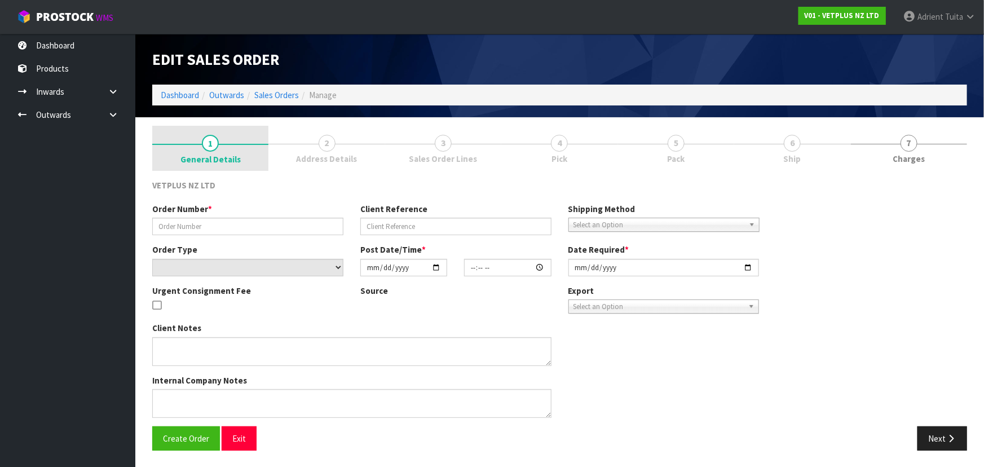
type input "5041"
type input "242418"
select select "number:0"
type input "2025-10-06"
type input "14:25:00.000"
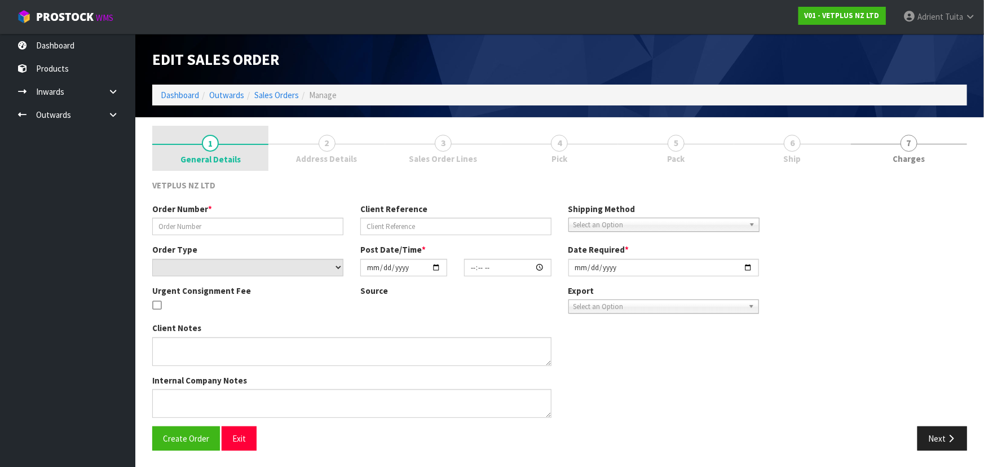
type input "2025-10-07"
type textarea "BACK ORDER: 50107 AKTIVAIT MED & LGE BREED CAPS 60 X 6 50920 COATEX MEDICATED S…"
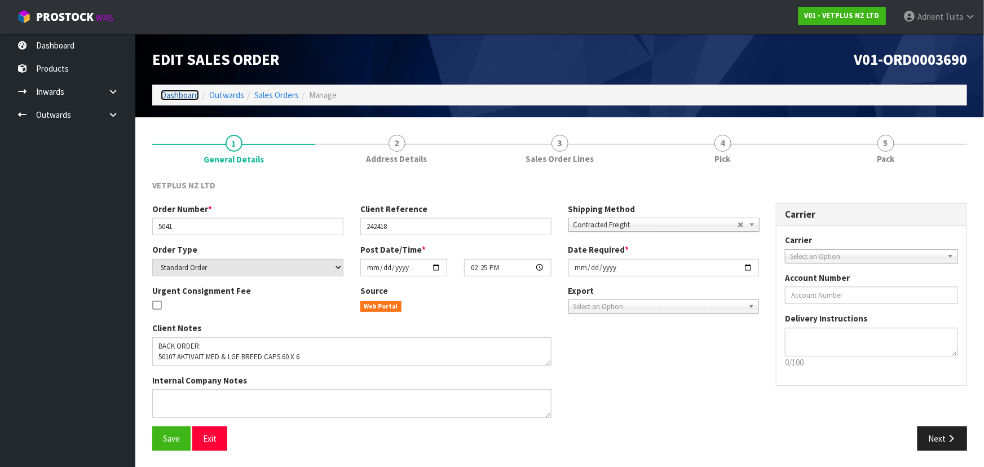
click at [185, 99] on link "Dashboard" at bounding box center [180, 95] width 38 height 11
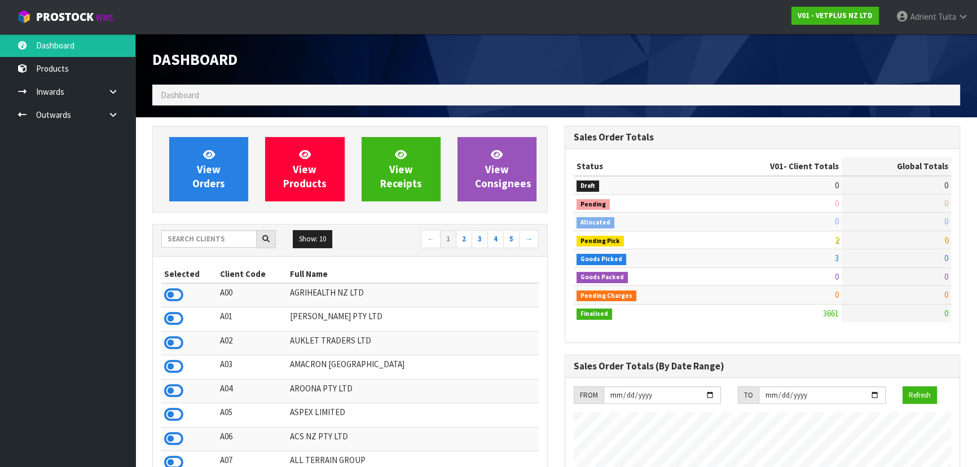
click at [225, 248] on div "Show: 10 5 10 25 50 ← 1 2 3 4 5 →" at bounding box center [350, 240] width 394 height 20
click at [225, 244] on input "text" at bounding box center [208, 238] width 95 height 17
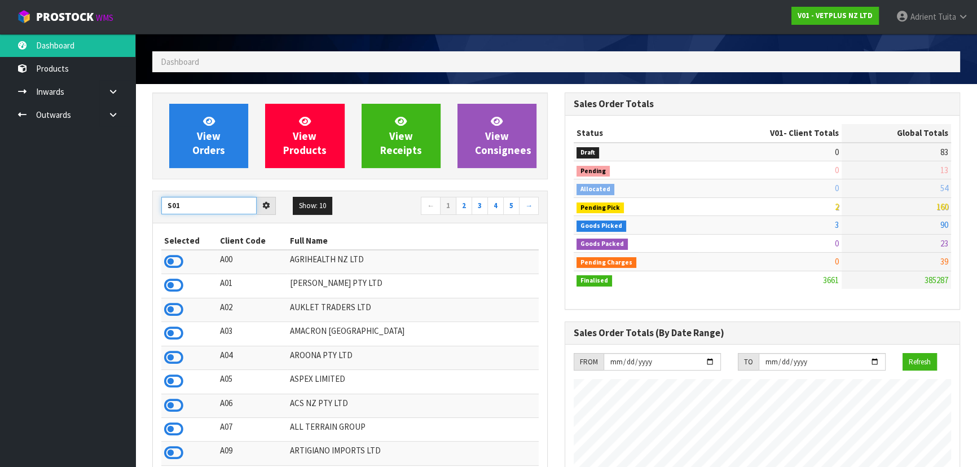
scroll to position [51, 0]
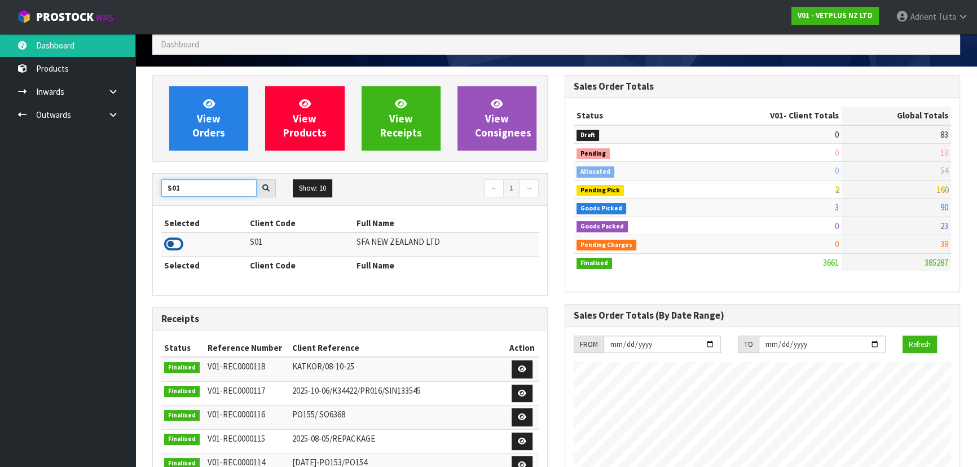
type input "S01"
click at [172, 241] on icon at bounding box center [173, 244] width 19 height 17
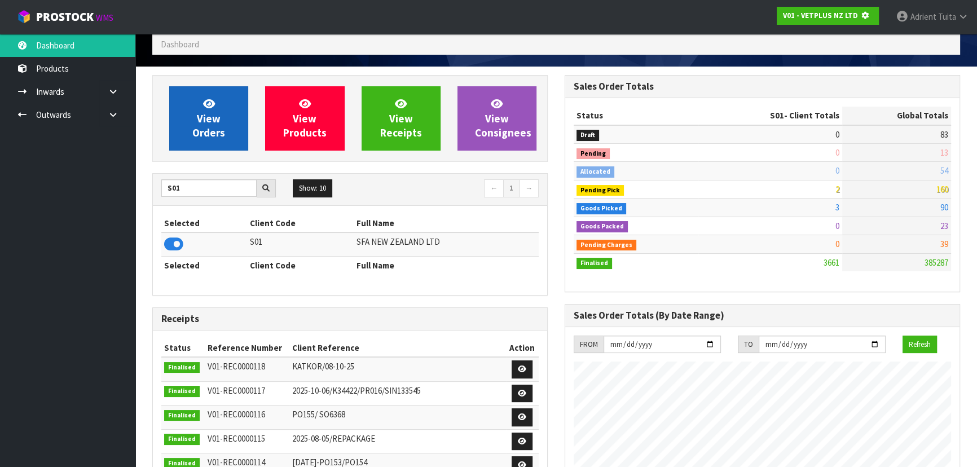
scroll to position [702, 412]
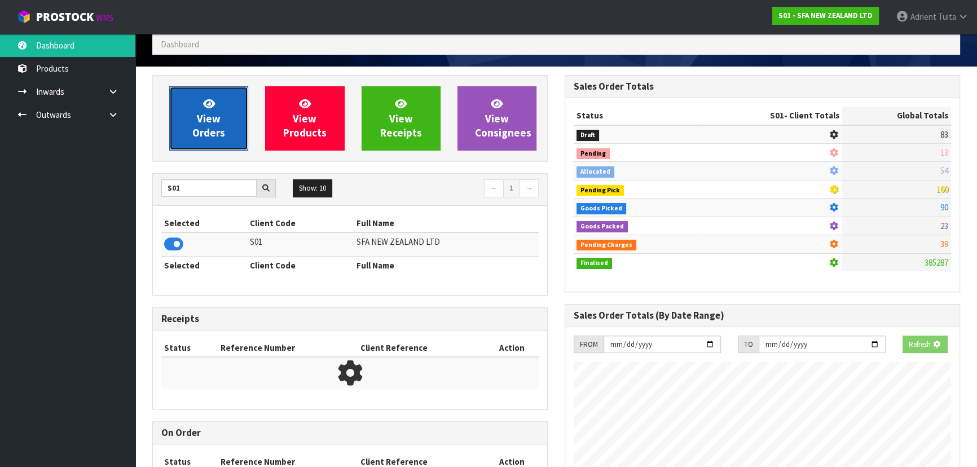
click at [203, 121] on span "View Orders" at bounding box center [208, 118] width 33 height 42
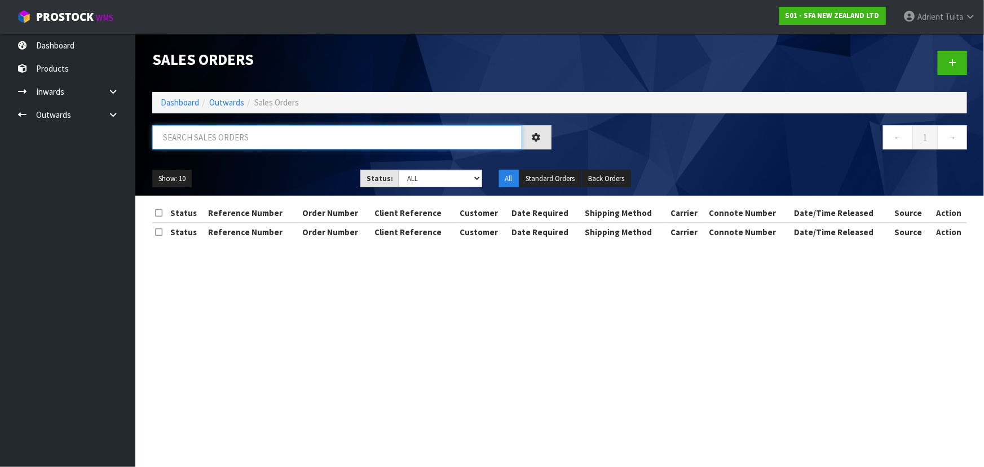
click at [220, 137] on input "text" at bounding box center [337, 137] width 370 height 24
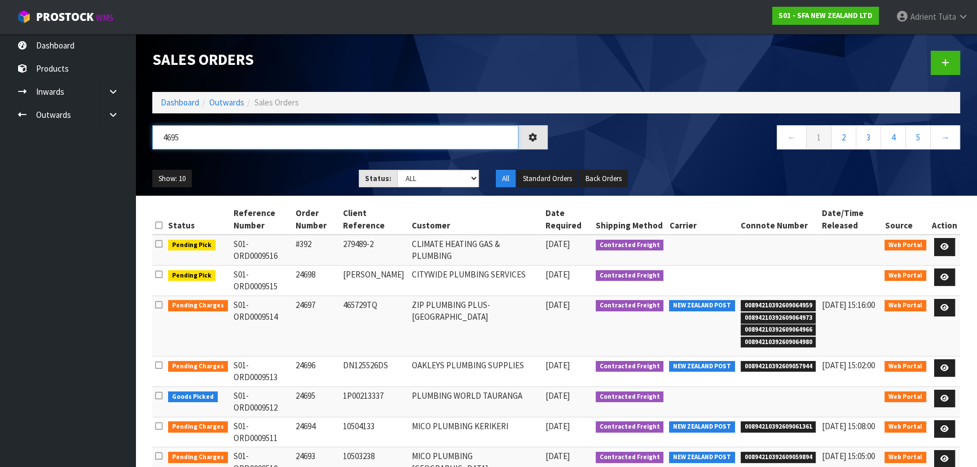
type input "4695"
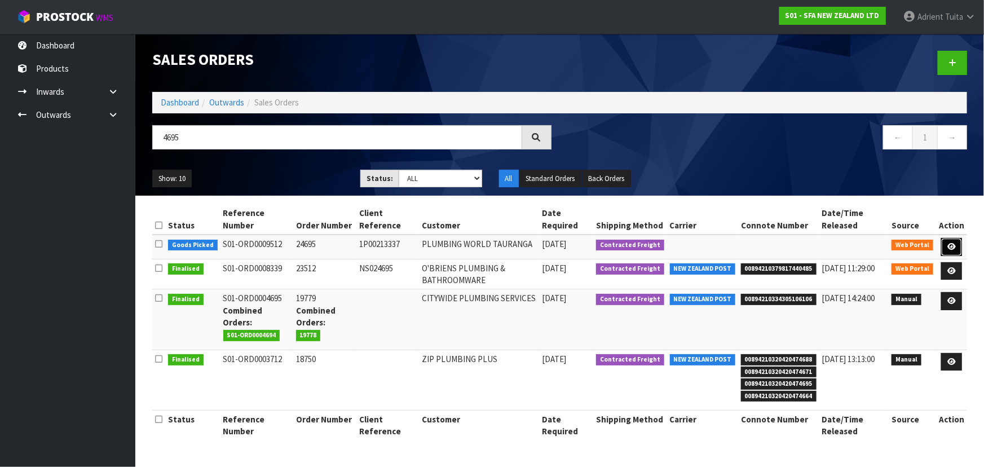
click at [955, 249] on icon at bounding box center [952, 246] width 8 height 7
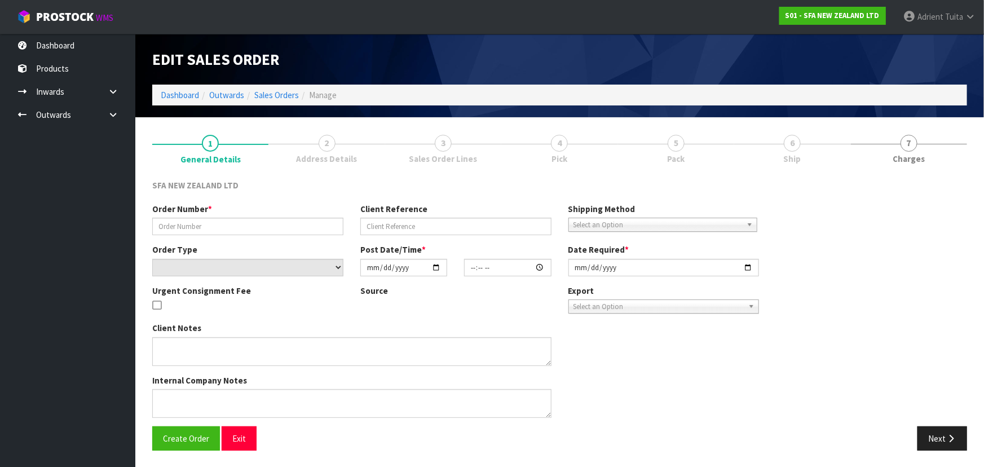
type input "24695"
type input "1P00213337"
select select "number:0"
type input "[DATE]"
type input "09:53:00.000"
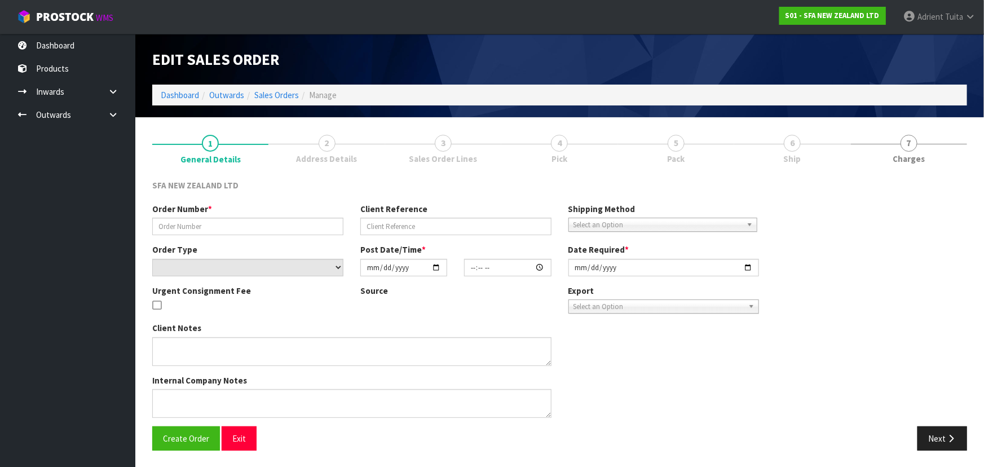
type input "[DATE]"
type textarea "PLEASE PLACE SANIFOS ALARM INSIDE SA305 TANK"
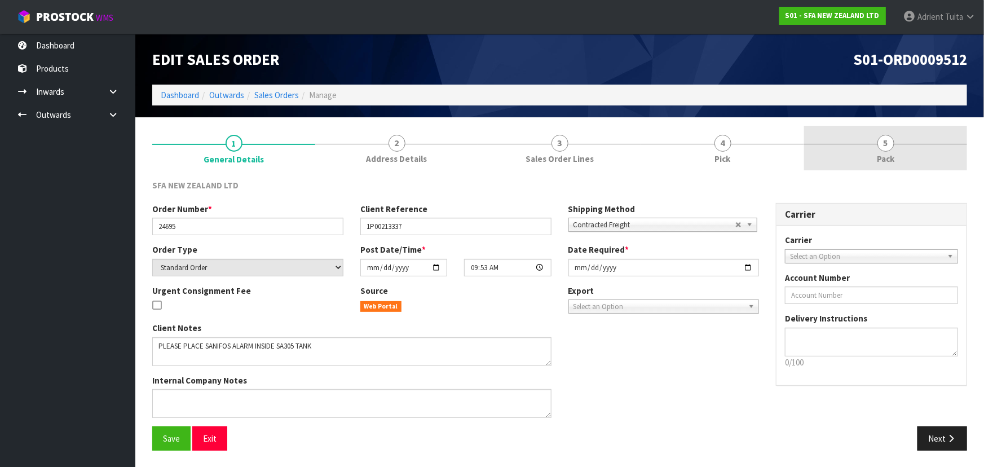
click at [922, 158] on link "5 Pack" at bounding box center [885, 148] width 163 height 45
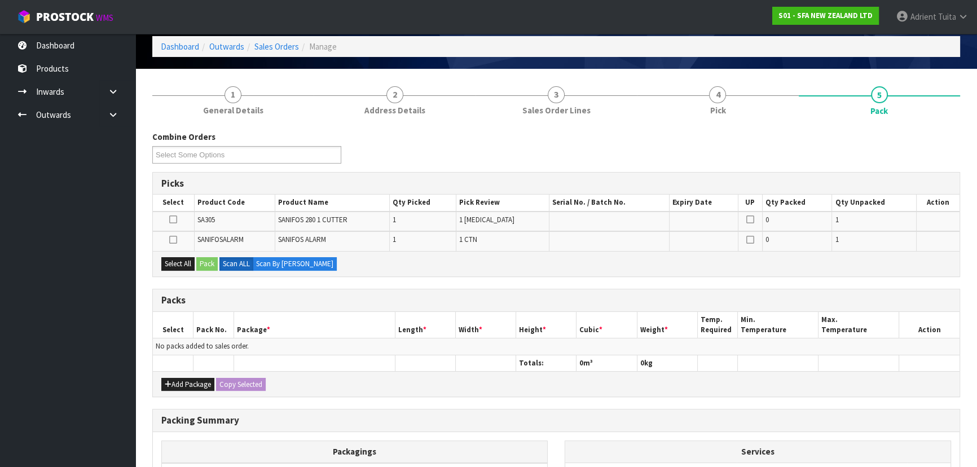
scroll to position [185, 0]
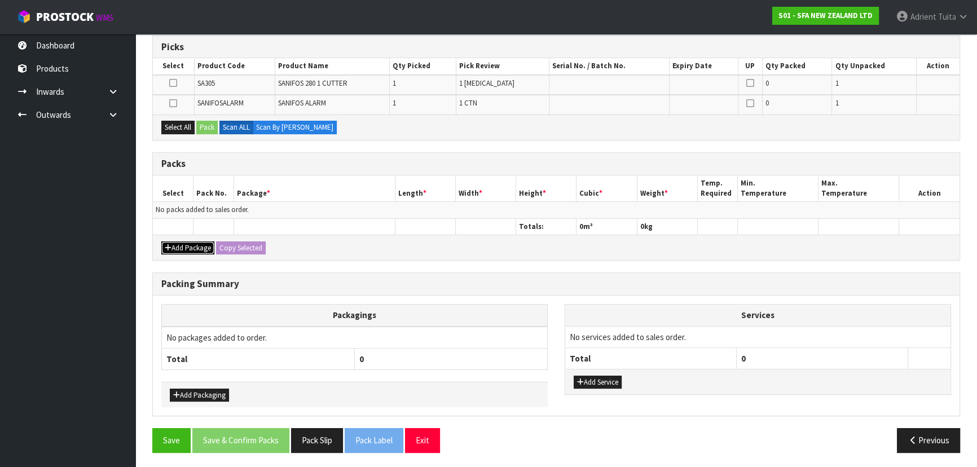
drag, startPoint x: 183, startPoint y: 245, endPoint x: 182, endPoint y: 235, distance: 9.7
click at [183, 244] on button "Add Package" at bounding box center [187, 248] width 53 height 14
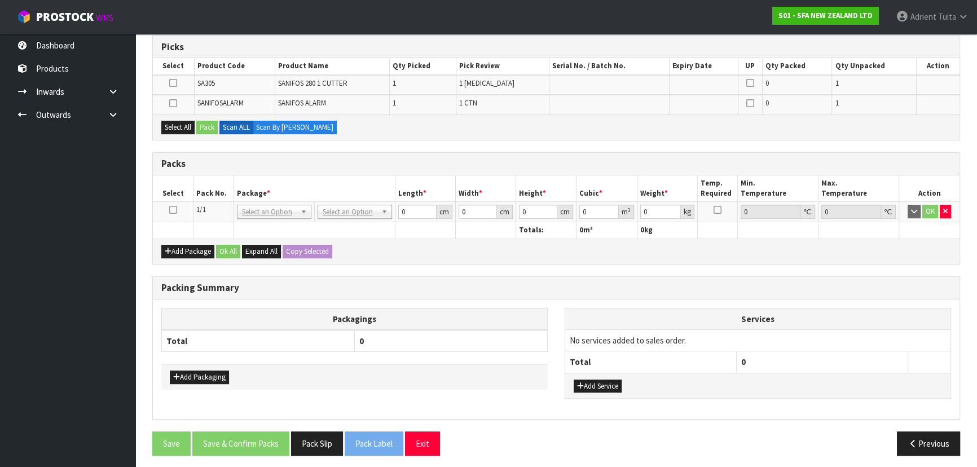
click at [169, 210] on icon at bounding box center [173, 210] width 8 height 1
click at [178, 116] on div "Select All Pack Scan ALL Scan By Quantity" at bounding box center [556, 127] width 807 height 25
click at [180, 122] on button "Select All" at bounding box center [177, 128] width 33 height 14
drag, startPoint x: 203, startPoint y: 124, endPoint x: 536, endPoint y: 206, distance: 342.9
click at [204, 124] on button "Pack" at bounding box center [206, 128] width 21 height 14
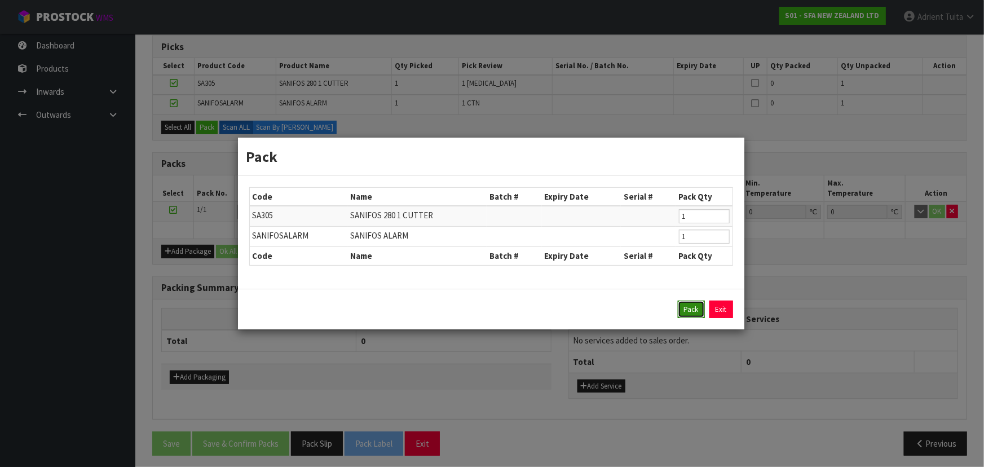
click at [696, 302] on button "Pack" at bounding box center [691, 310] width 27 height 18
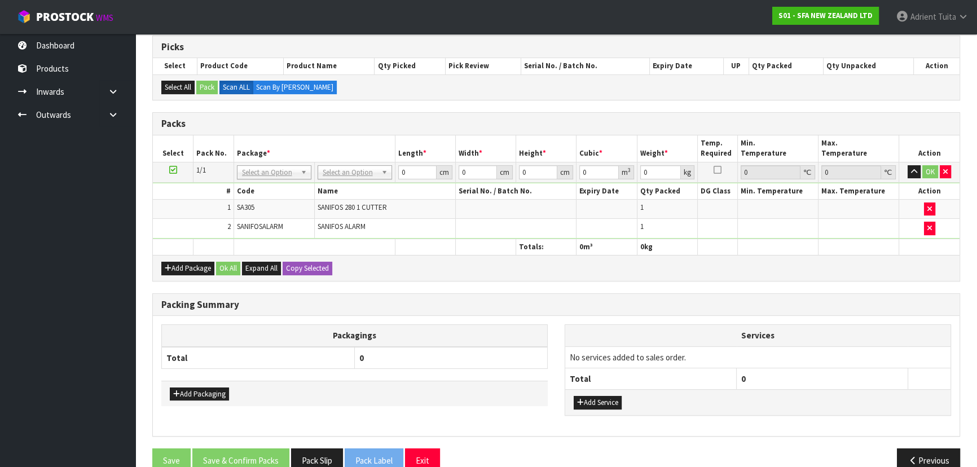
drag, startPoint x: 362, startPoint y: 160, endPoint x: 362, endPoint y: 168, distance: 8.5
click at [362, 161] on table "Select Pack No. Package * Length * Width * Height * Cubic * Weight * Temp. Requ…" at bounding box center [556, 195] width 807 height 120
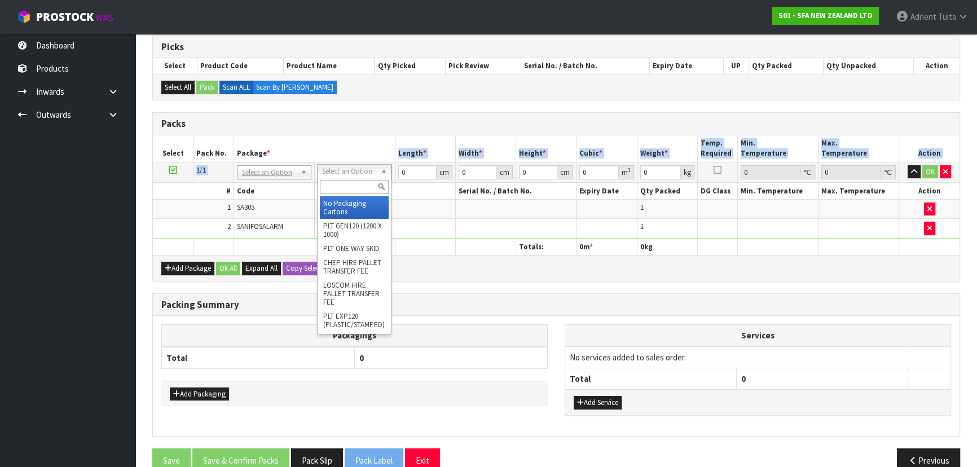
drag, startPoint x: 362, startPoint y: 168, endPoint x: 363, endPoint y: 208, distance: 40.1
type input "40.4"
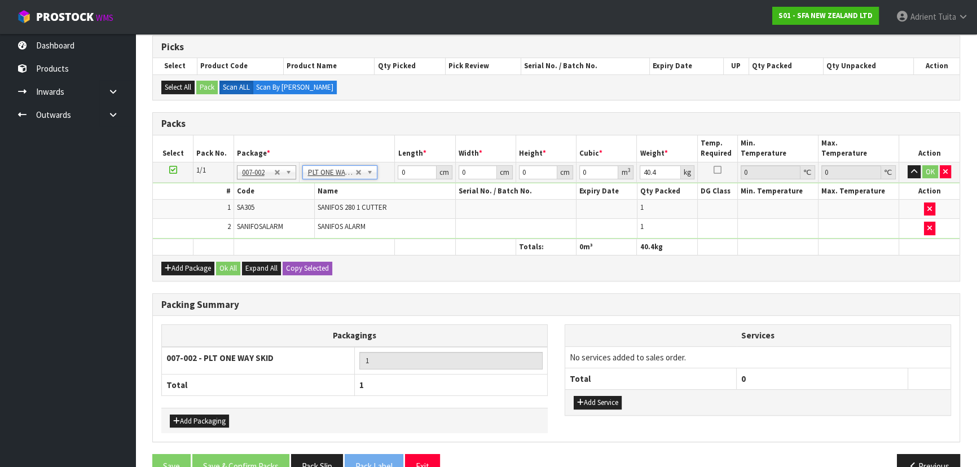
drag, startPoint x: 411, startPoint y: 262, endPoint x: 406, endPoint y: 260, distance: 6.3
click at [410, 262] on div "Add Package Ok All Expand All Copy Selected" at bounding box center [556, 267] width 807 height 25
click at [417, 177] on input "0" at bounding box center [417, 172] width 38 height 14
type input "95"
type input "69"
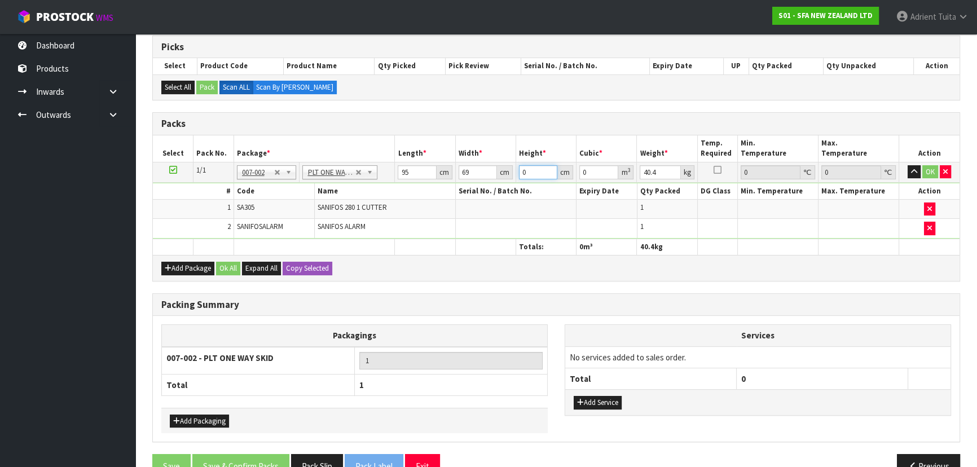
type input "1"
type input "0.006555"
type input "11"
type input "0.072105"
type input "117"
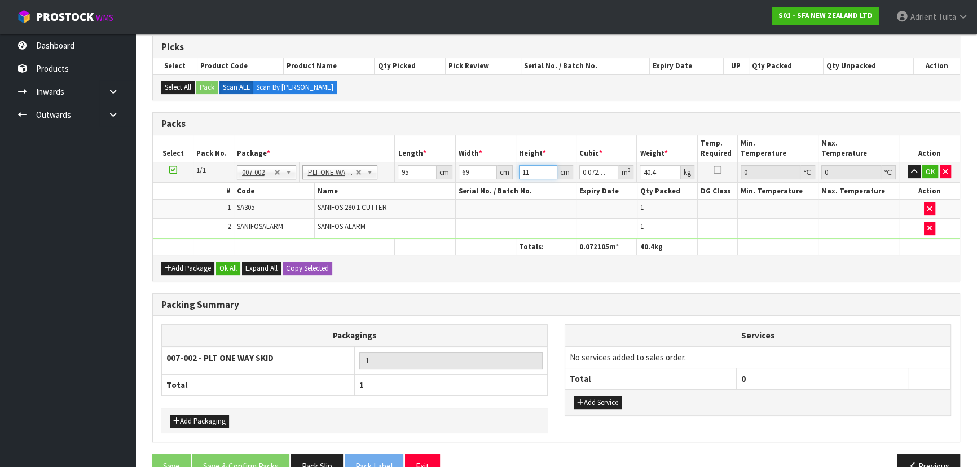
type input "0.766935"
type input "117"
type input "49"
click at [926, 175] on button "OK" at bounding box center [930, 172] width 16 height 14
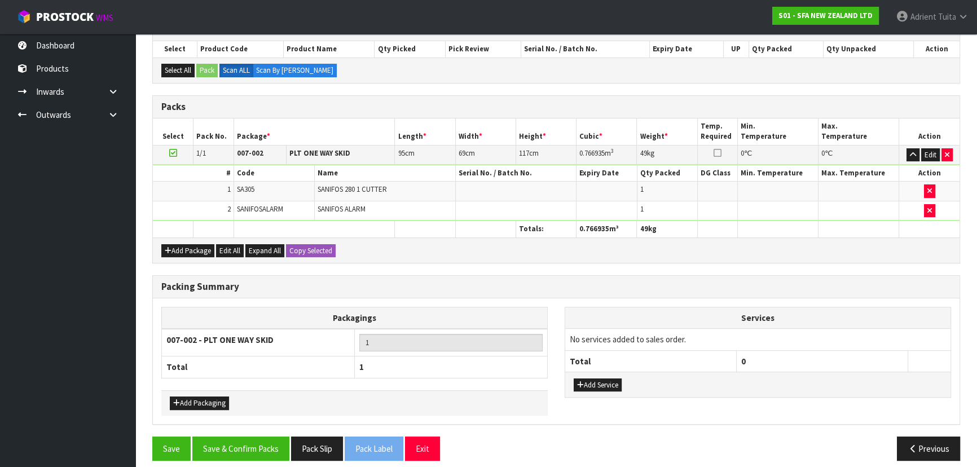
scroll to position [209, 0]
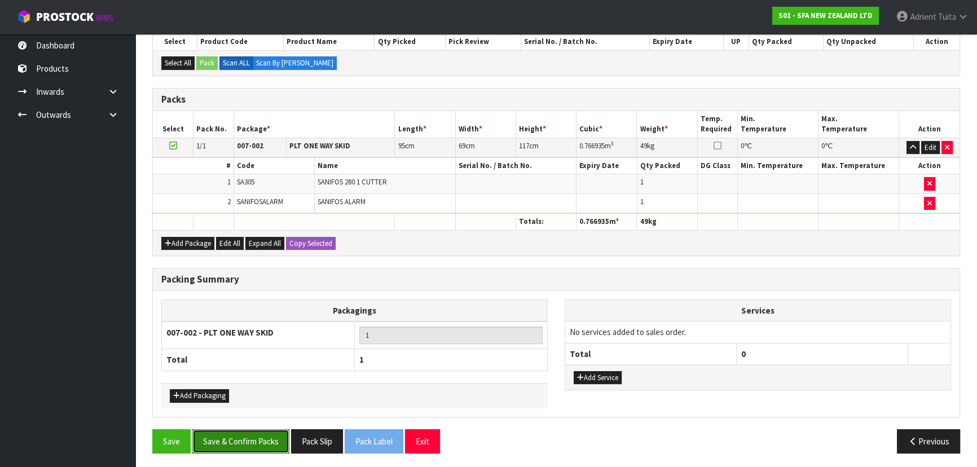
click at [223, 441] on button "Save & Confirm Packs" at bounding box center [240, 441] width 97 height 24
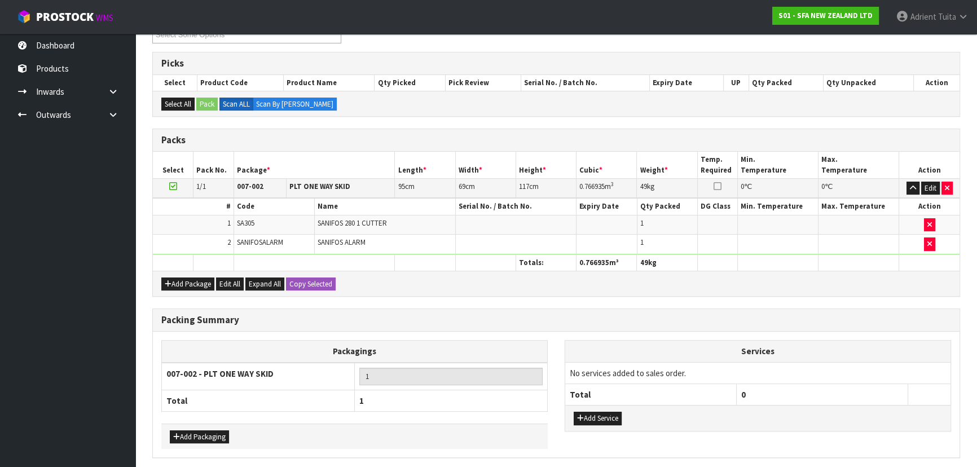
scroll to position [0, 0]
